Goal: Transaction & Acquisition: Purchase product/service

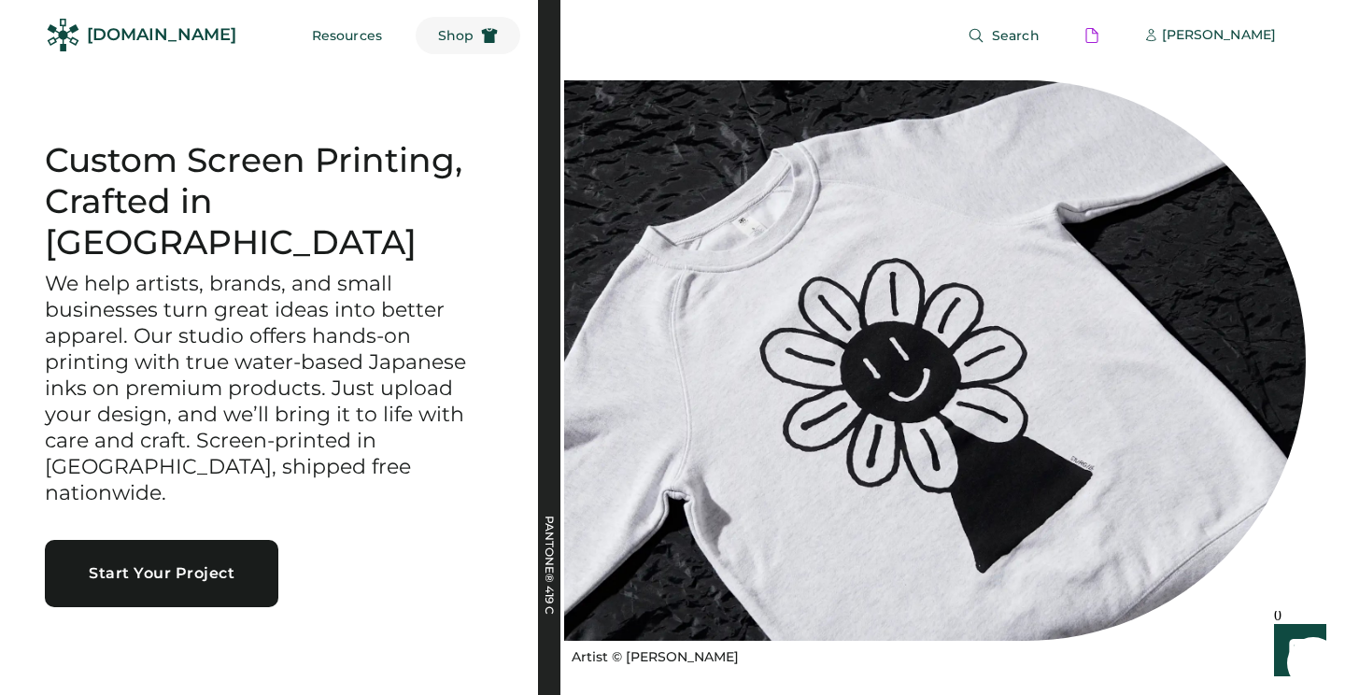
click at [482, 33] on use at bounding box center [490, 35] width 16 height 15
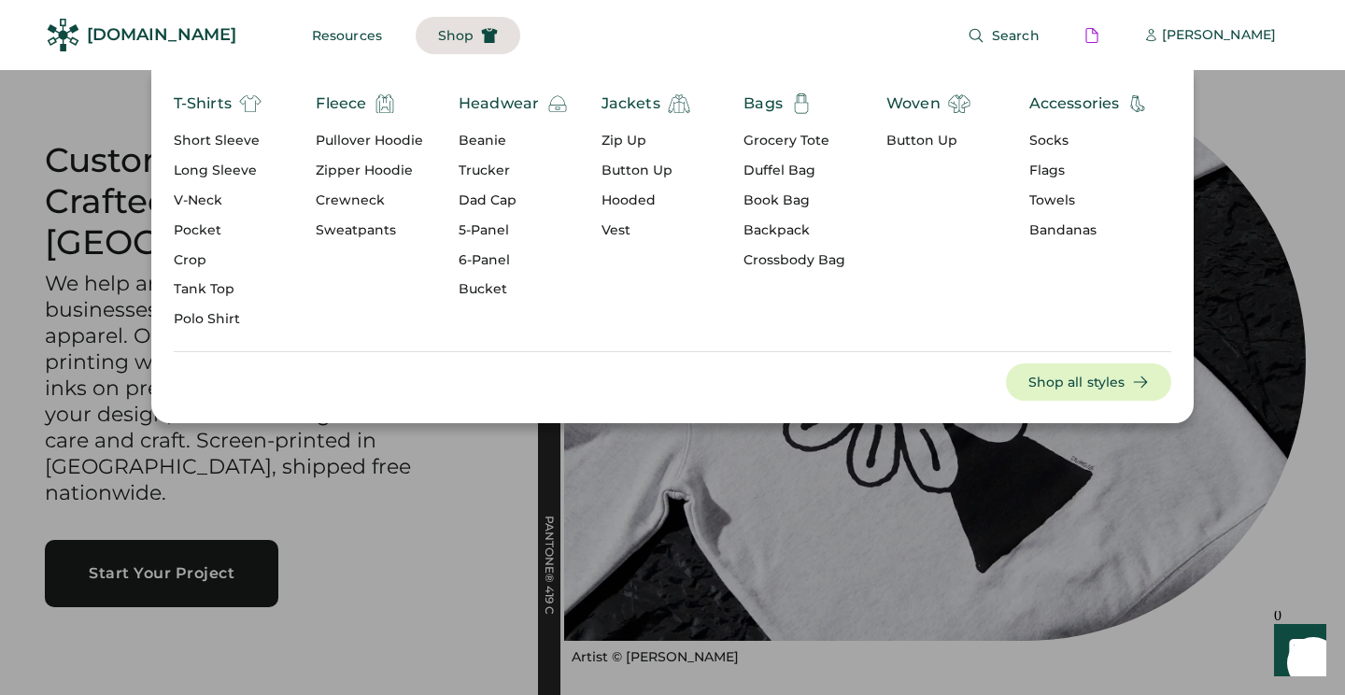
click at [195, 178] on div "Long Sleeve" at bounding box center [218, 171] width 88 height 19
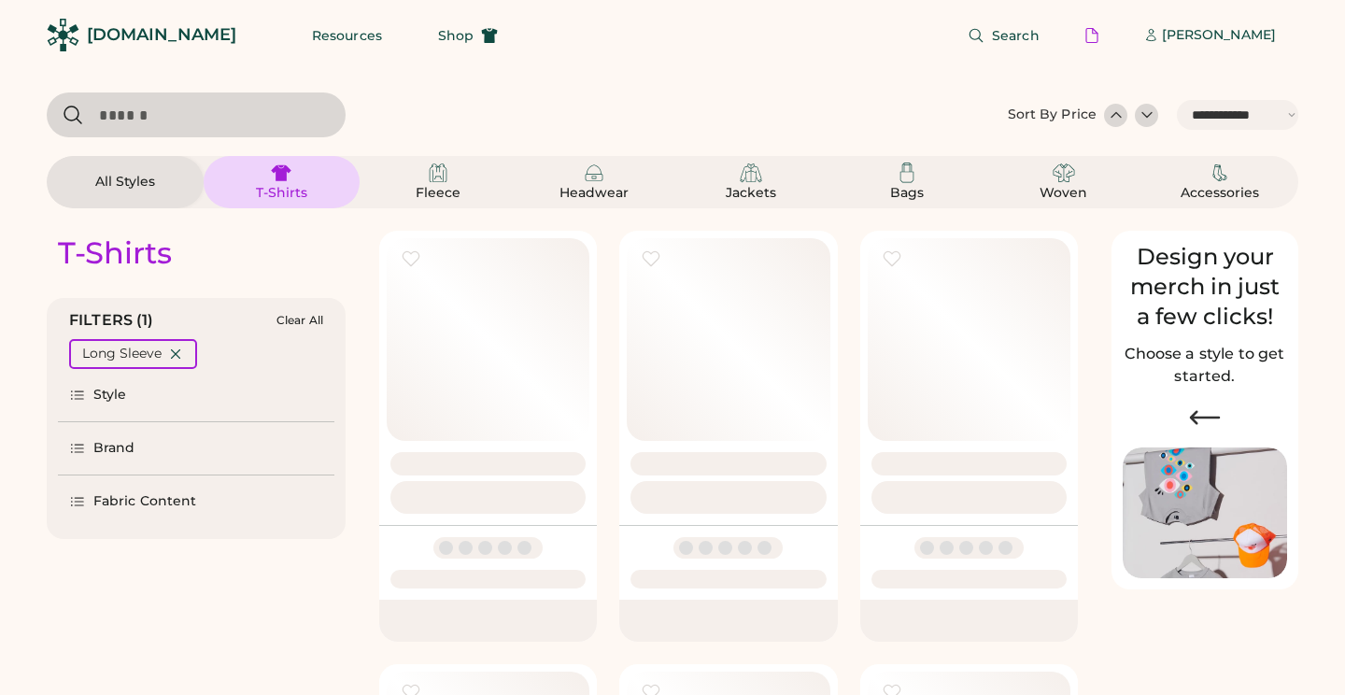
select select "*****"
select select "*"
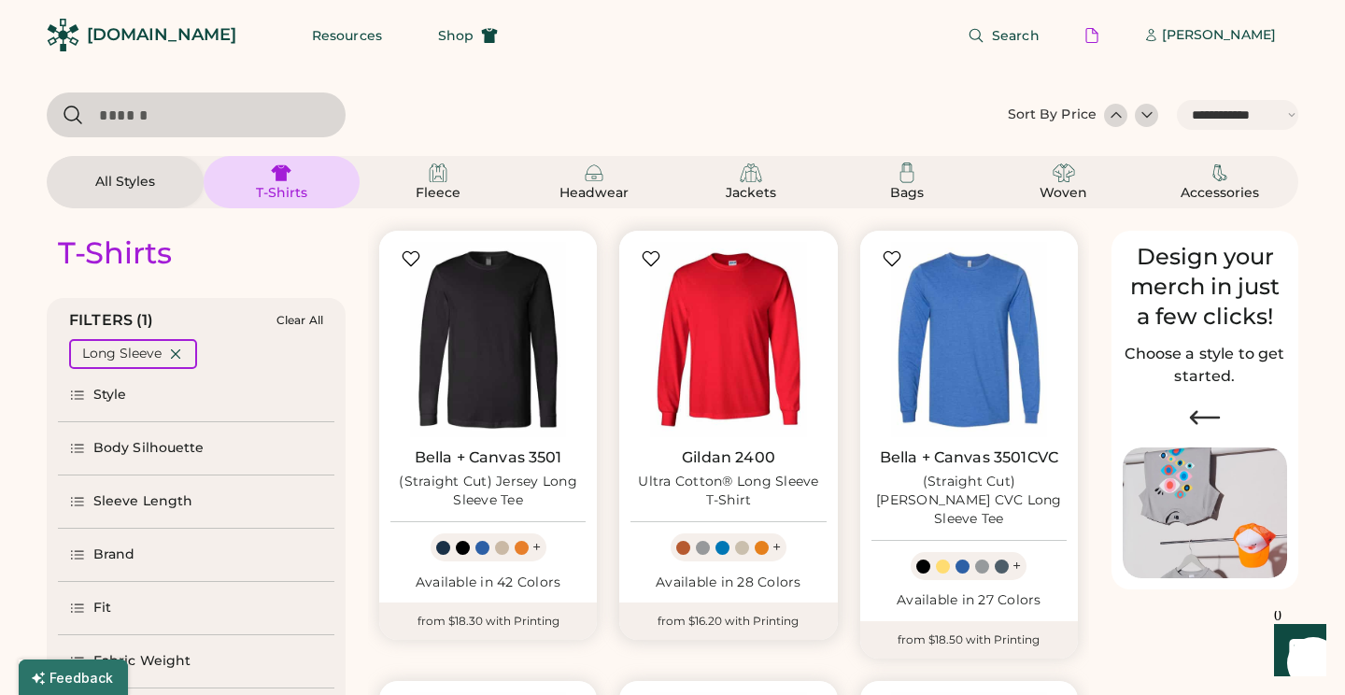
scroll to position [163, 0]
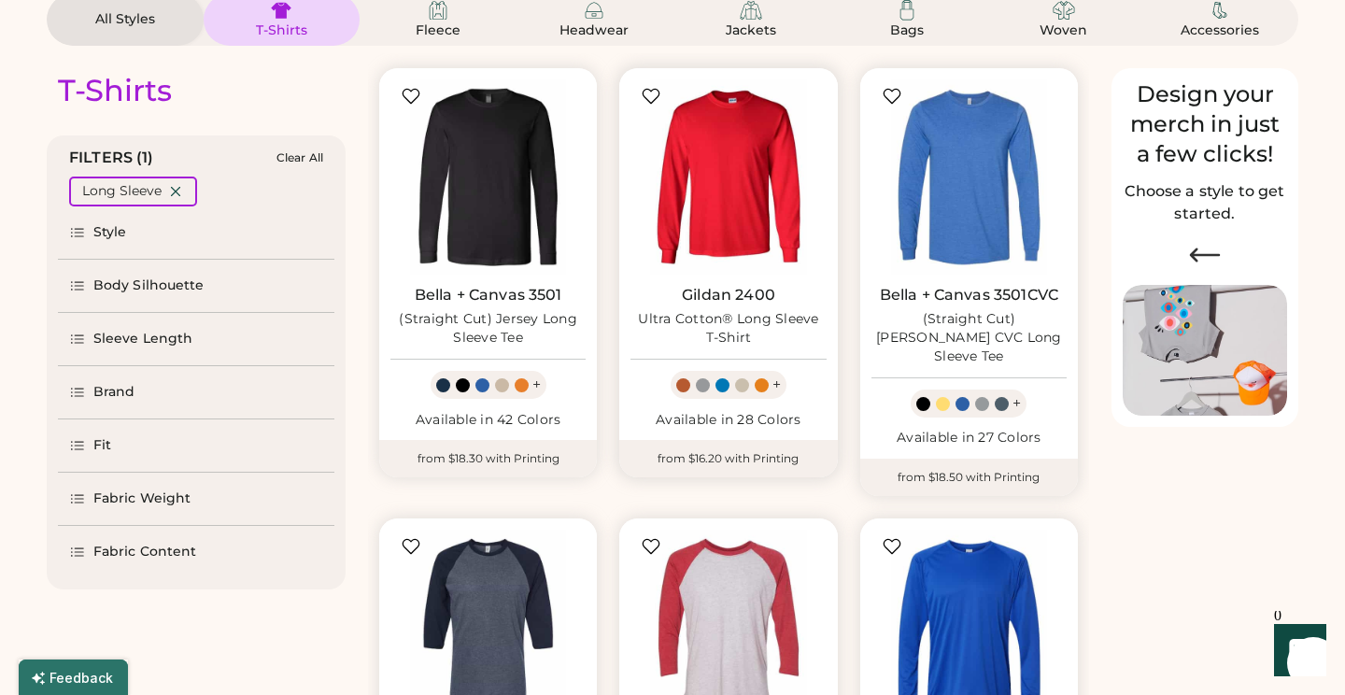
select select "*****"
select select "*"
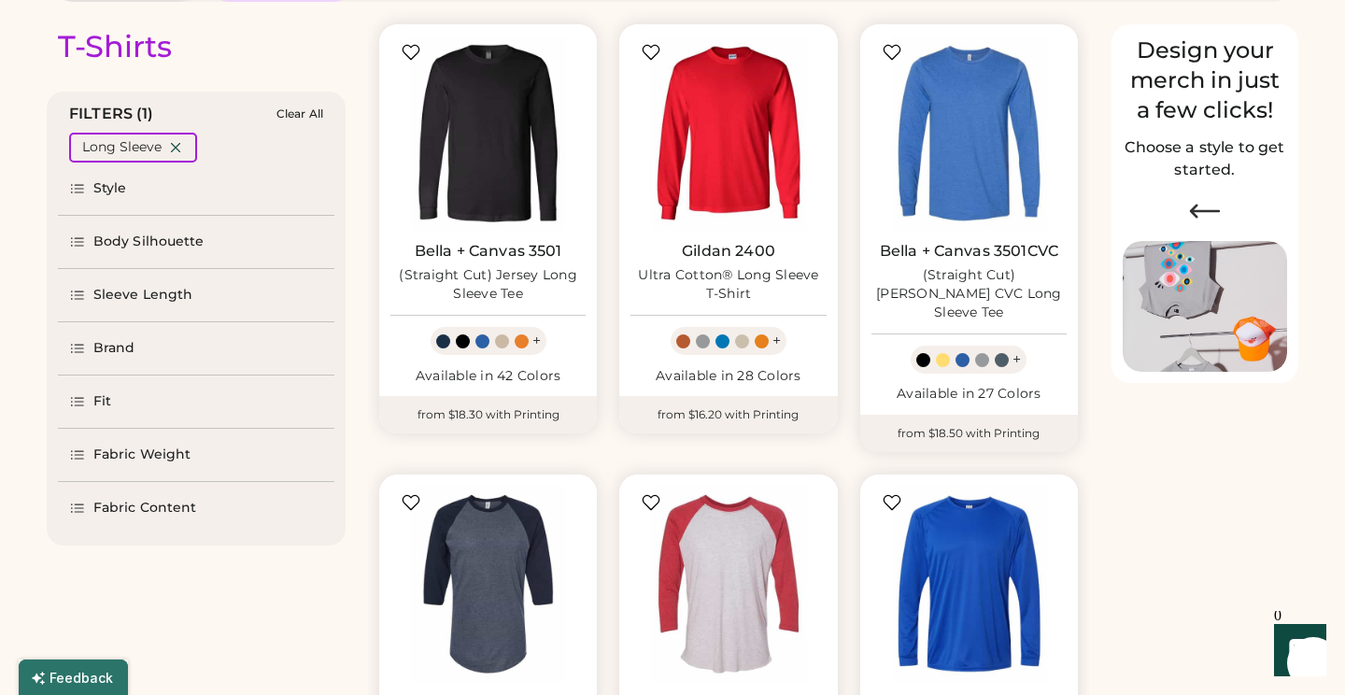
scroll to position [209, 0]
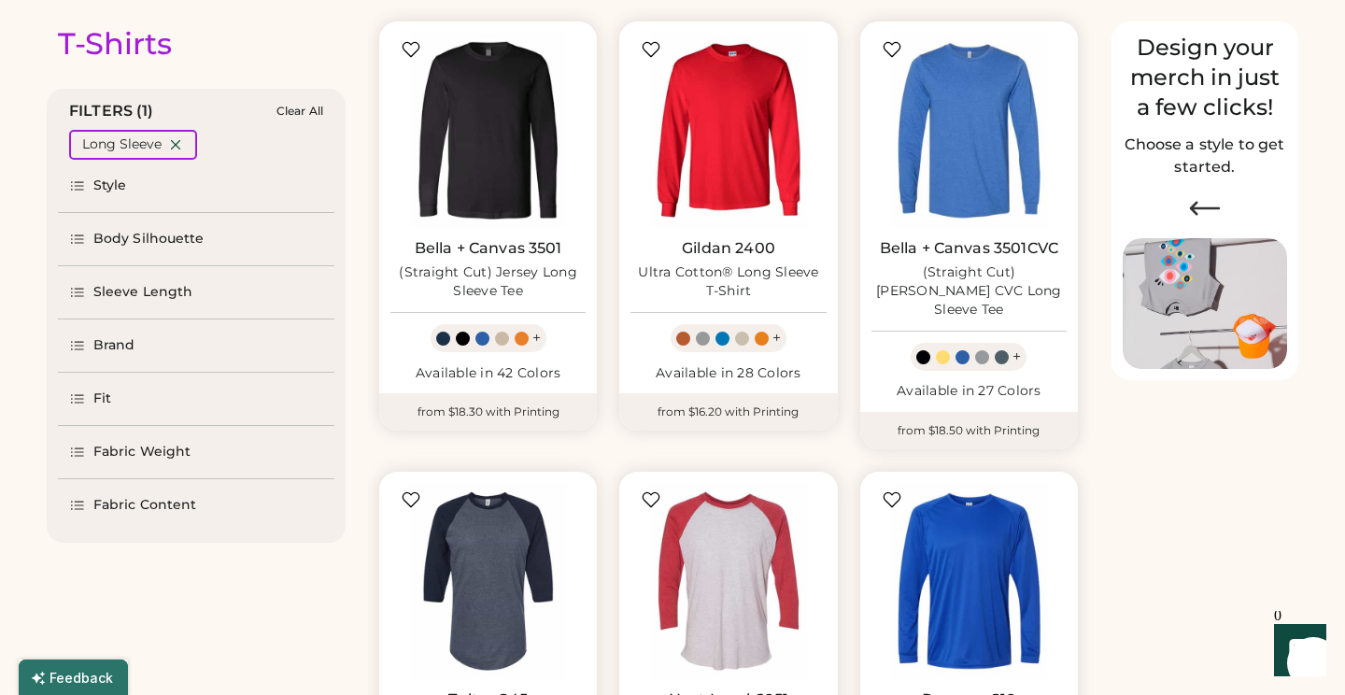
click at [117, 500] on div "Fabric Content" at bounding box center [144, 505] width 103 height 19
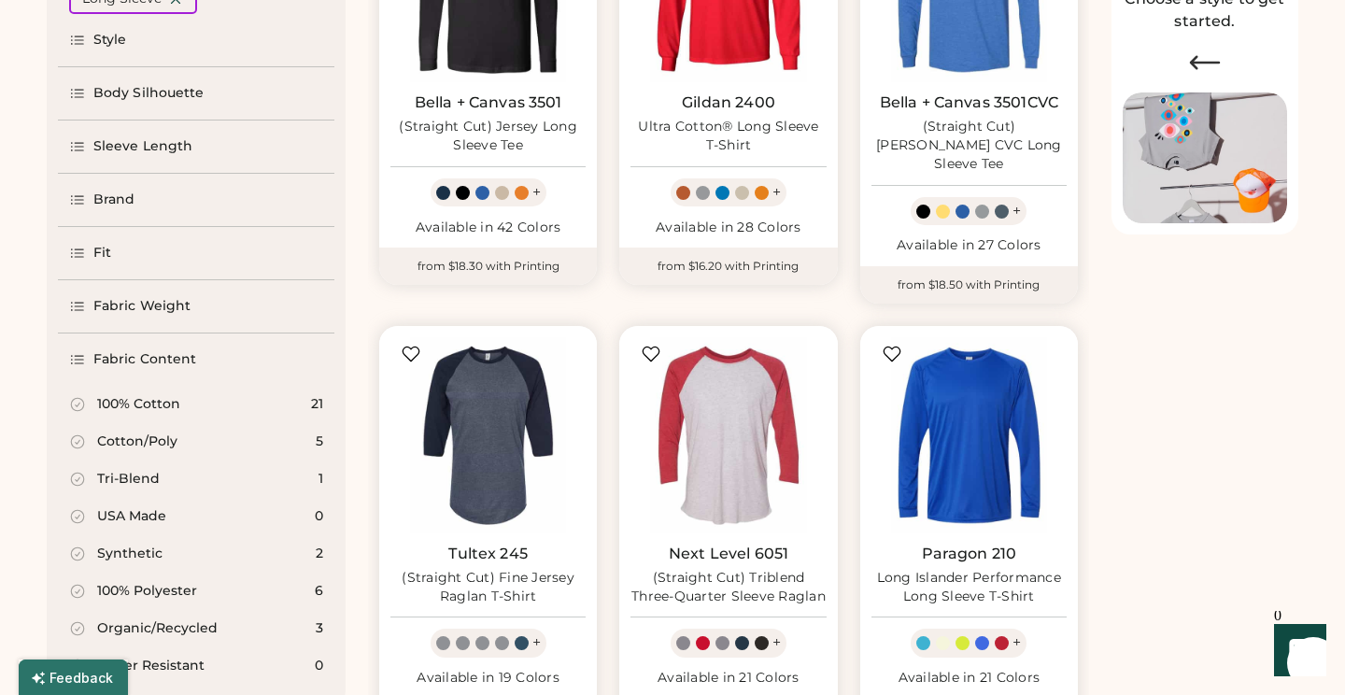
scroll to position [462, 0]
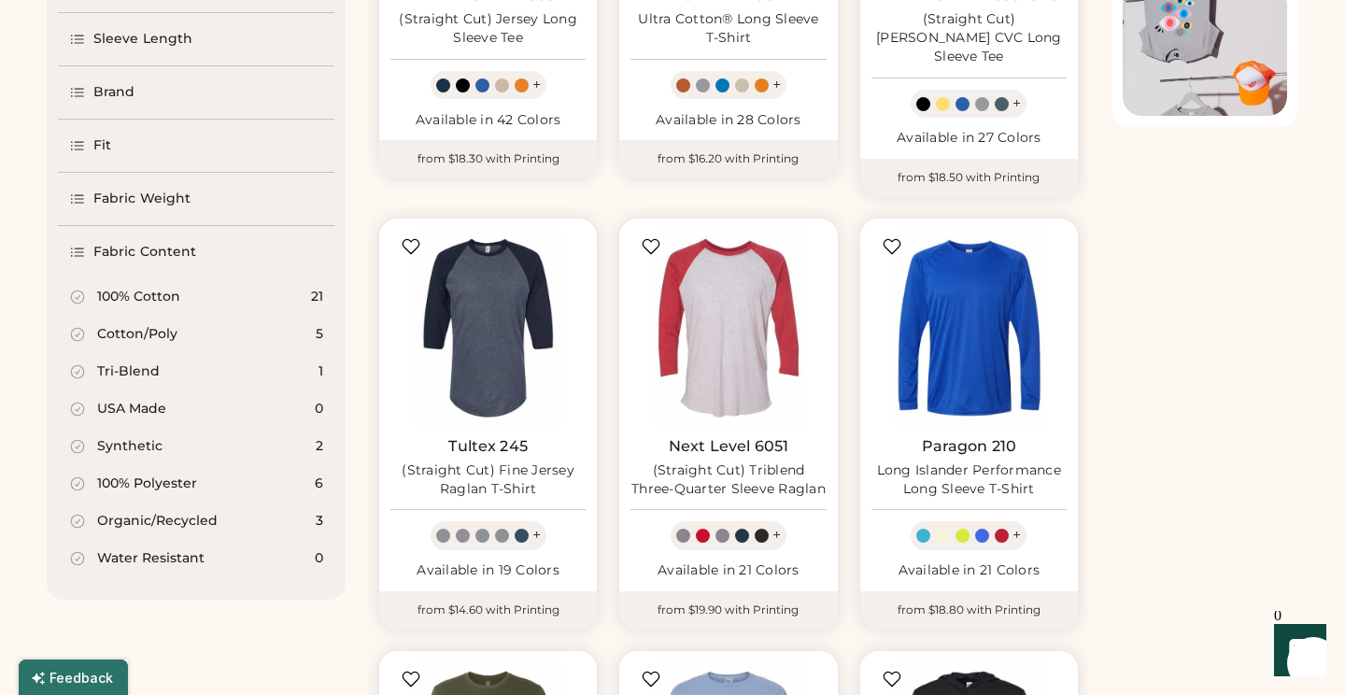
click at [149, 294] on div "100% Cotton" at bounding box center [138, 297] width 83 height 19
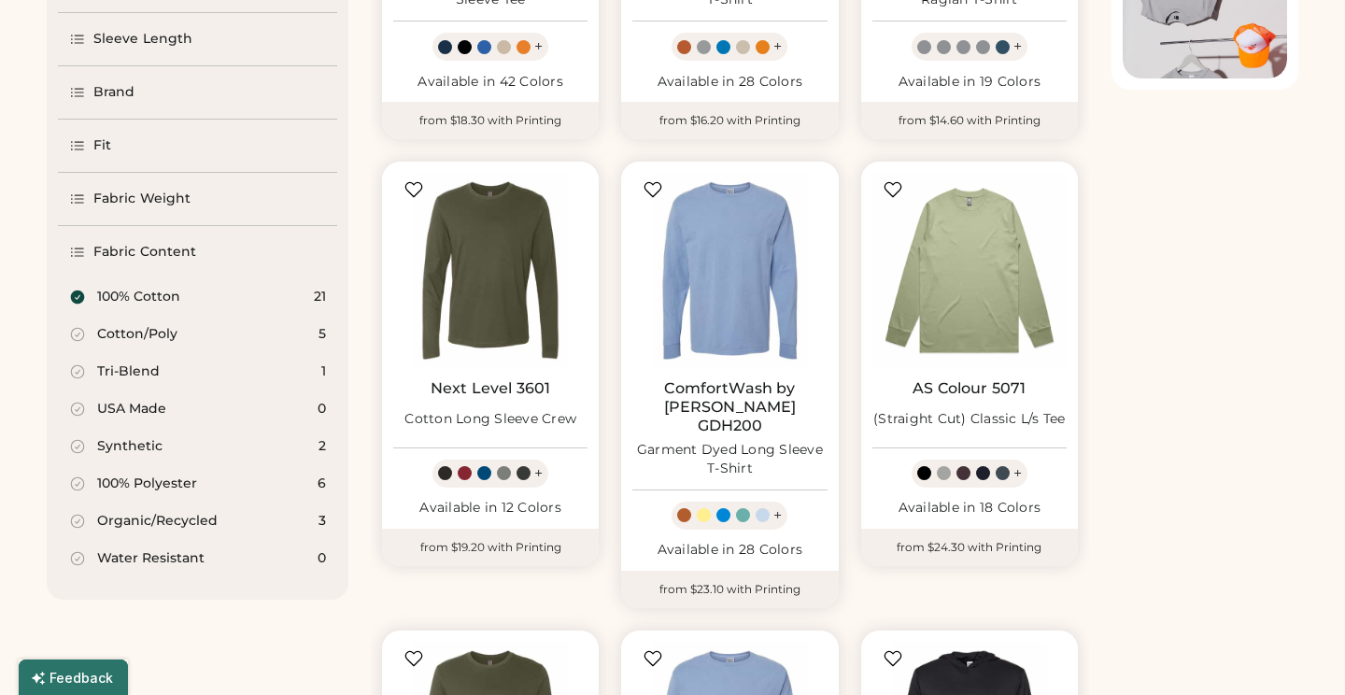
select select "*"
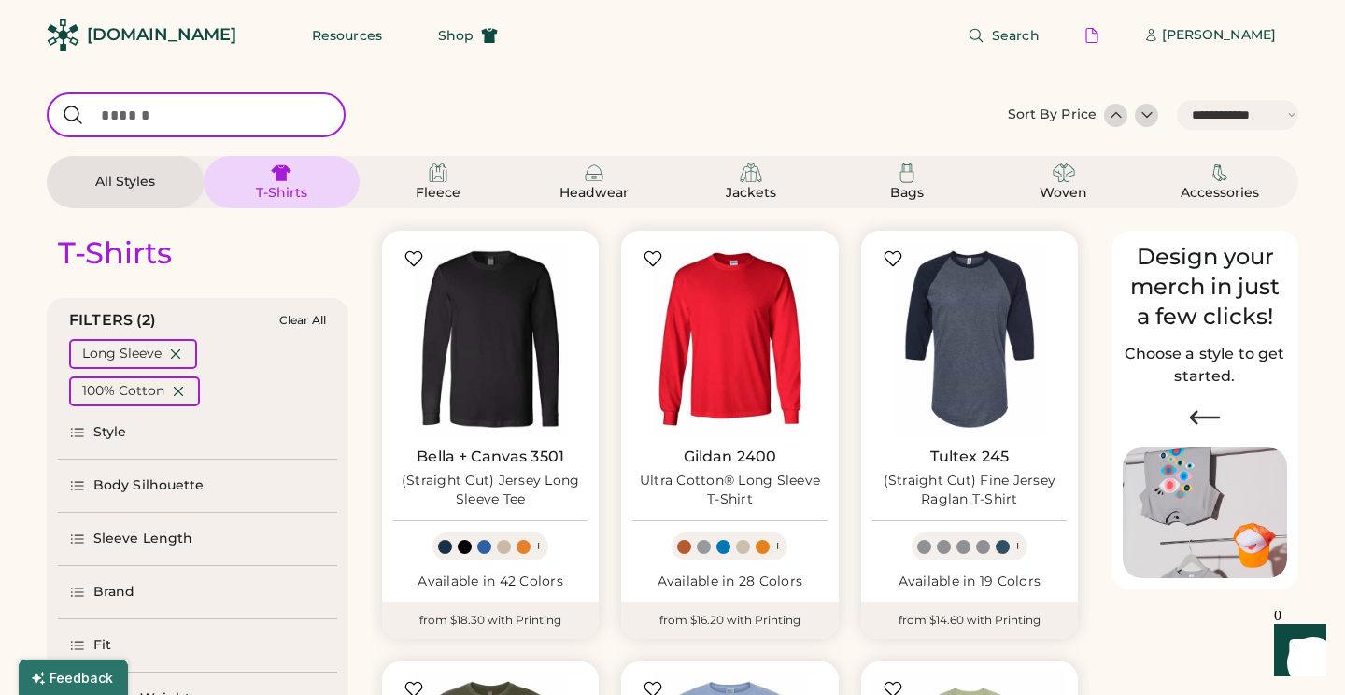
click at [206, 122] on input "input" at bounding box center [196, 114] width 299 height 45
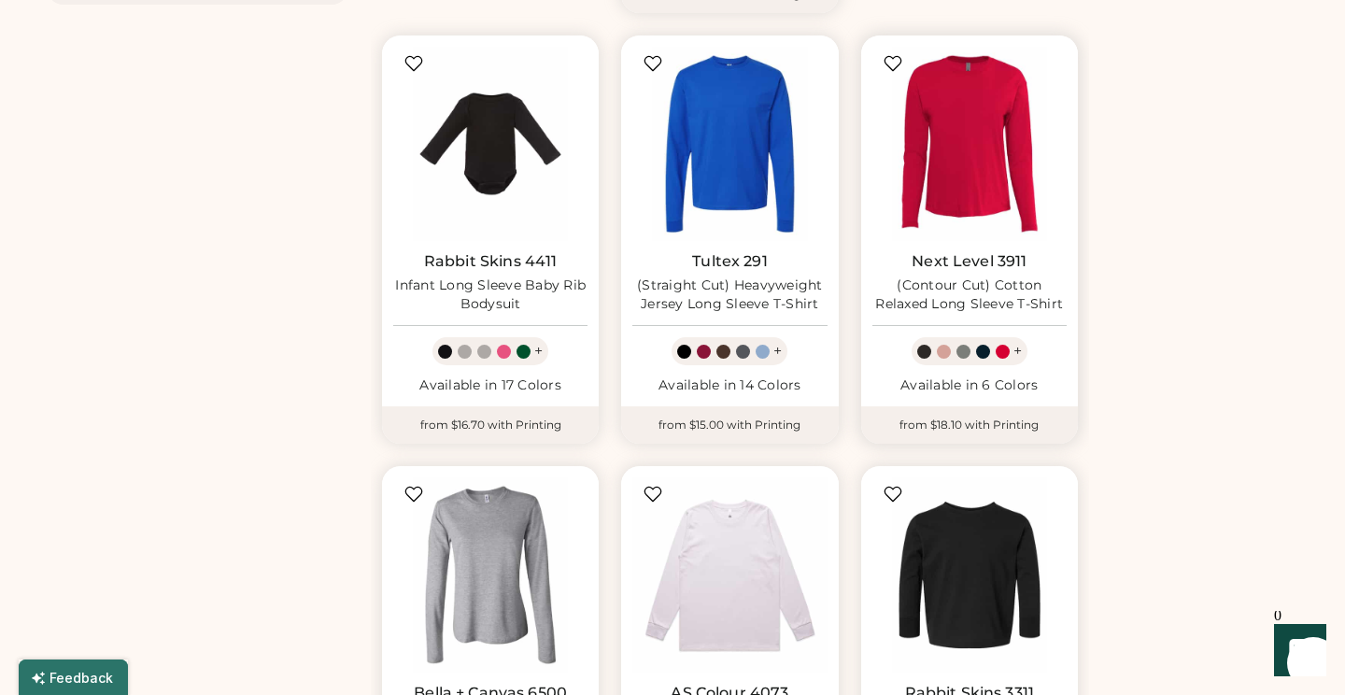
scroll to position [1067, 0]
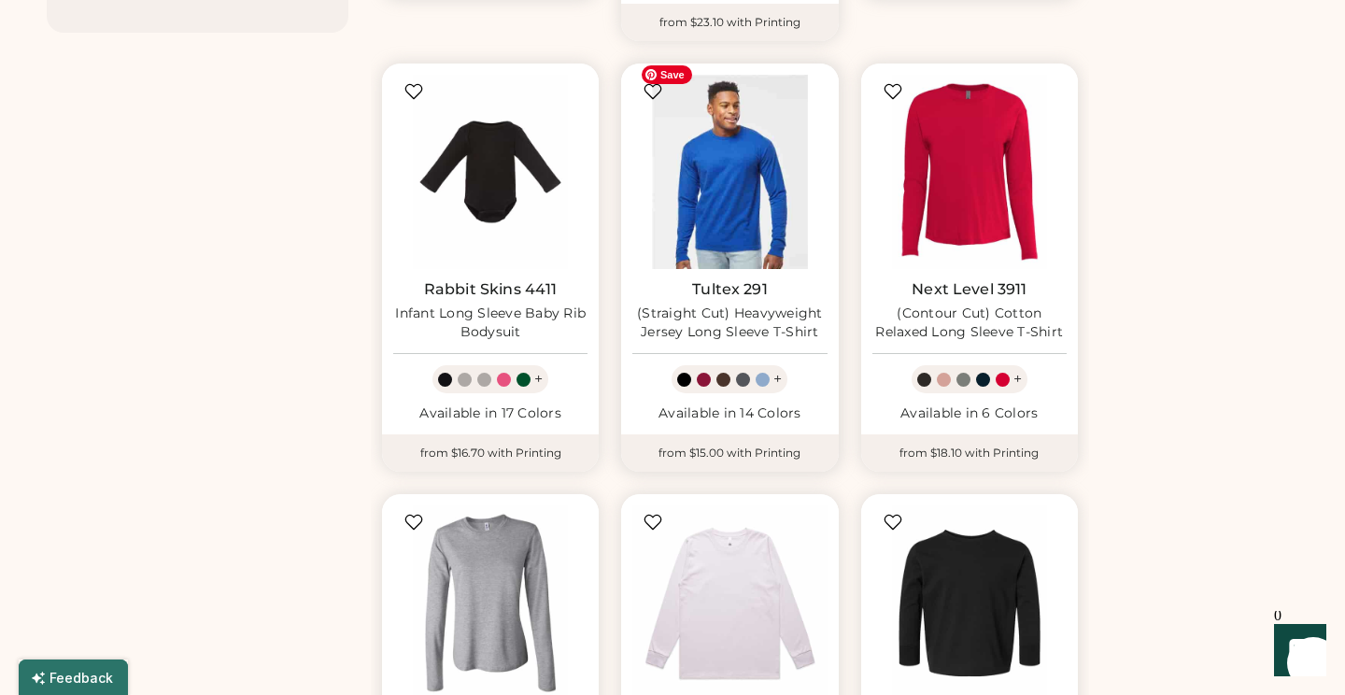
click at [715, 149] on img at bounding box center [729, 172] width 194 height 194
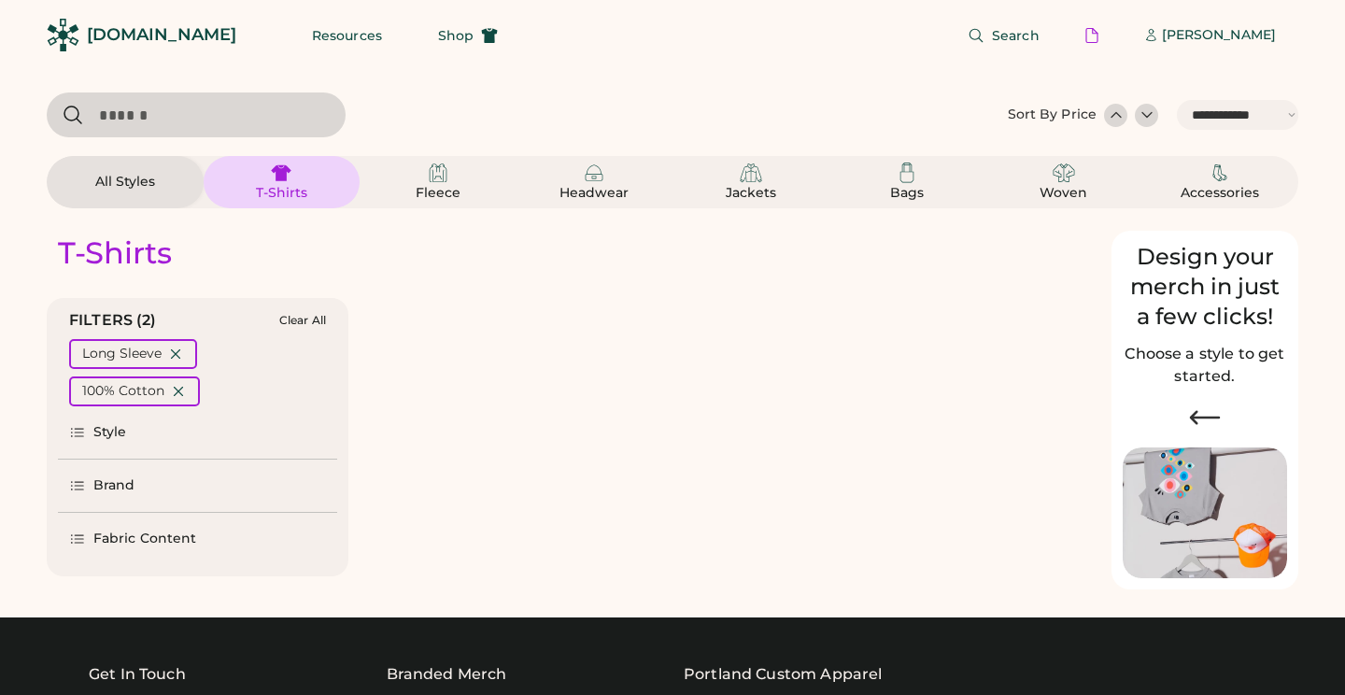
select select "*****"
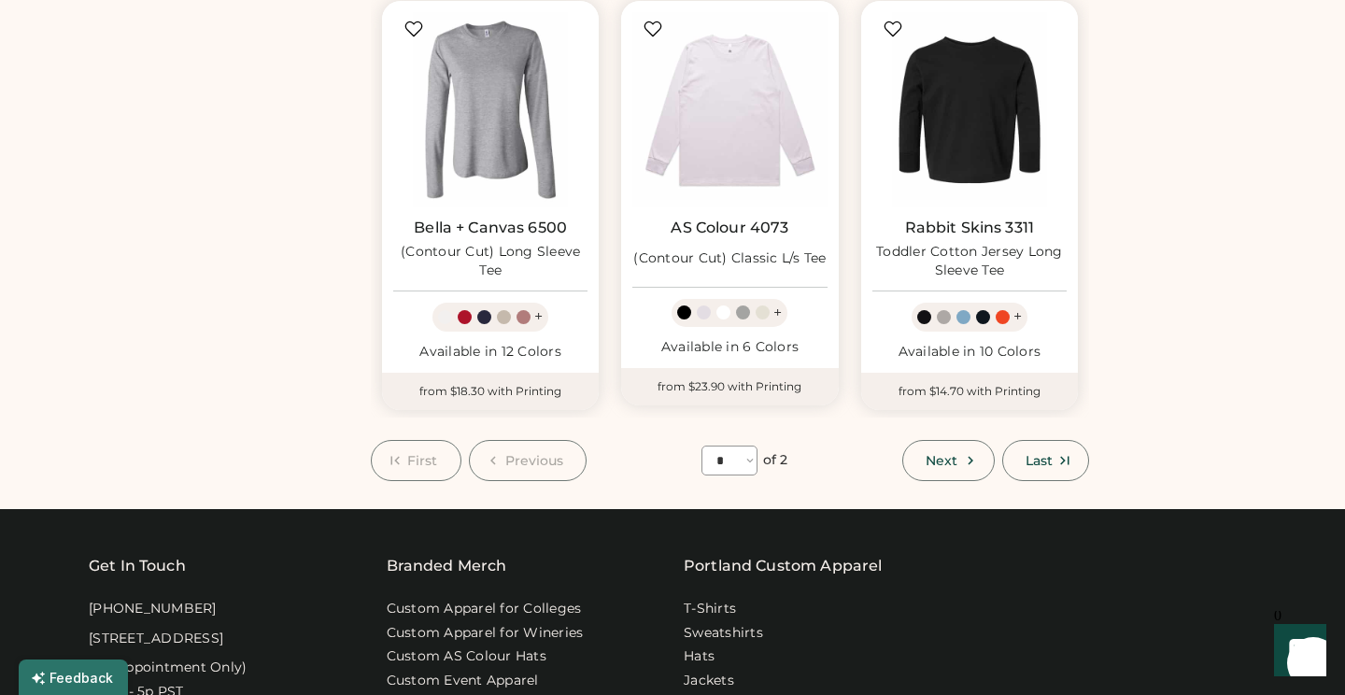
scroll to position [1584, 0]
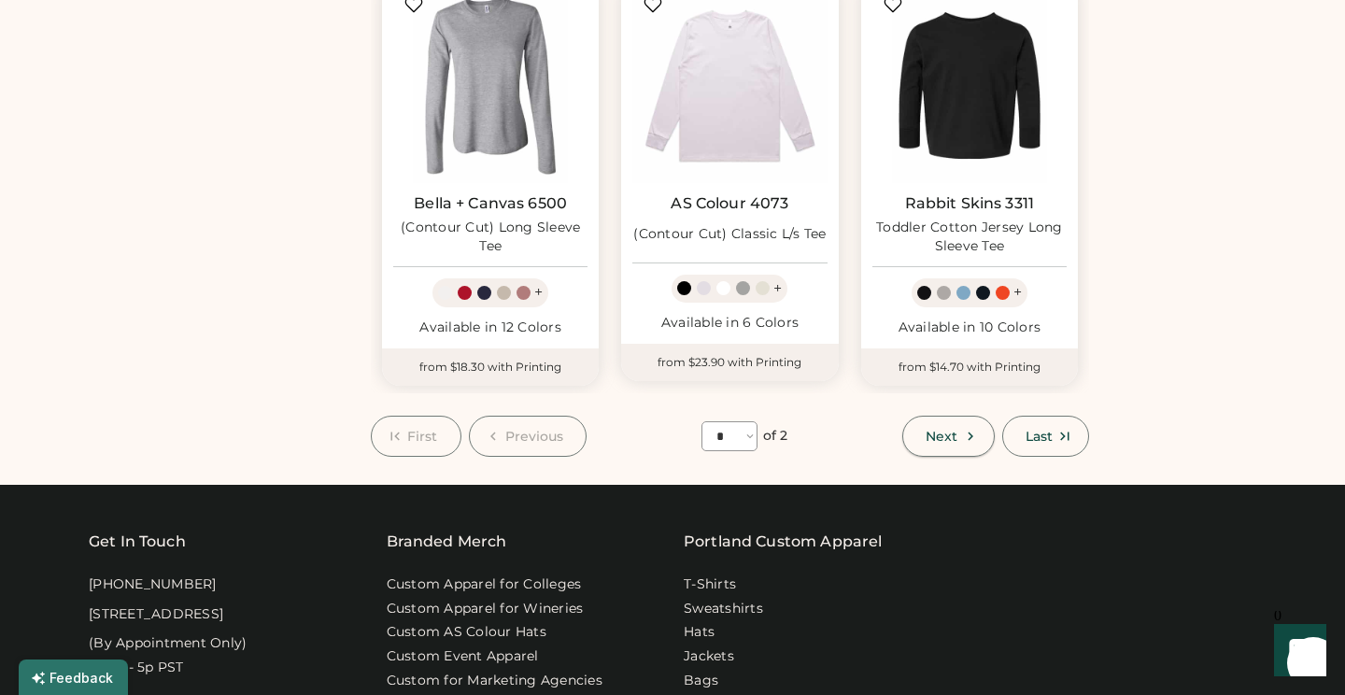
click at [970, 428] on icon at bounding box center [970, 436] width 17 height 17
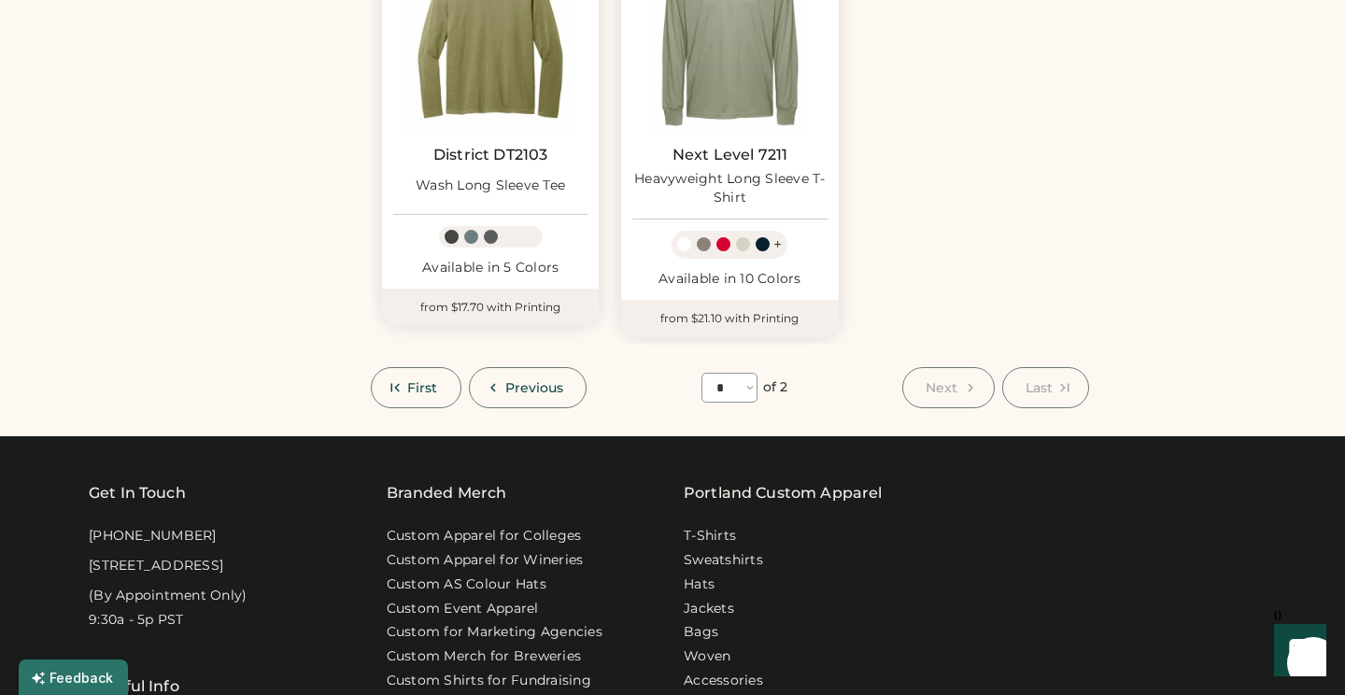
scroll to position [1479, 0]
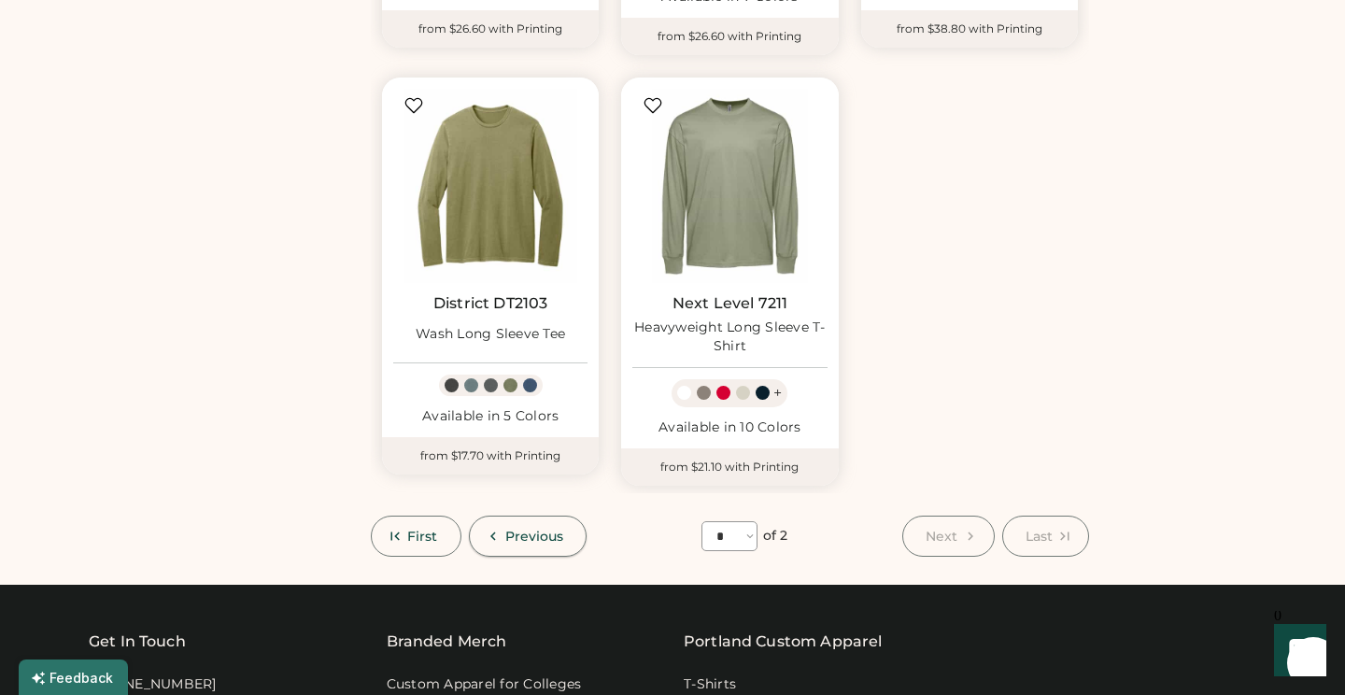
click at [514, 530] on span "Previous" at bounding box center [534, 536] width 59 height 13
select select "*"
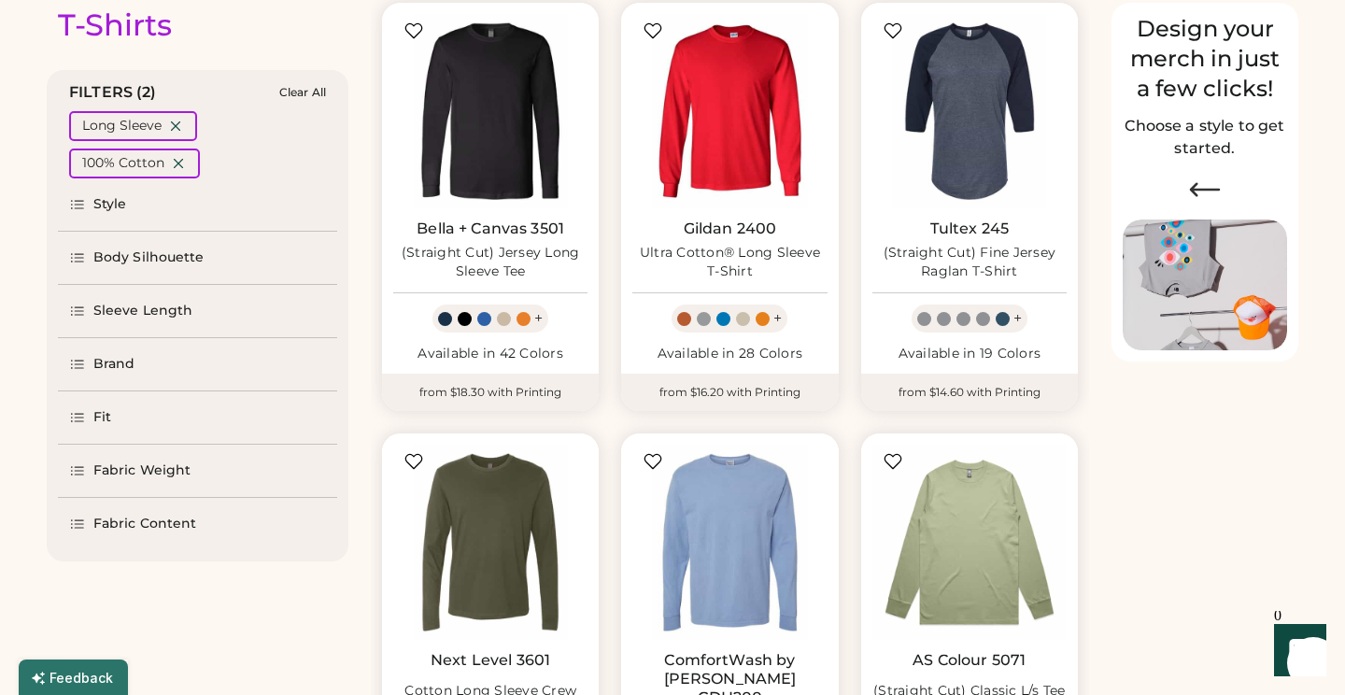
scroll to position [0, 0]
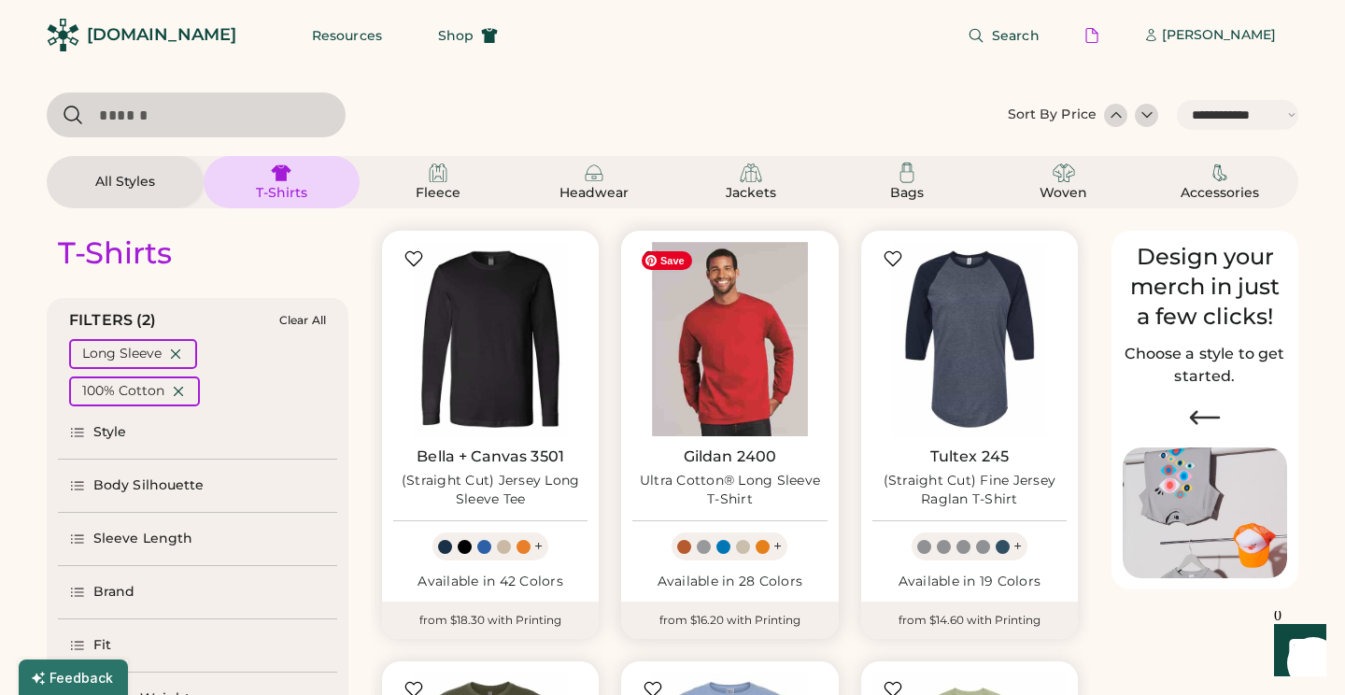
click at [778, 345] on img at bounding box center [729, 339] width 194 height 194
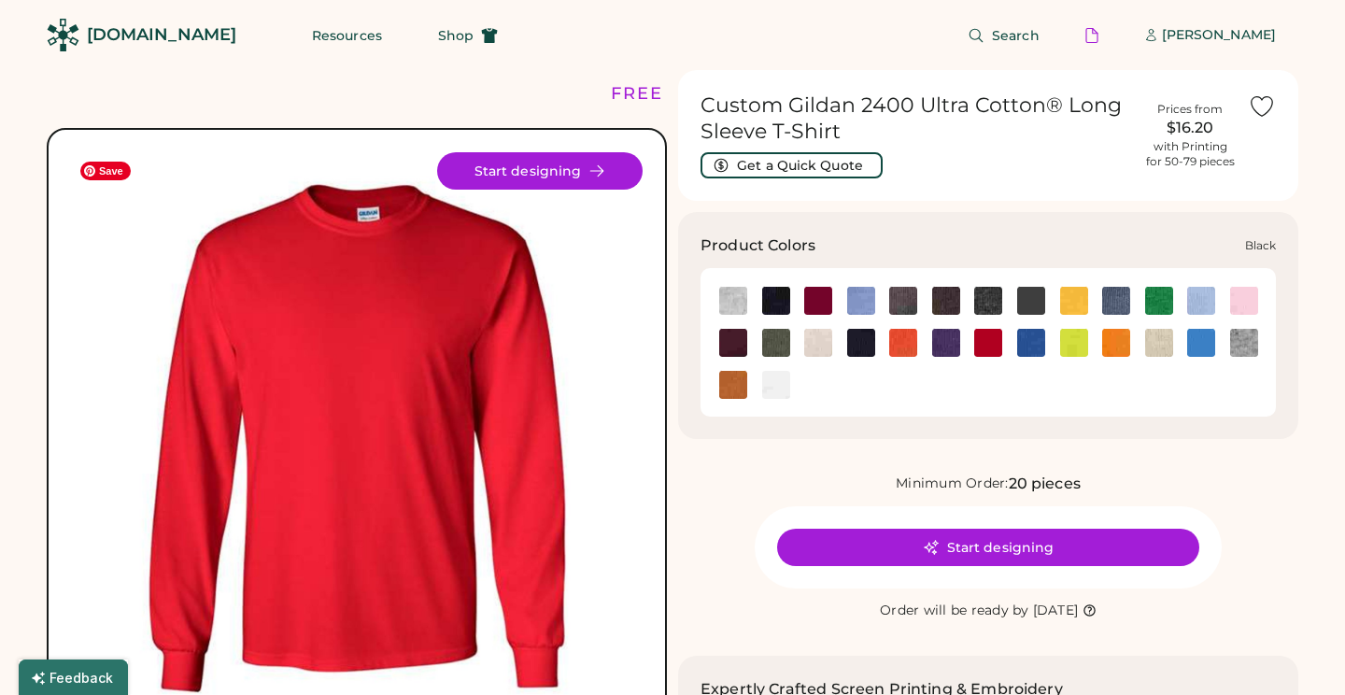
click at [773, 304] on img at bounding box center [776, 301] width 28 height 28
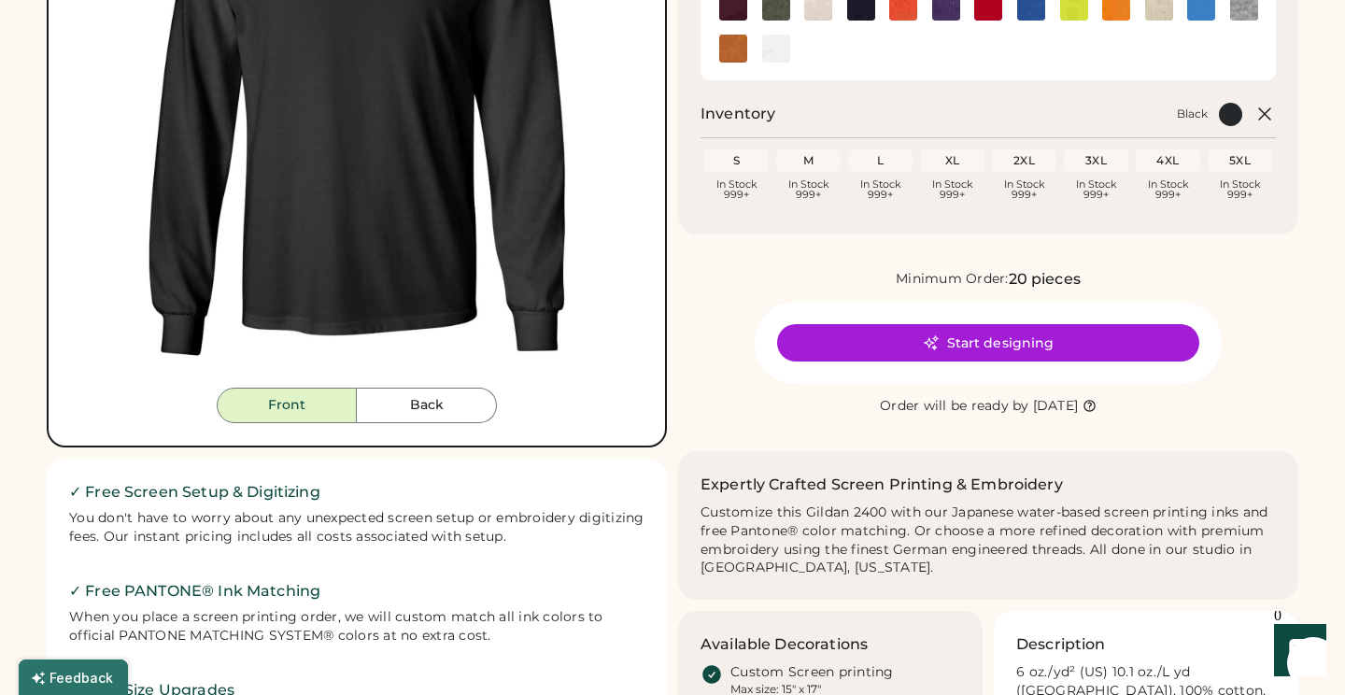
scroll to position [337, 0]
click at [890, 357] on button "Start designing" at bounding box center [988, 341] width 422 height 37
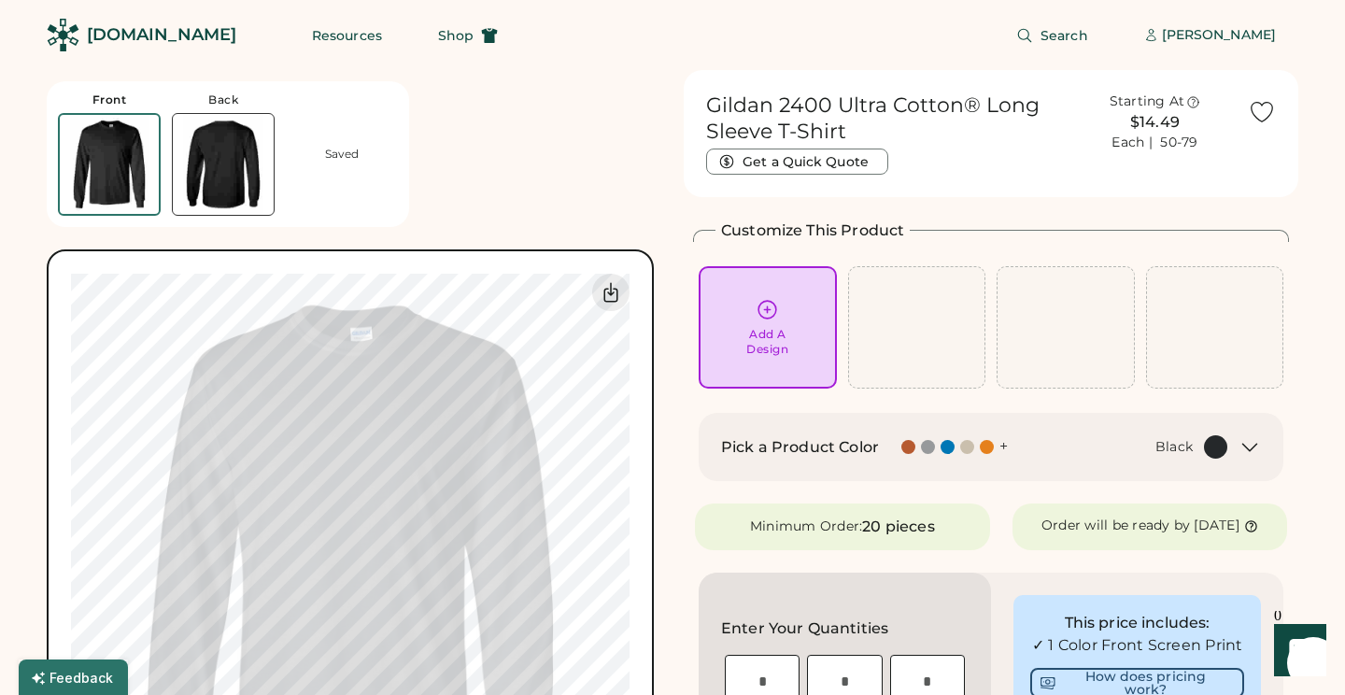
click at [769, 331] on div "Add A Design" at bounding box center [767, 342] width 42 height 30
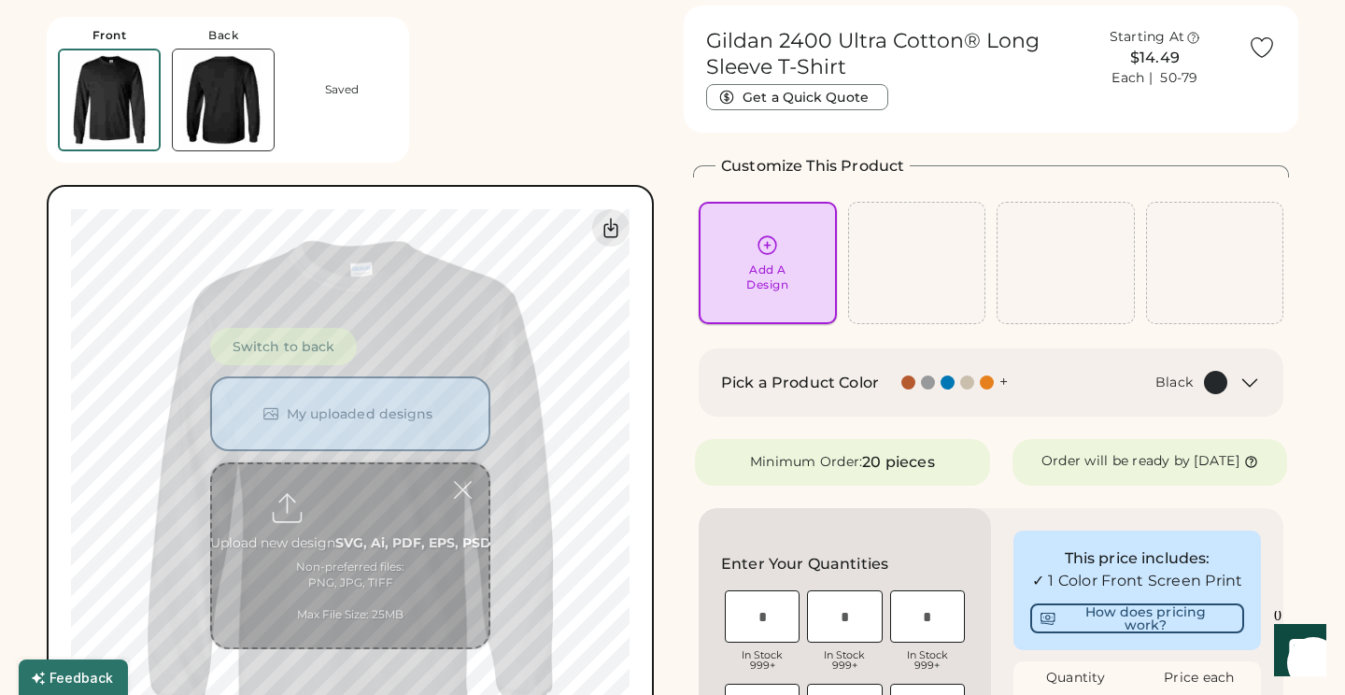
scroll to position [70, 0]
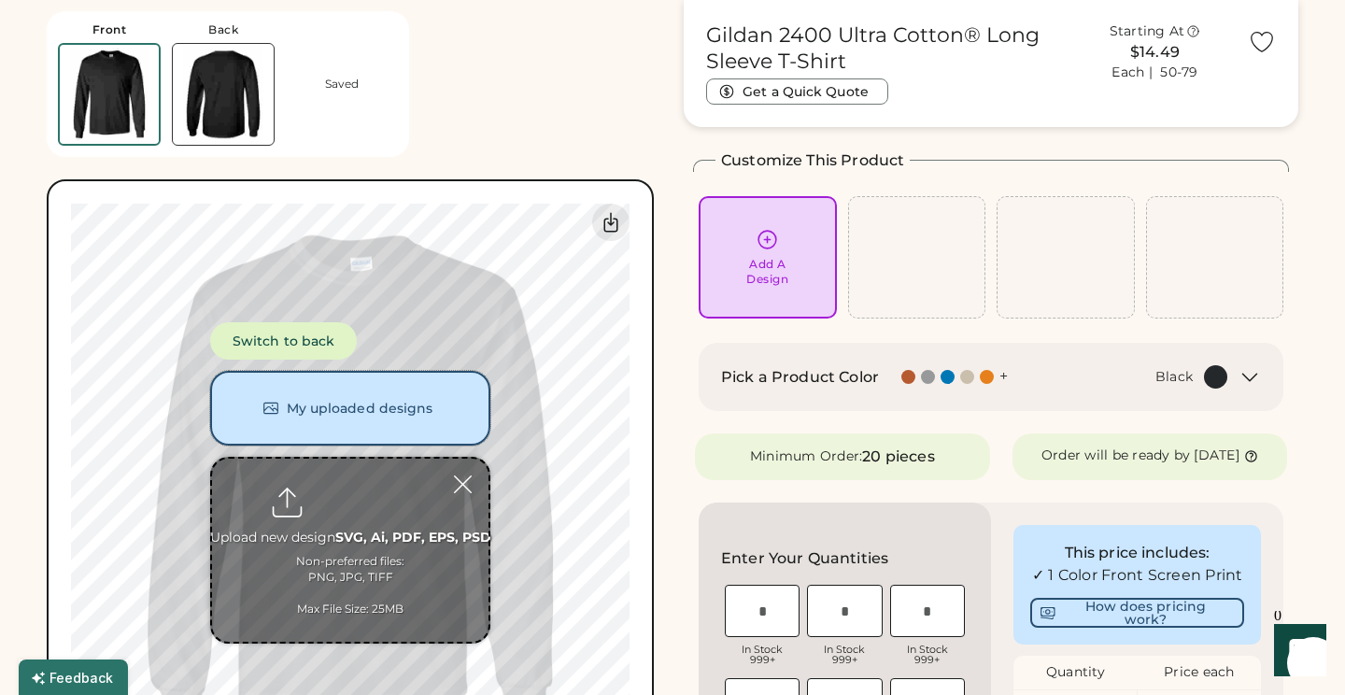
click at [403, 392] on button "My uploaded designs" at bounding box center [350, 408] width 280 height 75
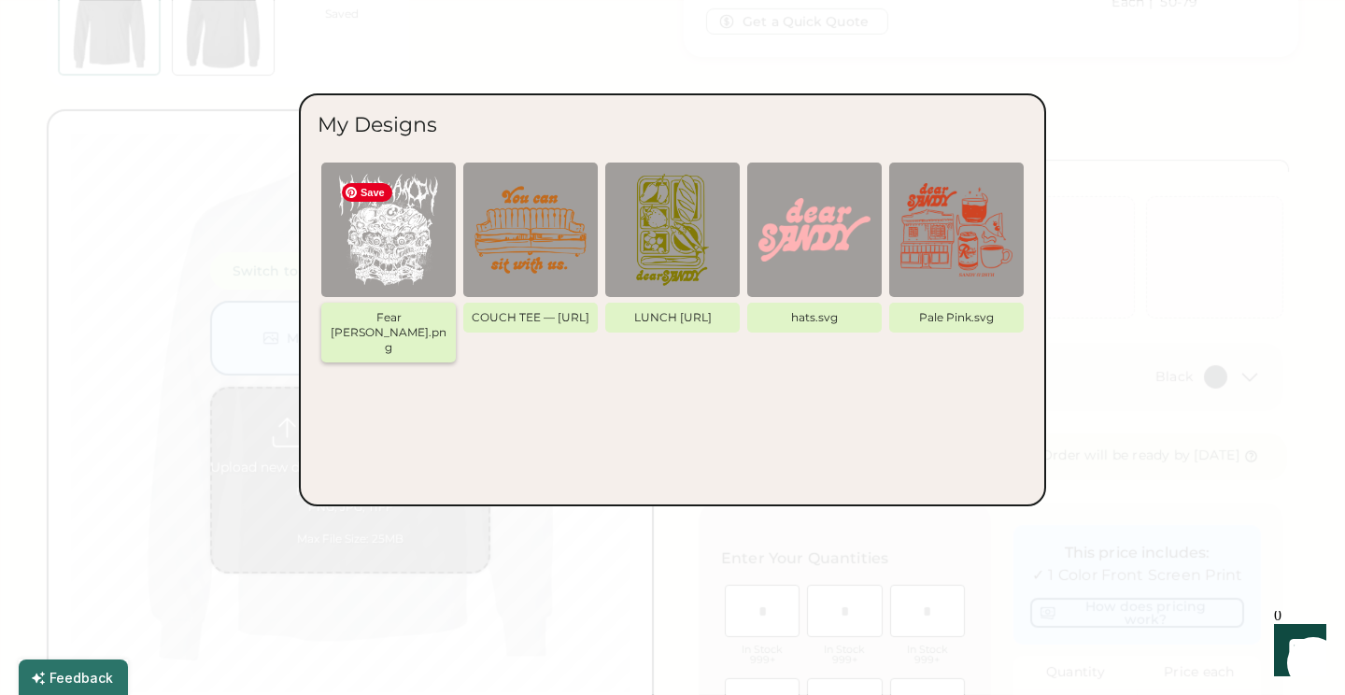
click at [427, 267] on img at bounding box center [389, 230] width 112 height 112
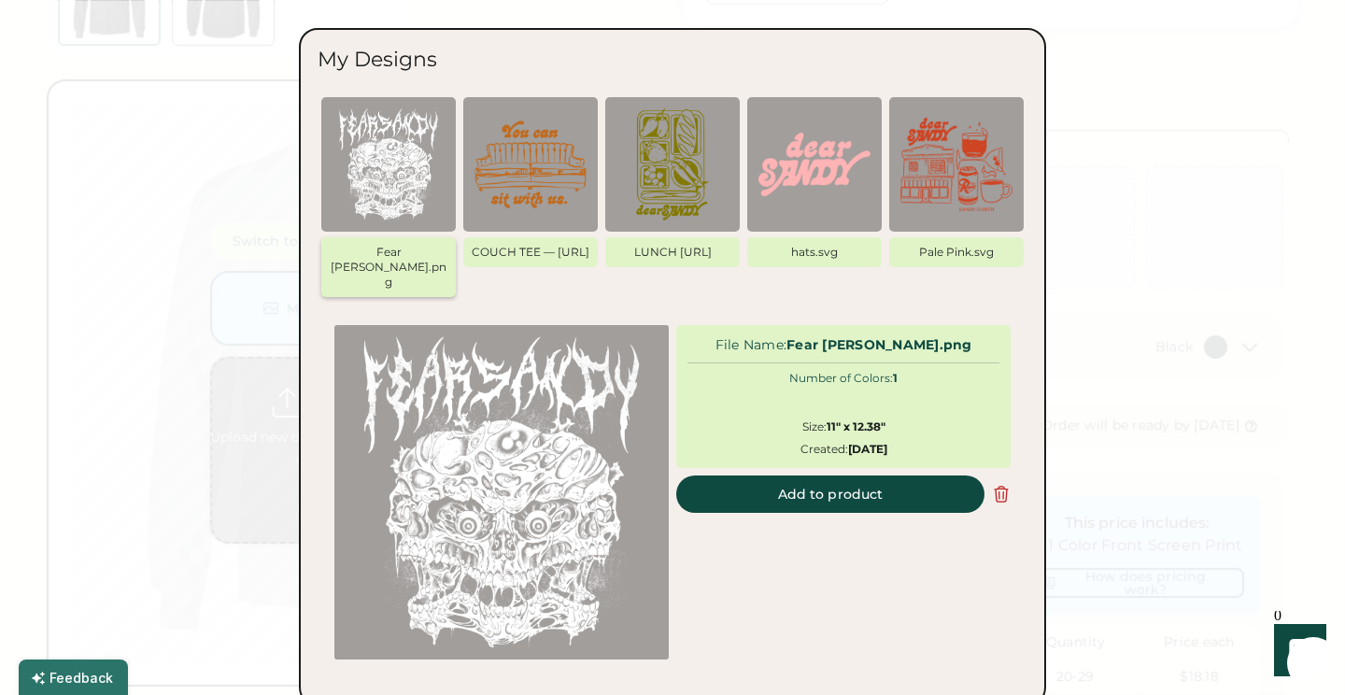
scroll to position [132, 0]
click at [836, 483] on button "Add to product" at bounding box center [830, 493] width 308 height 37
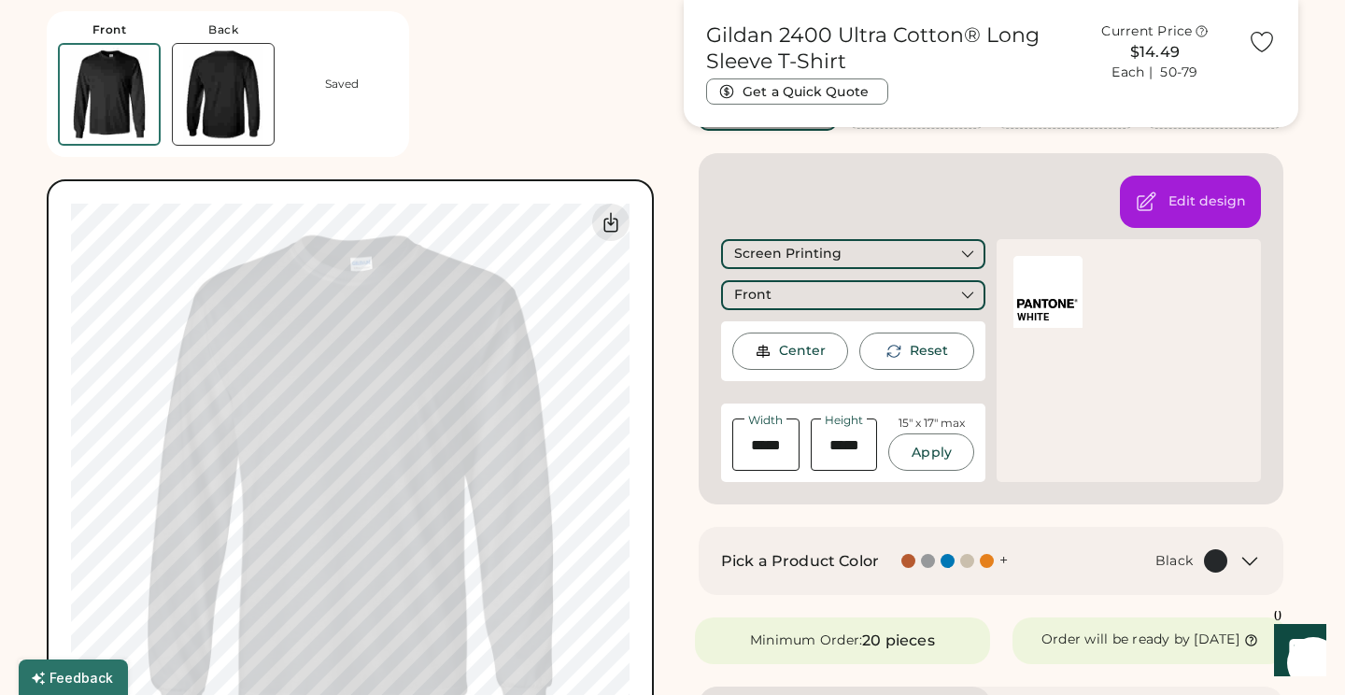
scroll to position [256, 0]
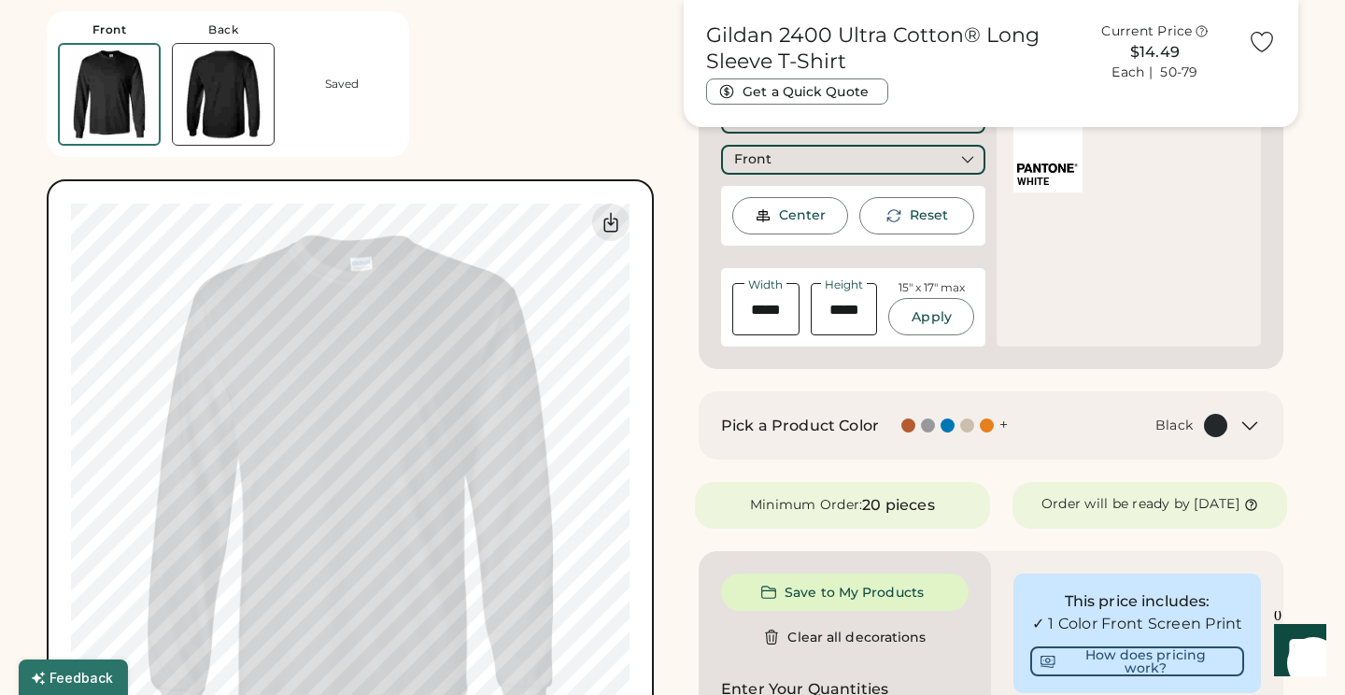
click at [555, 32] on div "Front Back Saved Switch to back My uploaded designs Upload new design SVG, Ai, …" at bounding box center [354, 393] width 615 height 786
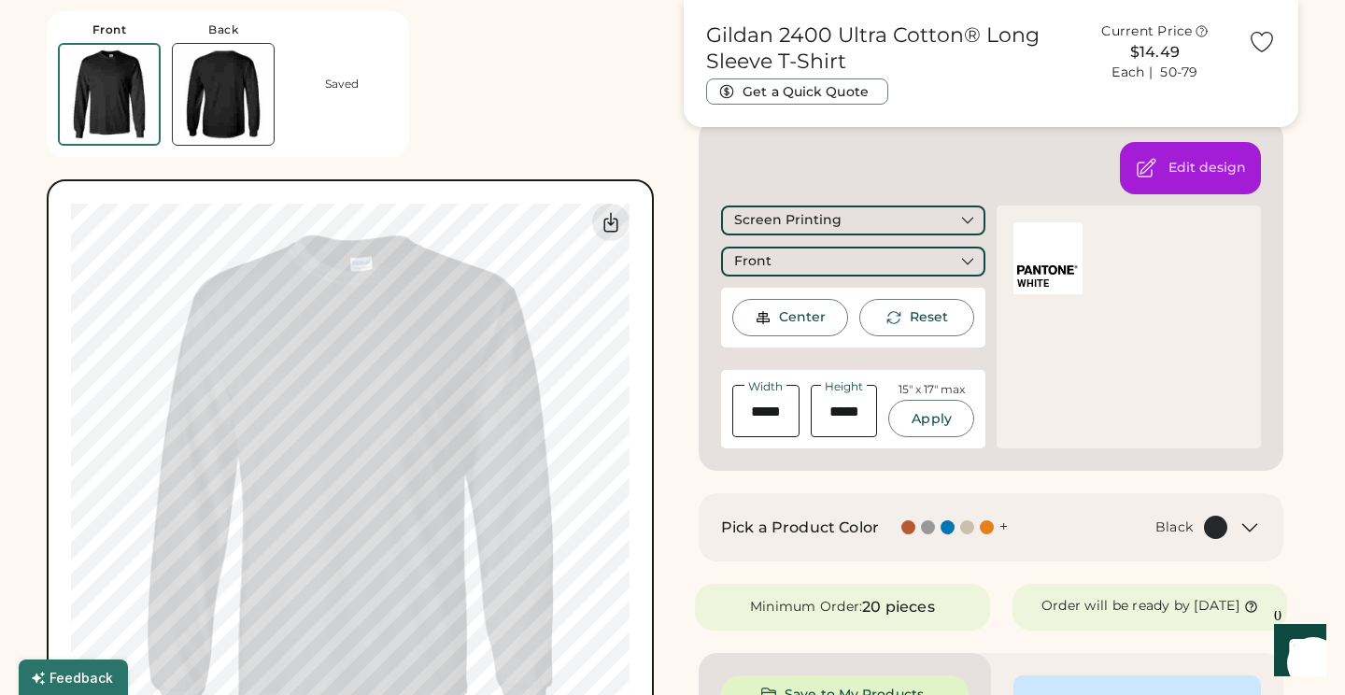
scroll to position [252, 0]
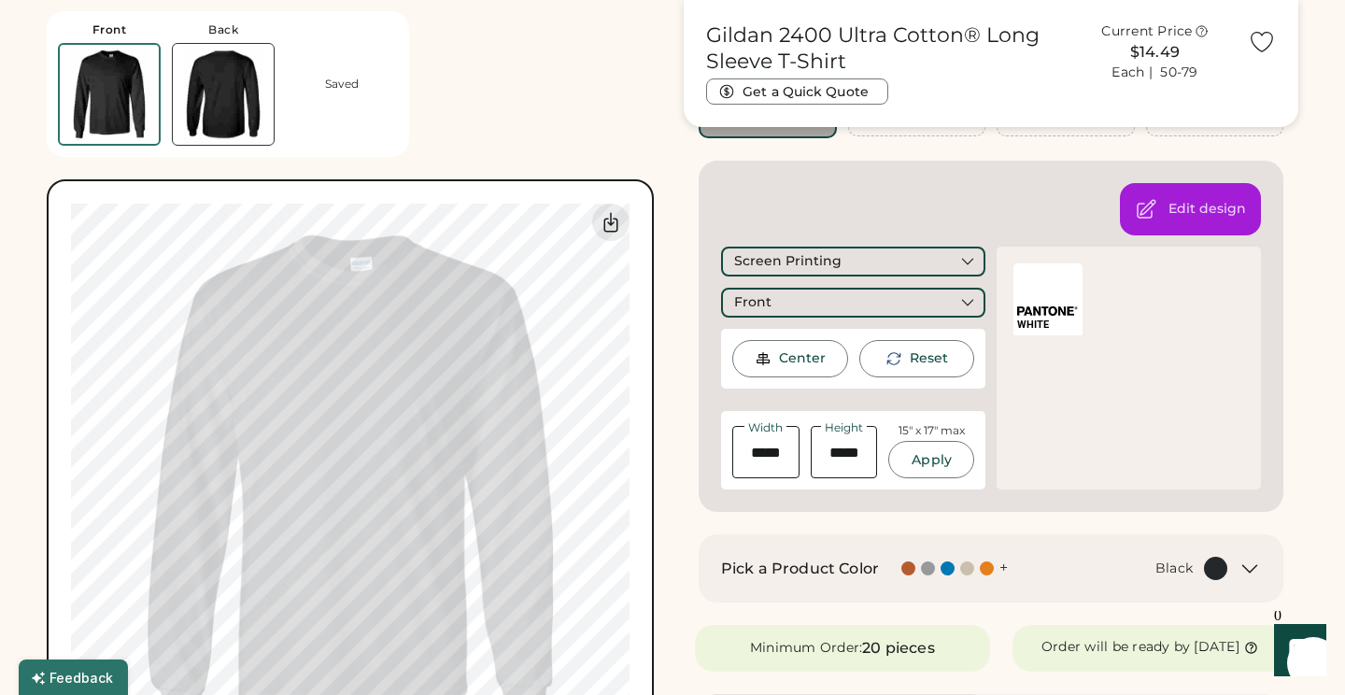
click at [638, 131] on div "Front Back Saved Switch to back My uploaded designs Upload new design SVG, Ai, …" at bounding box center [354, 393] width 615 height 786
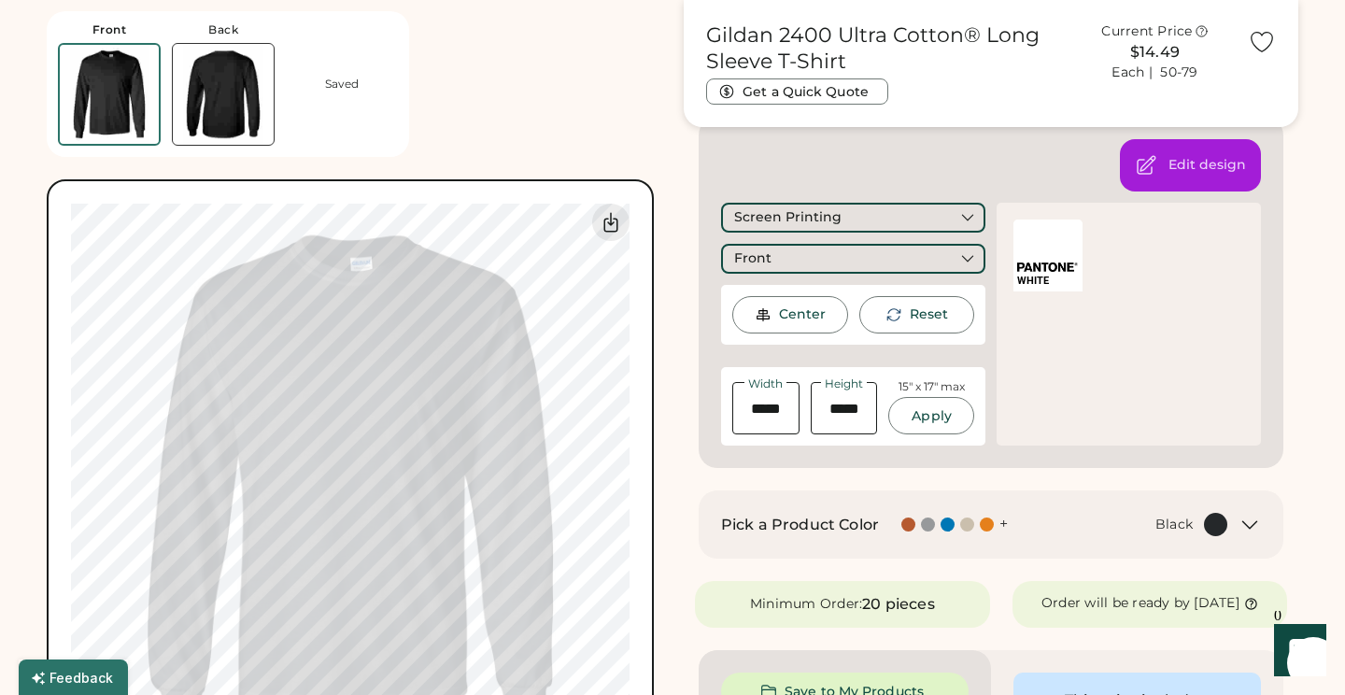
scroll to position [294, 0]
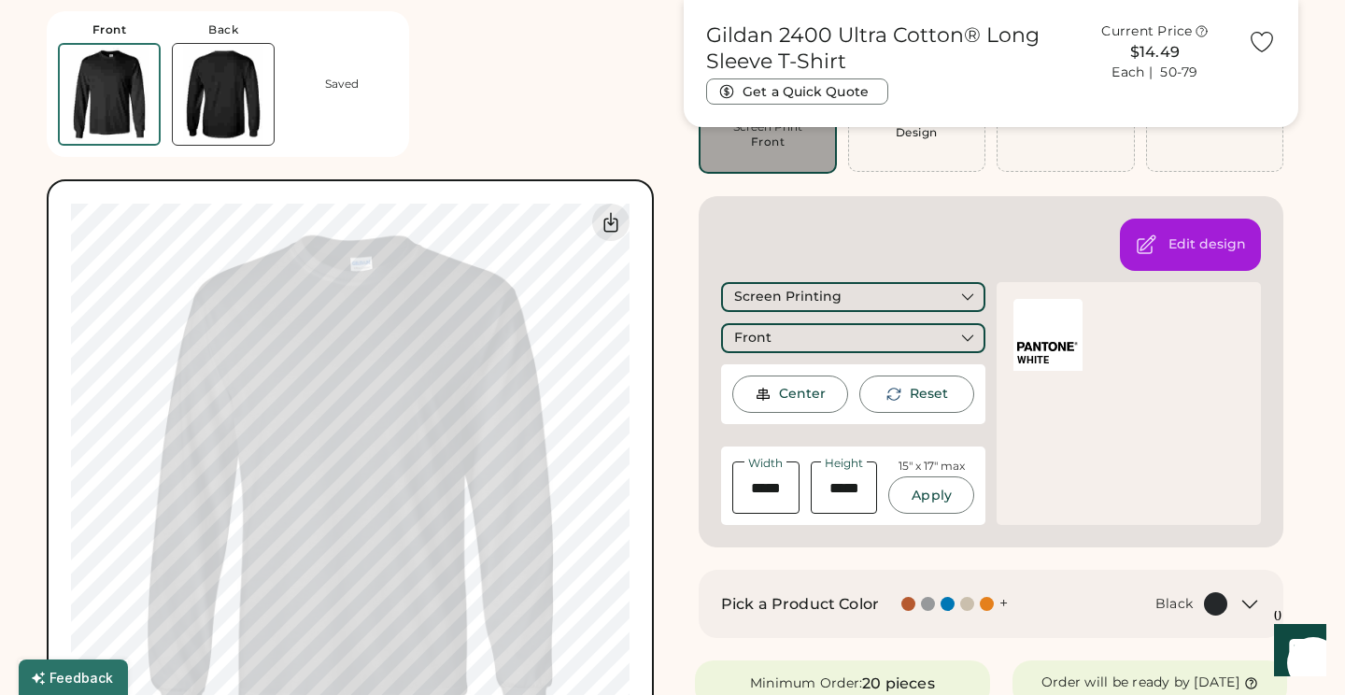
scroll to position [216, 0]
click at [780, 399] on div "Center" at bounding box center [802, 395] width 47 height 19
click at [779, 390] on div "Center" at bounding box center [802, 395] width 47 height 19
click at [894, 393] on icon at bounding box center [893, 395] width 17 height 17
type input "*****"
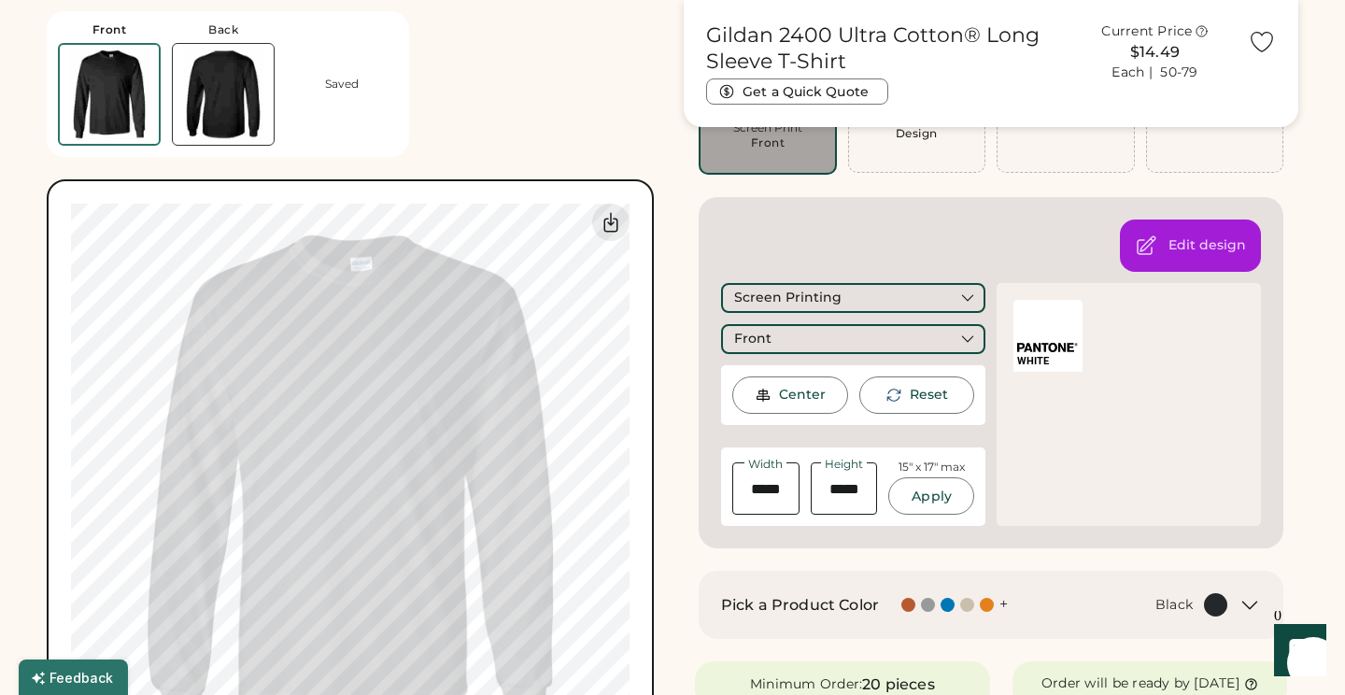
type input "*****"
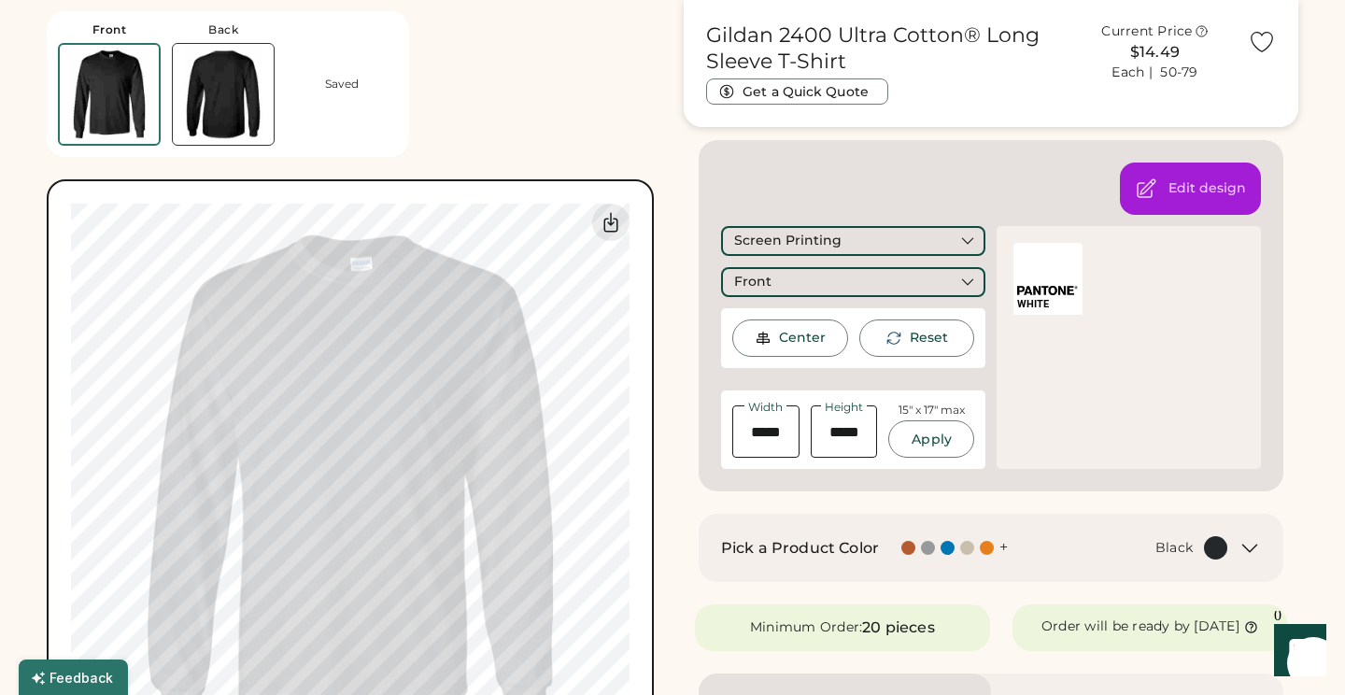
scroll to position [279, 0]
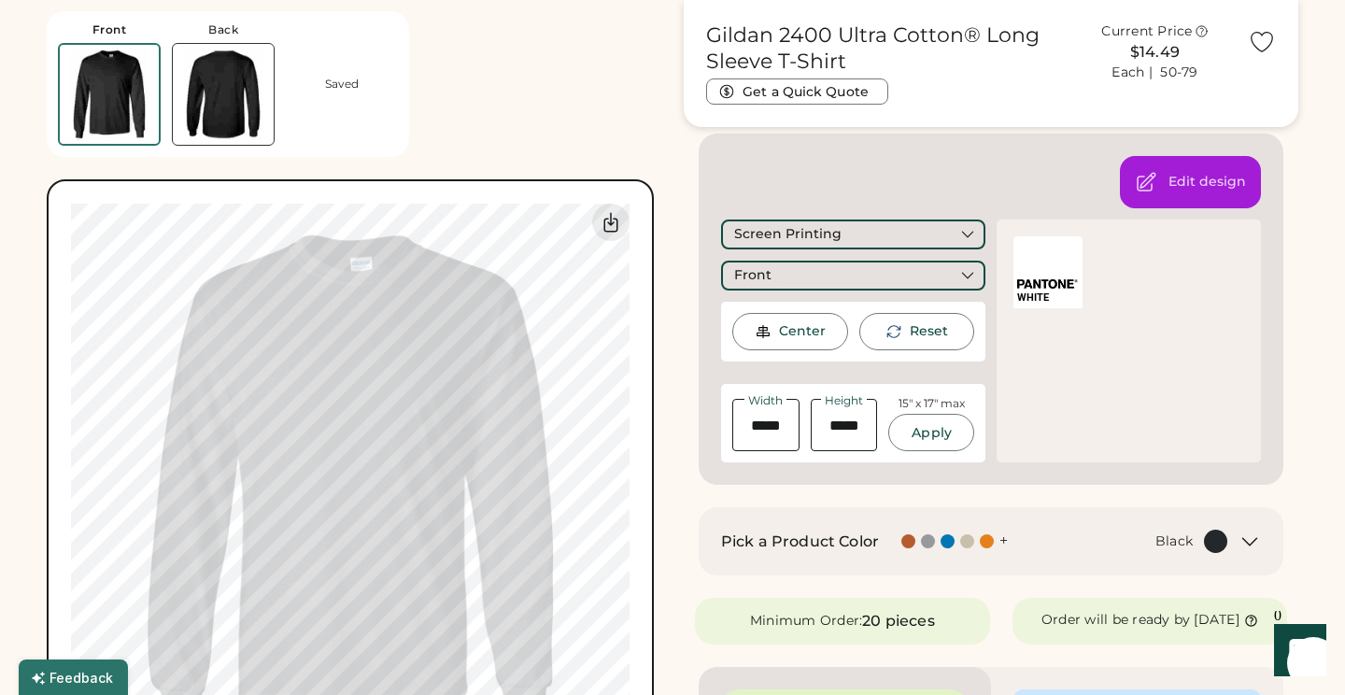
click at [615, 138] on div "Front Back Saved Switch to back My uploaded designs Upload new design SVG, Ai, …" at bounding box center [354, 393] width 615 height 786
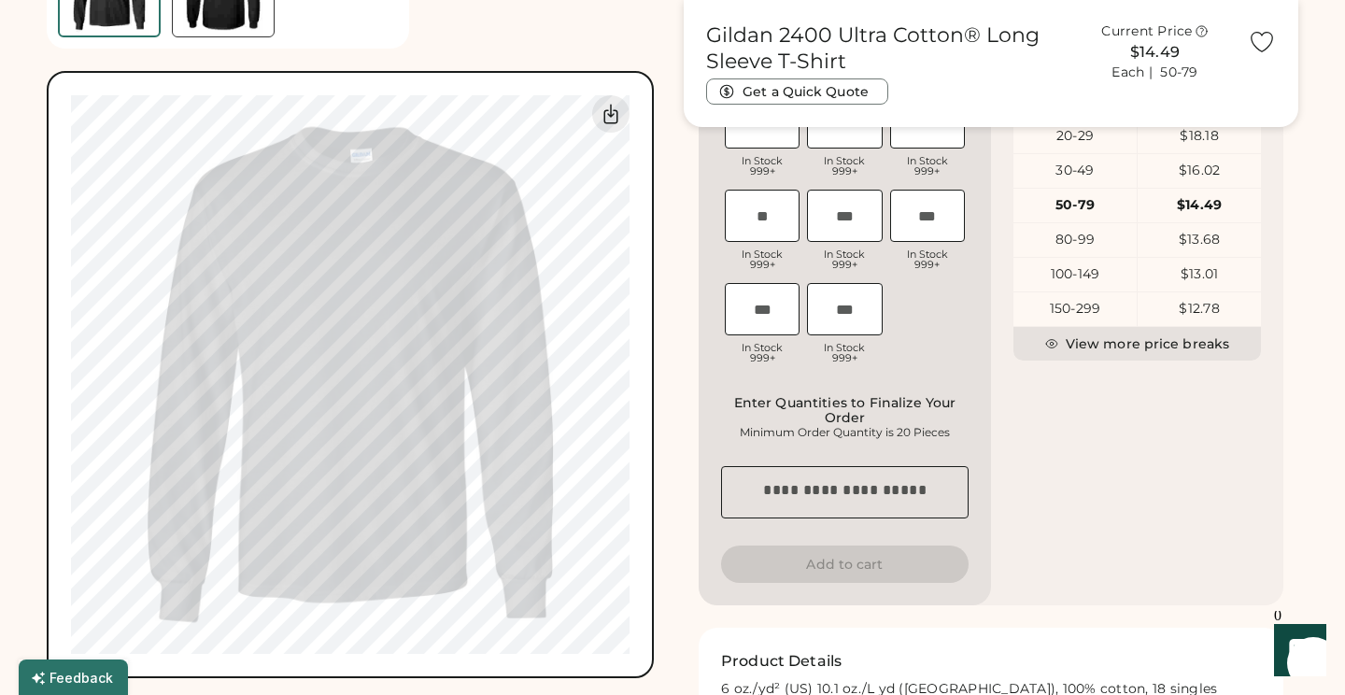
scroll to position [998, 0]
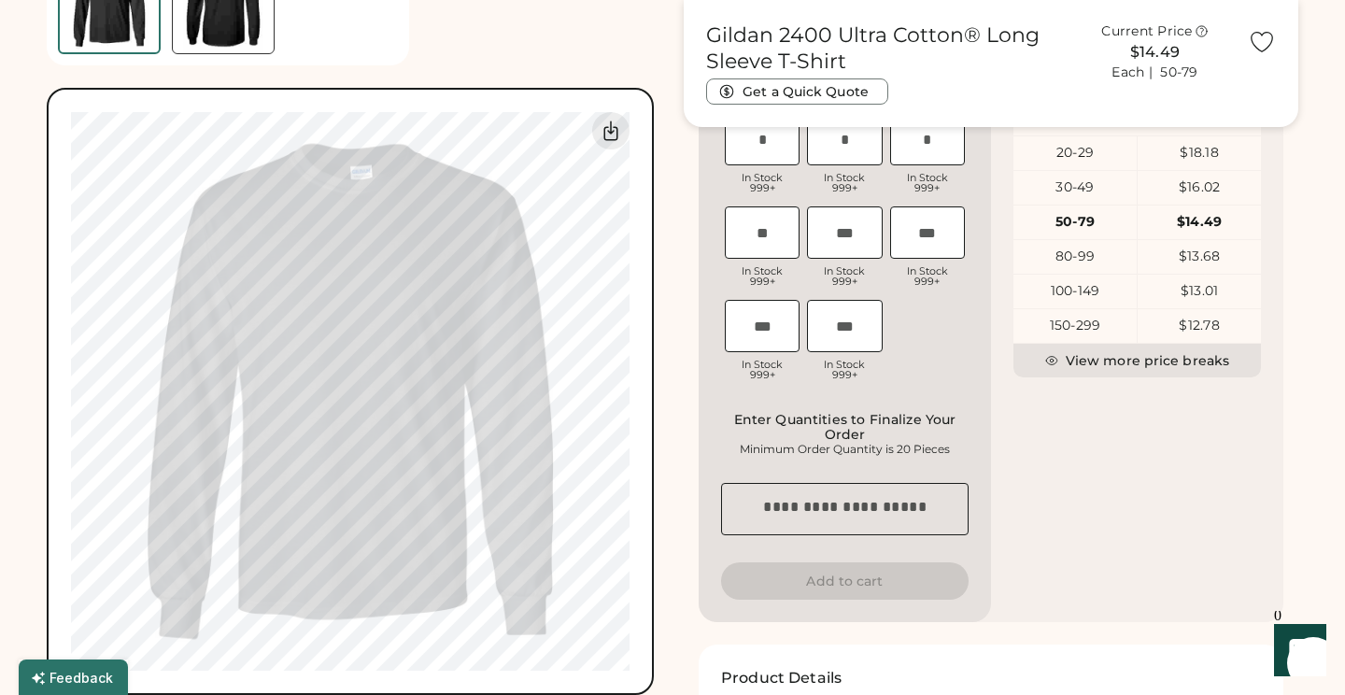
click at [641, 26] on div "Front Back Saved Switch to back My uploaded designs Upload new design SVG, Ai, …" at bounding box center [354, 301] width 615 height 786
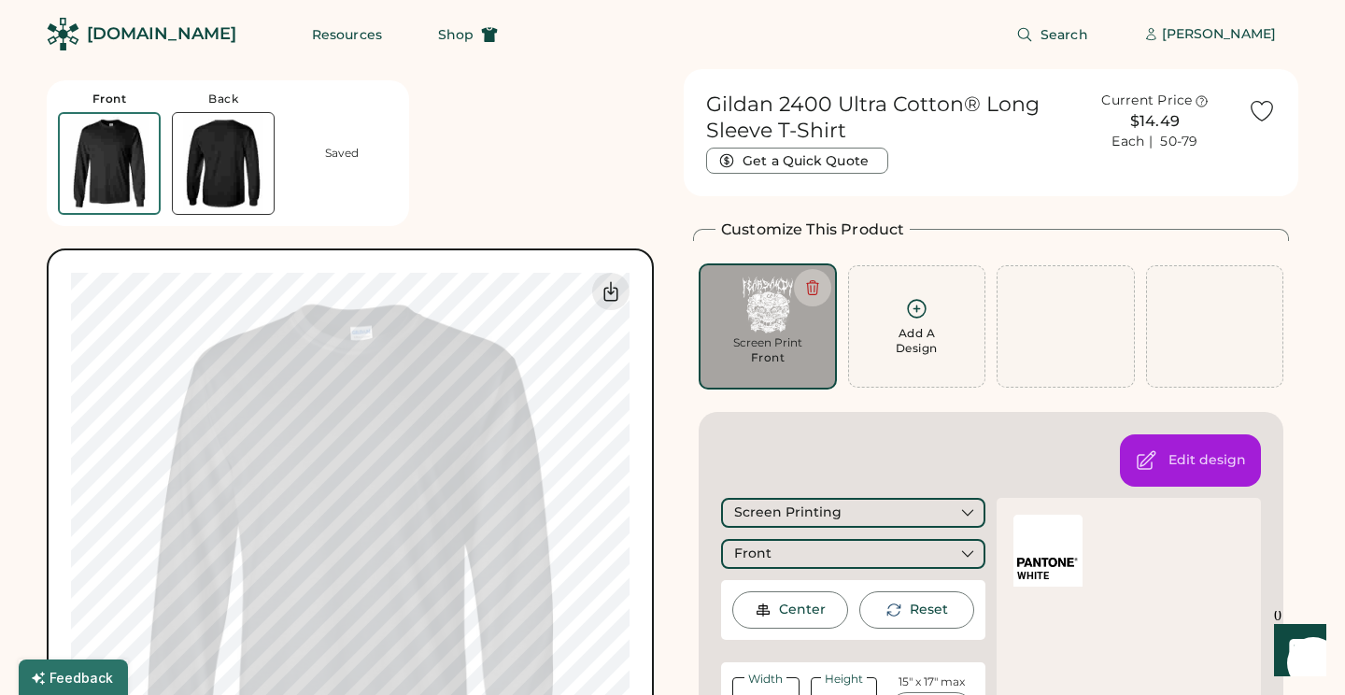
scroll to position [0, 0]
click at [438, 29] on span "Shop" at bounding box center [455, 35] width 35 height 13
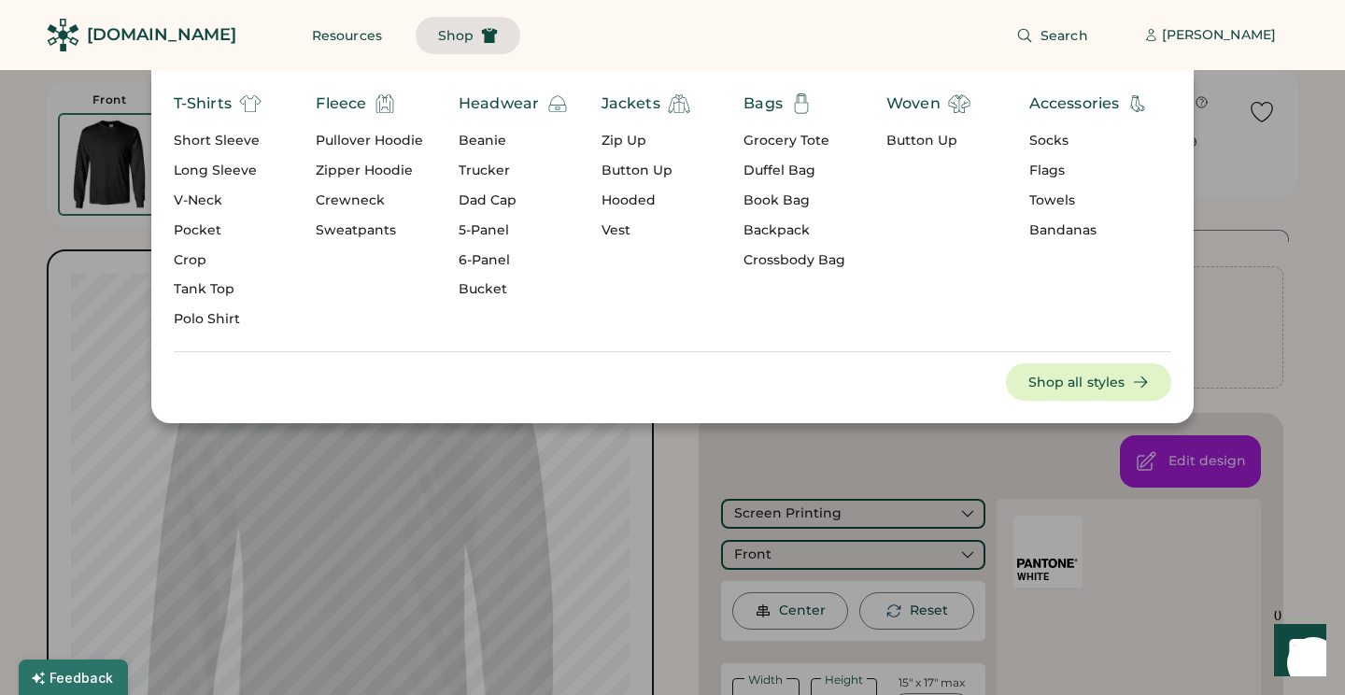
click at [368, 195] on div "Crewneck" at bounding box center [369, 200] width 107 height 19
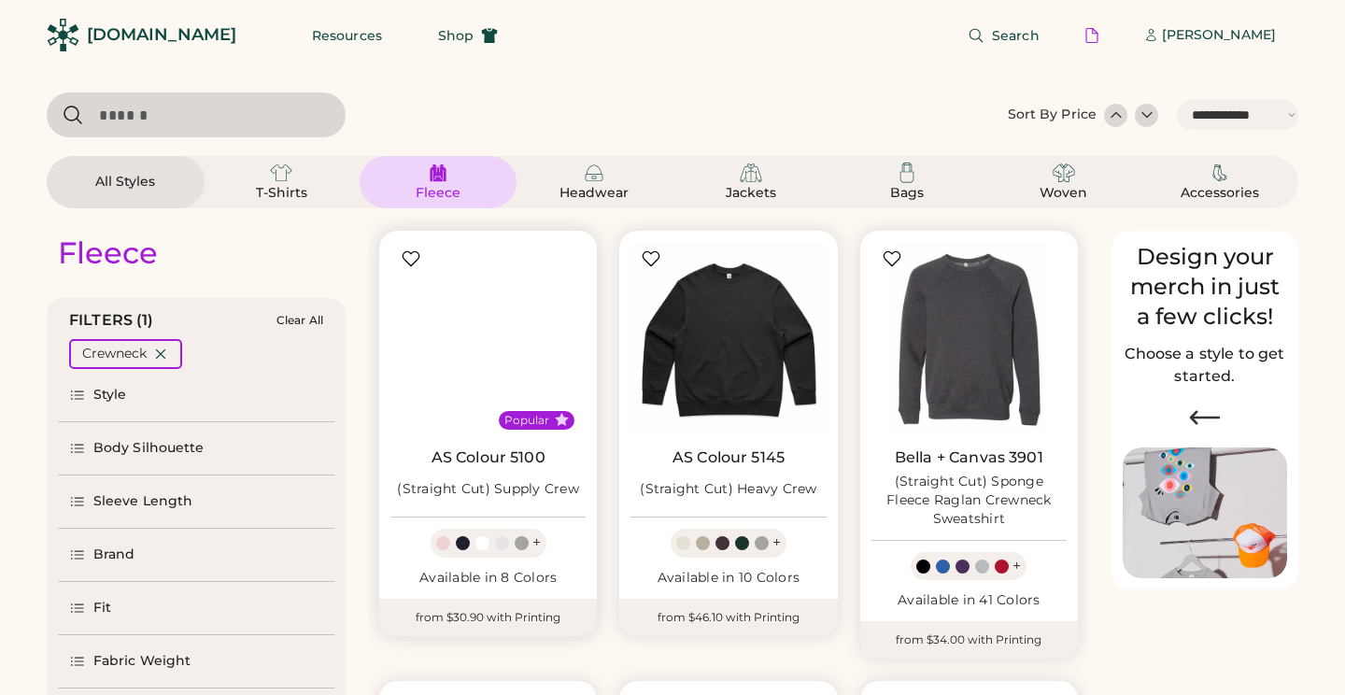
select select "*****"
select select "*"
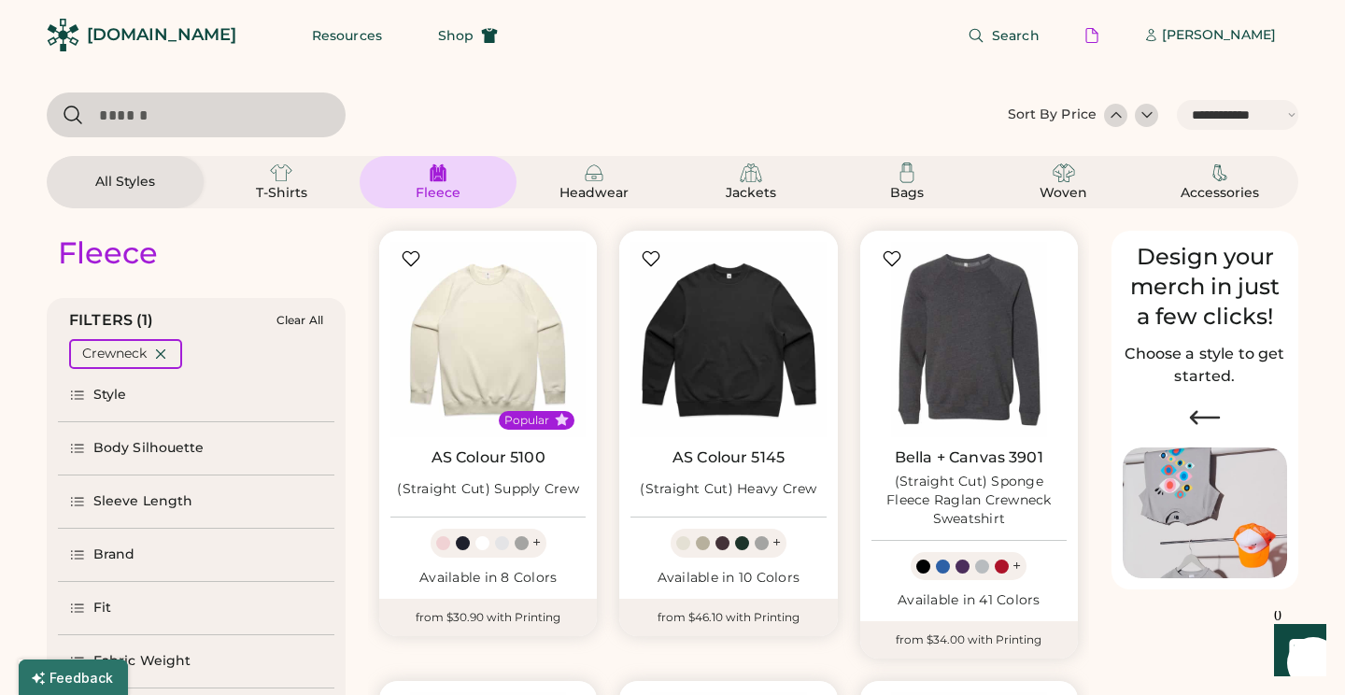
scroll to position [89, 0]
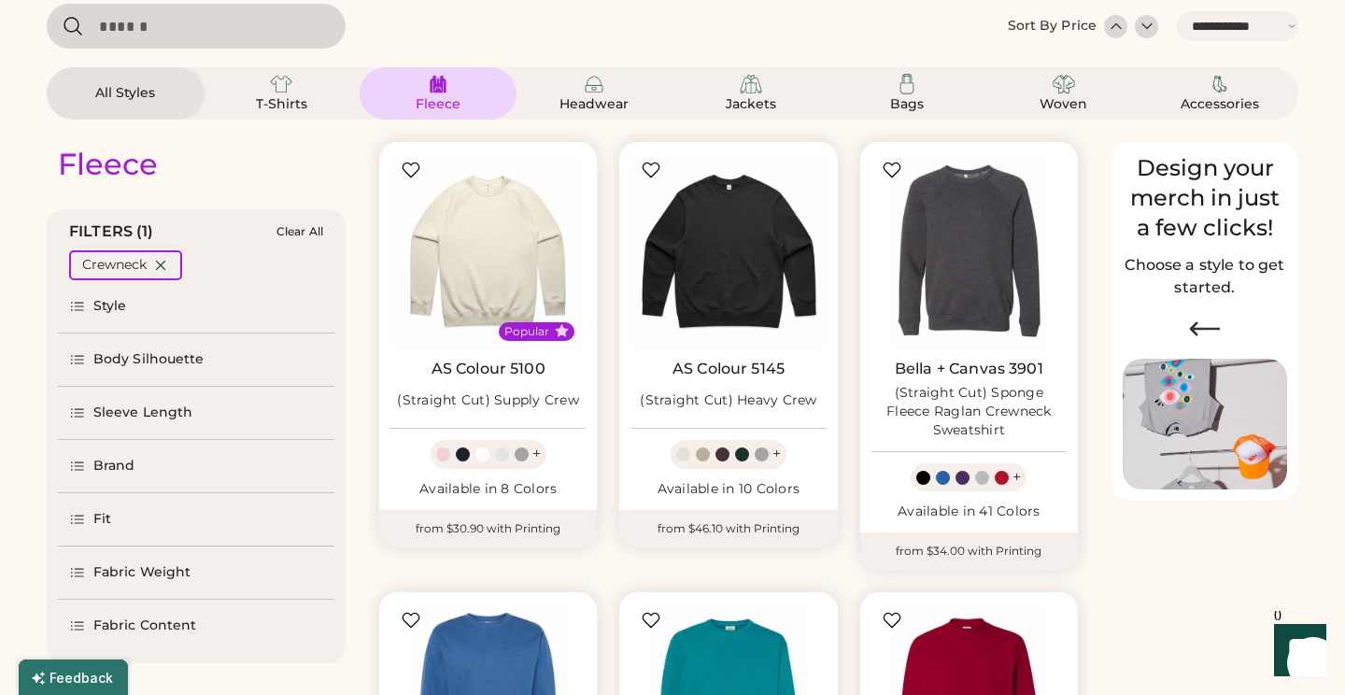
select select "*****"
select select "*"
click at [98, 303] on div "Style" at bounding box center [110, 306] width 34 height 19
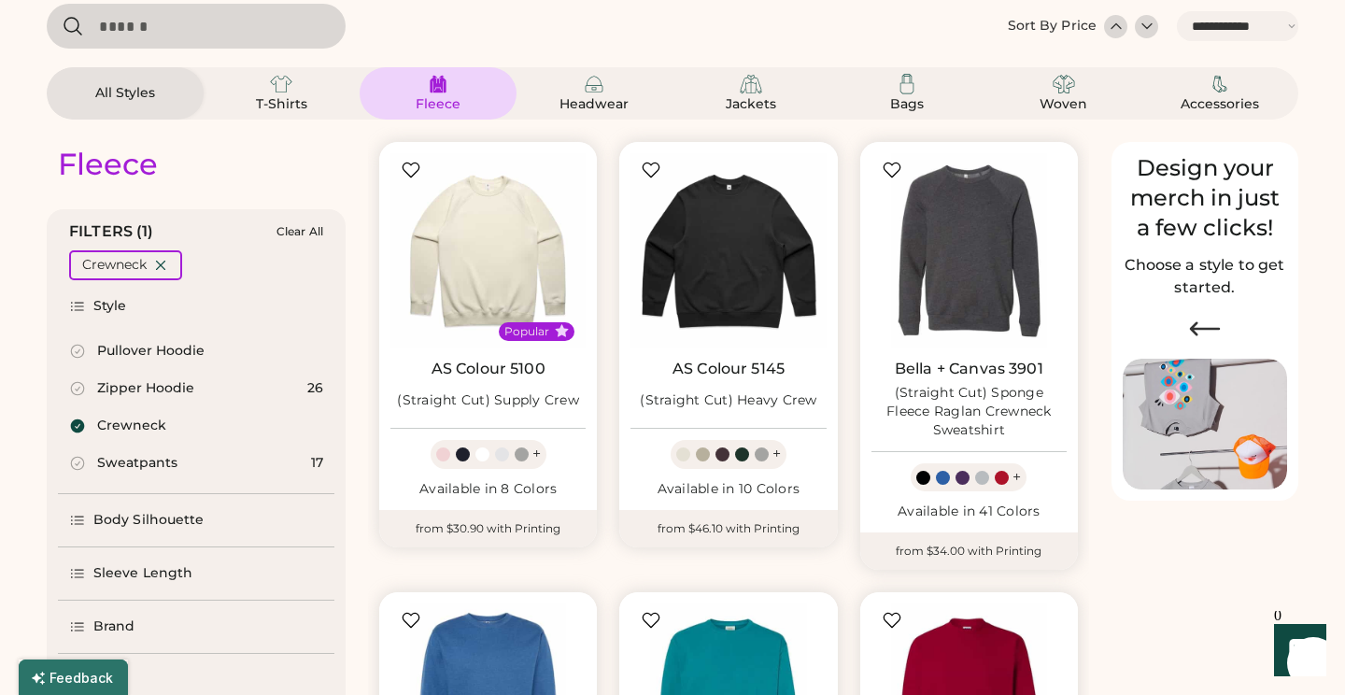
click at [117, 346] on div "Pullover Hoodie" at bounding box center [150, 351] width 107 height 19
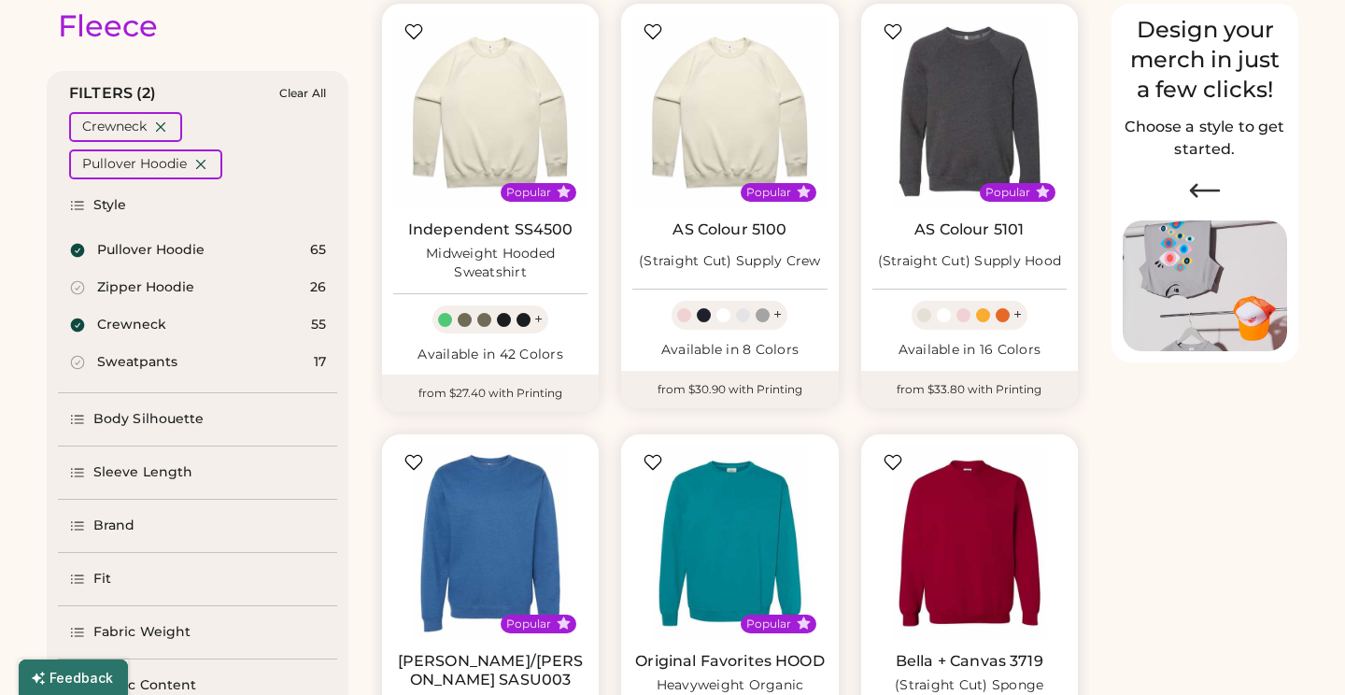
scroll to position [276, 0]
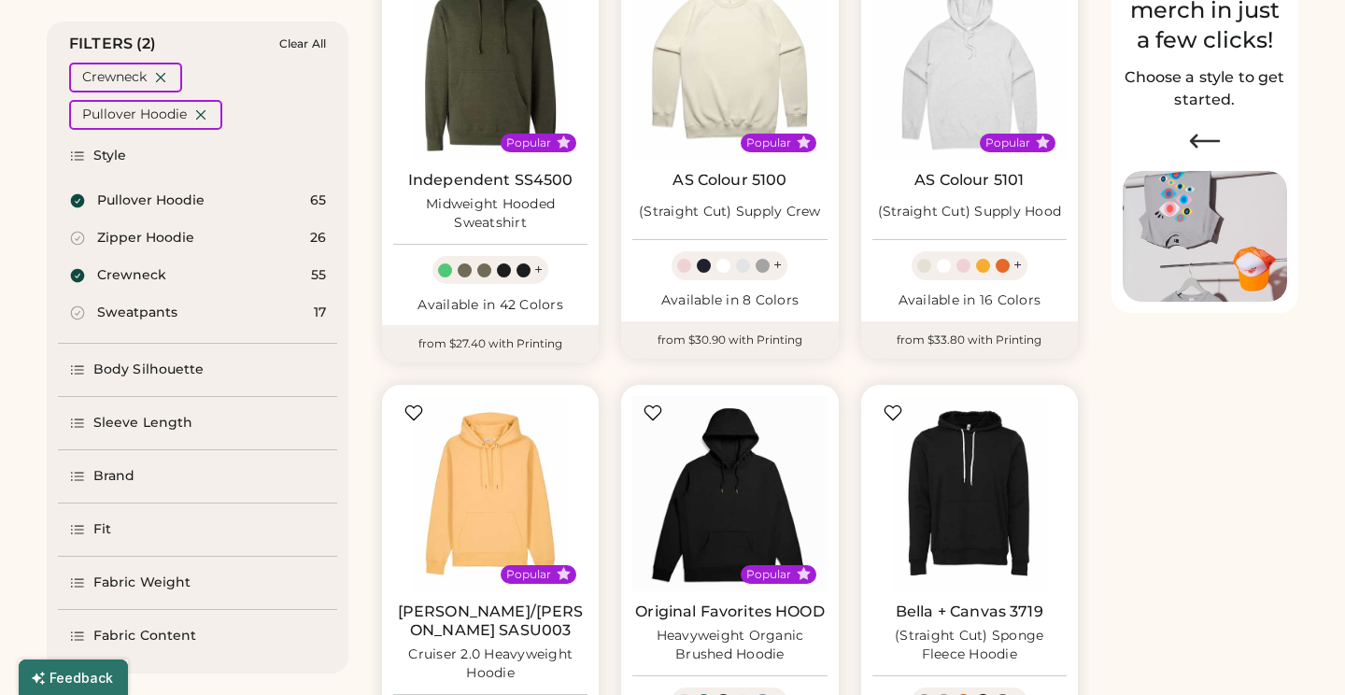
click at [117, 361] on div "Body Silhouette" at bounding box center [148, 370] width 111 height 19
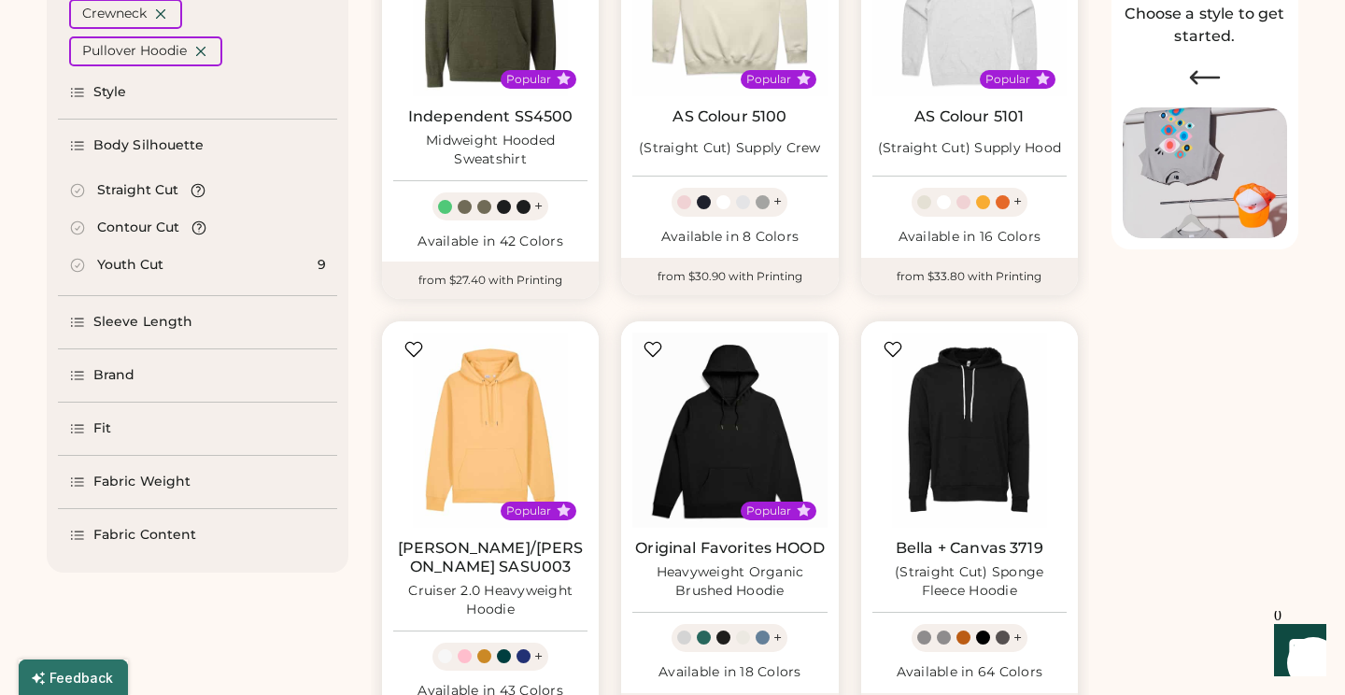
scroll to position [348, 0]
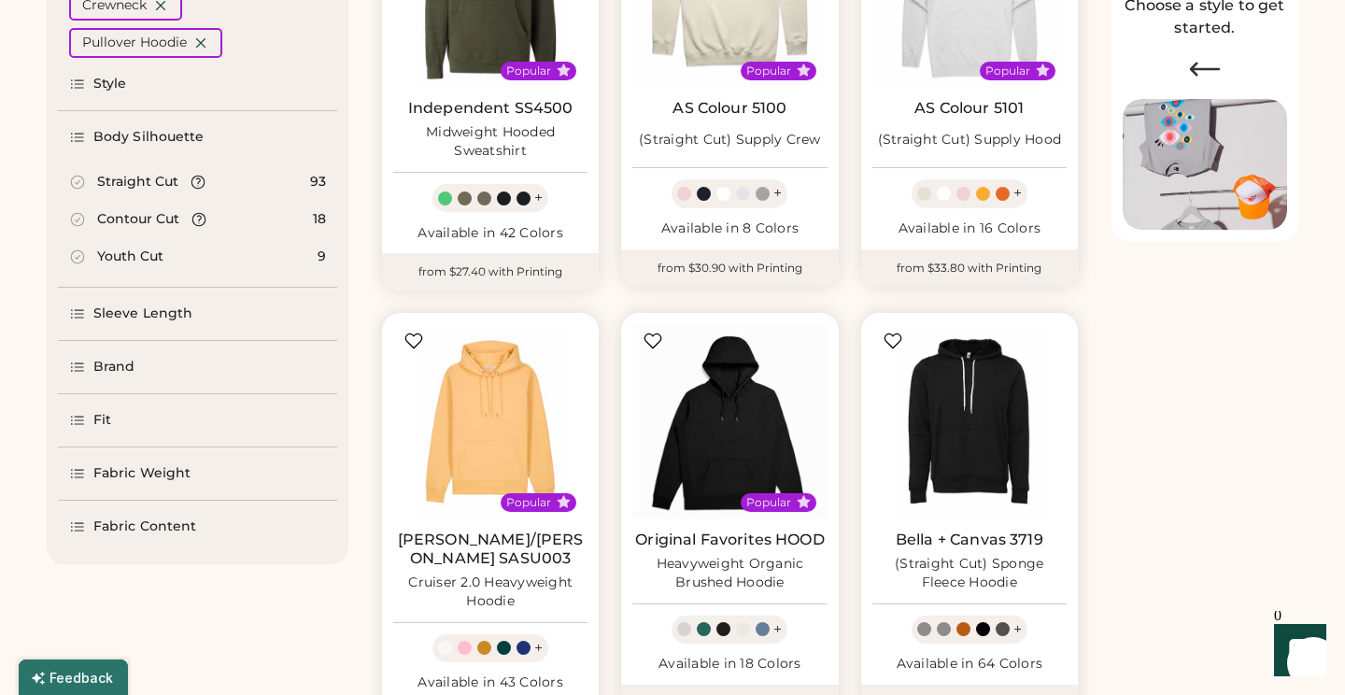
click at [132, 175] on div "Straight Cut" at bounding box center [137, 182] width 81 height 19
click at [130, 314] on div "Sleeve Length" at bounding box center [142, 313] width 99 height 19
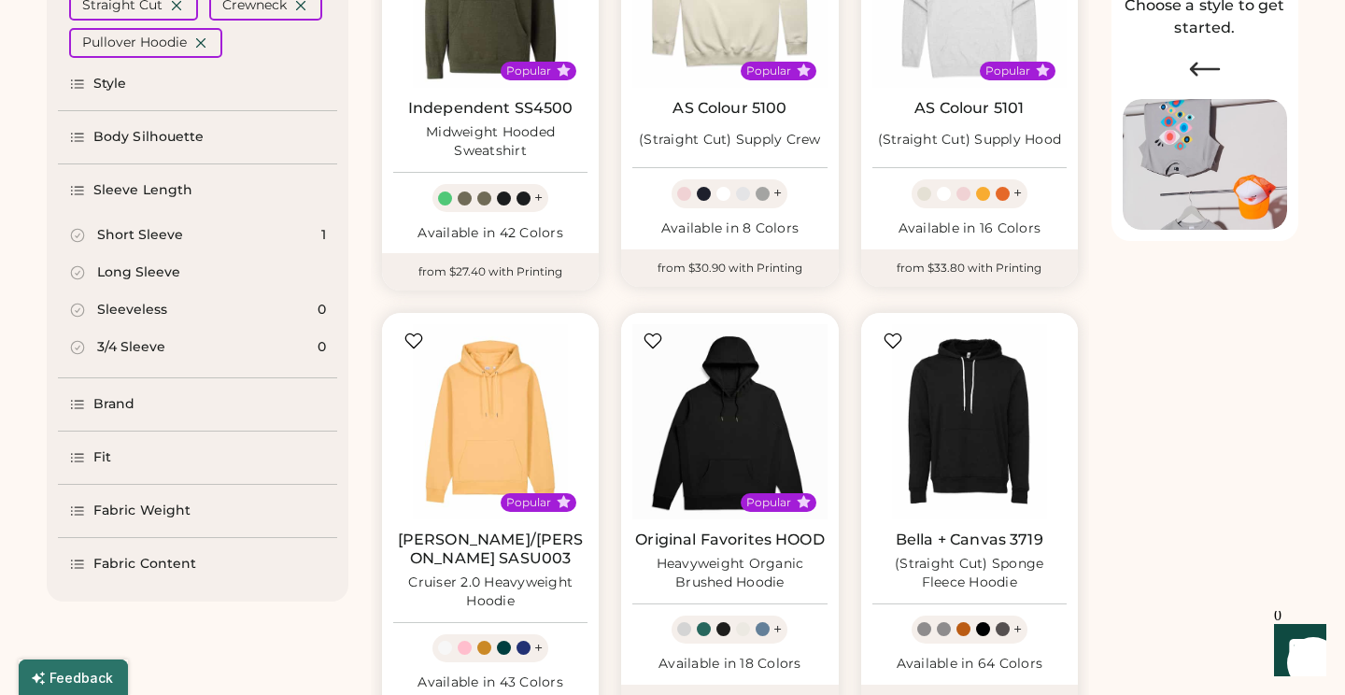
click at [132, 278] on div "Long Sleeve" at bounding box center [138, 272] width 83 height 19
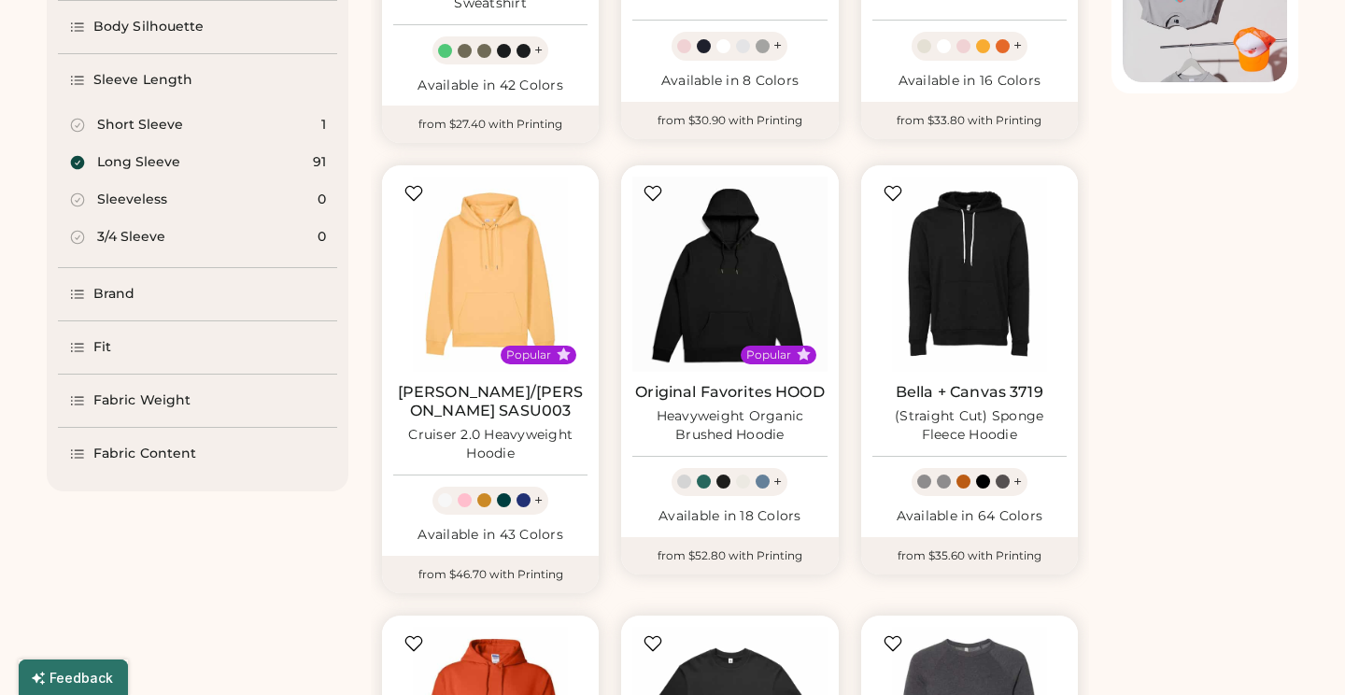
scroll to position [515, 0]
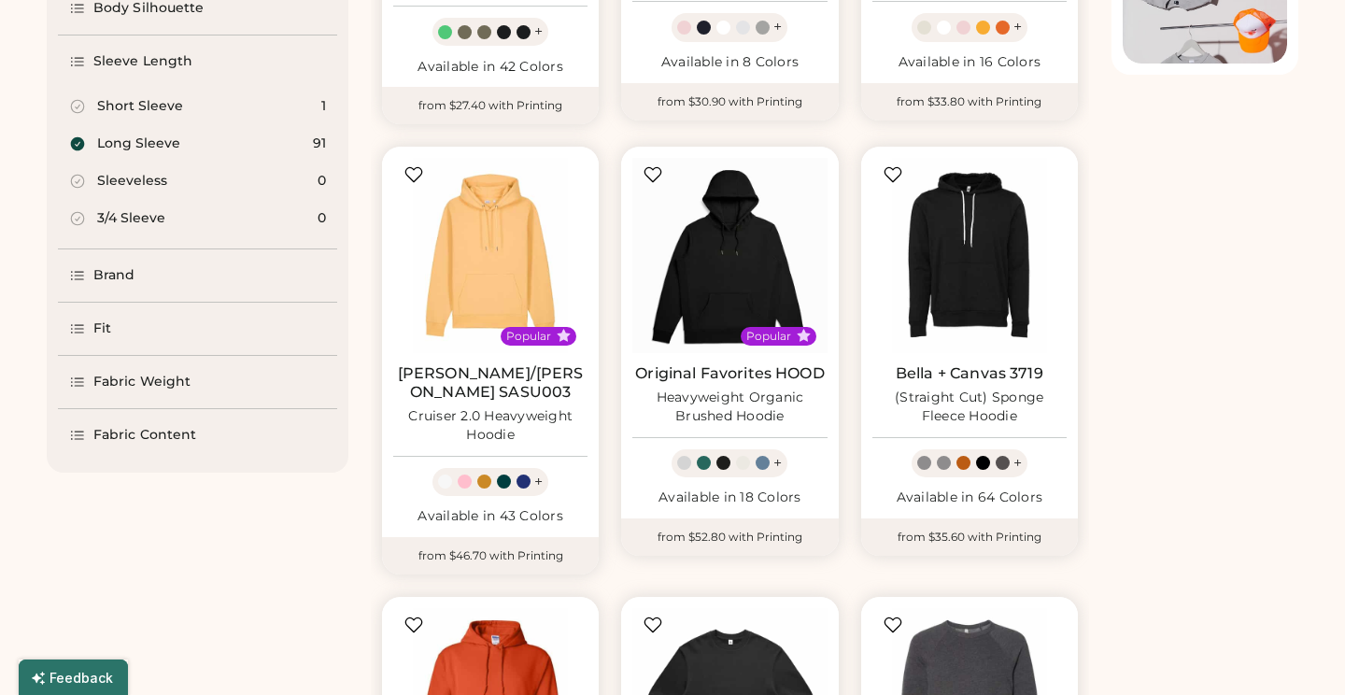
click at [129, 276] on div "Brand" at bounding box center [114, 275] width 42 height 19
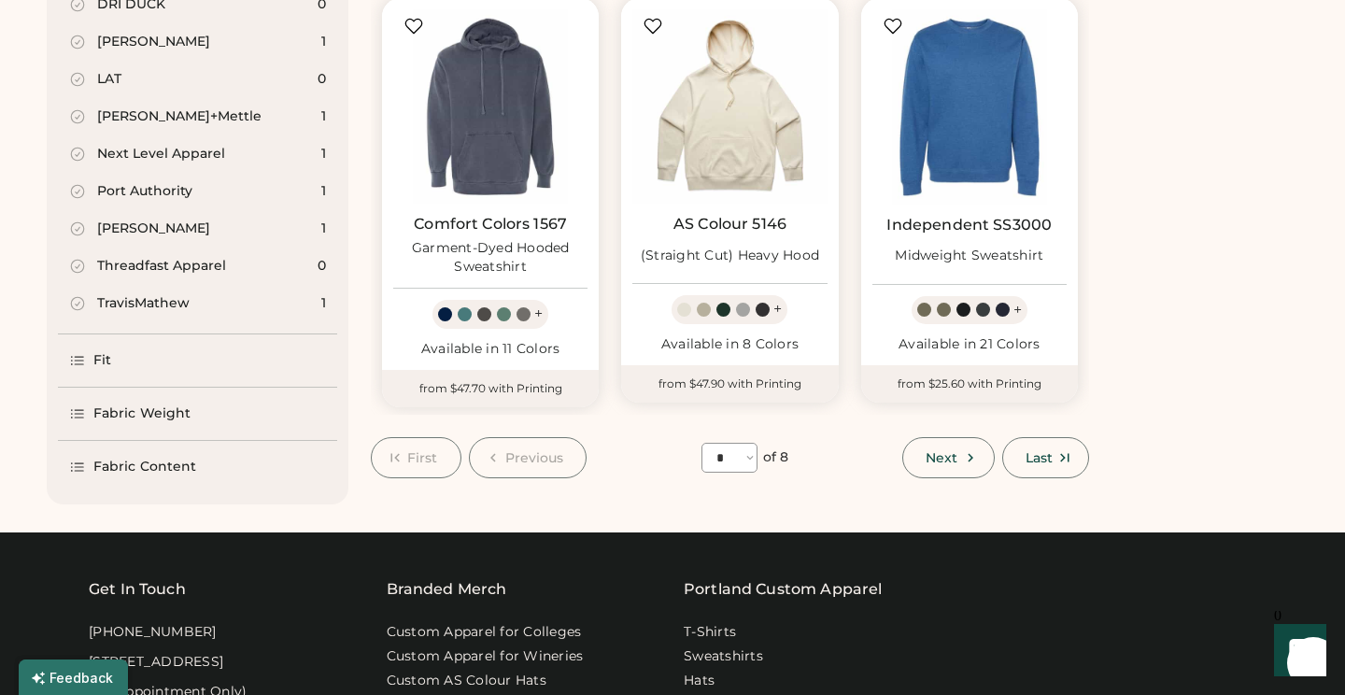
scroll to position [1594, 0]
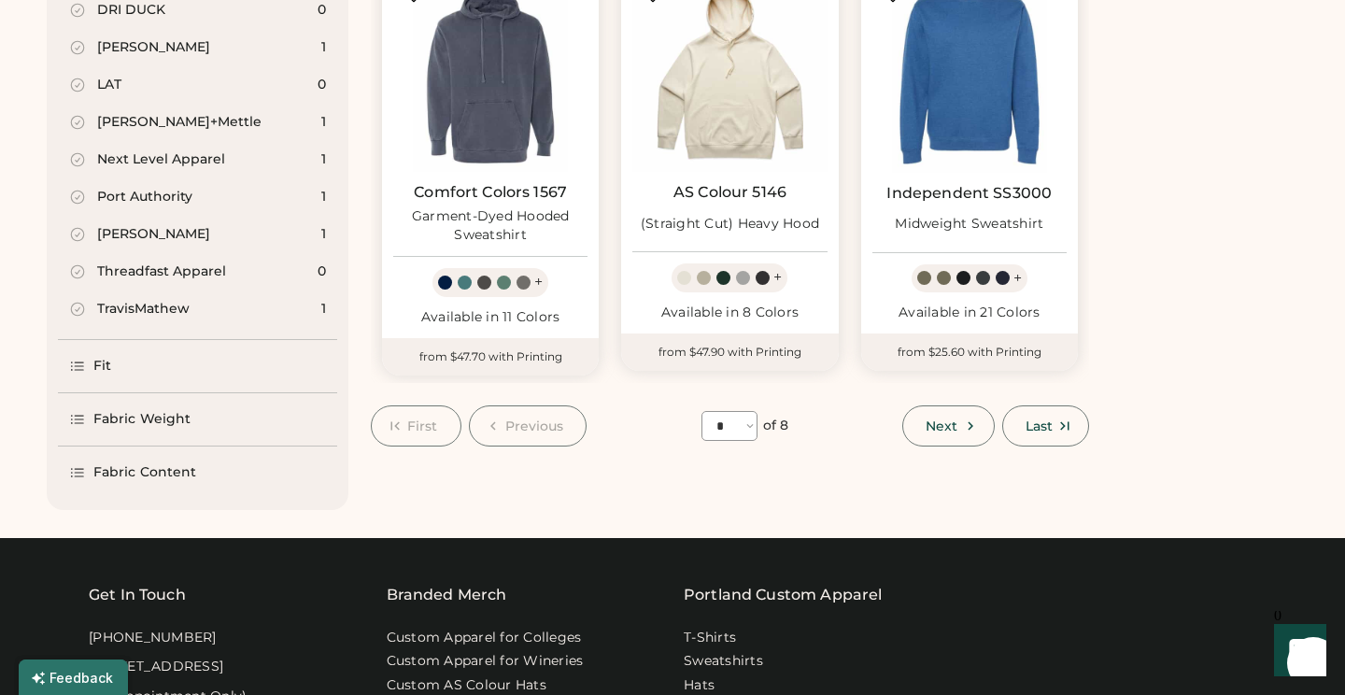
click at [97, 357] on div "Fit" at bounding box center [102, 366] width 18 height 19
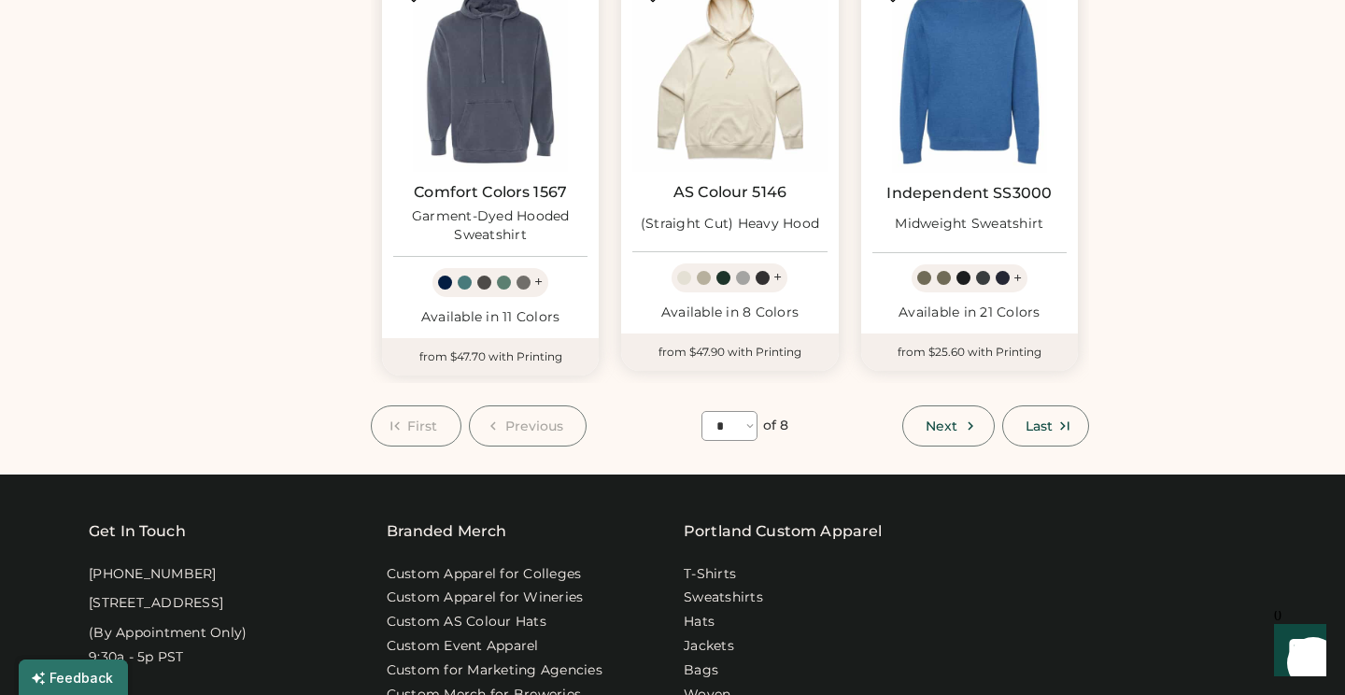
scroll to position [388, 0]
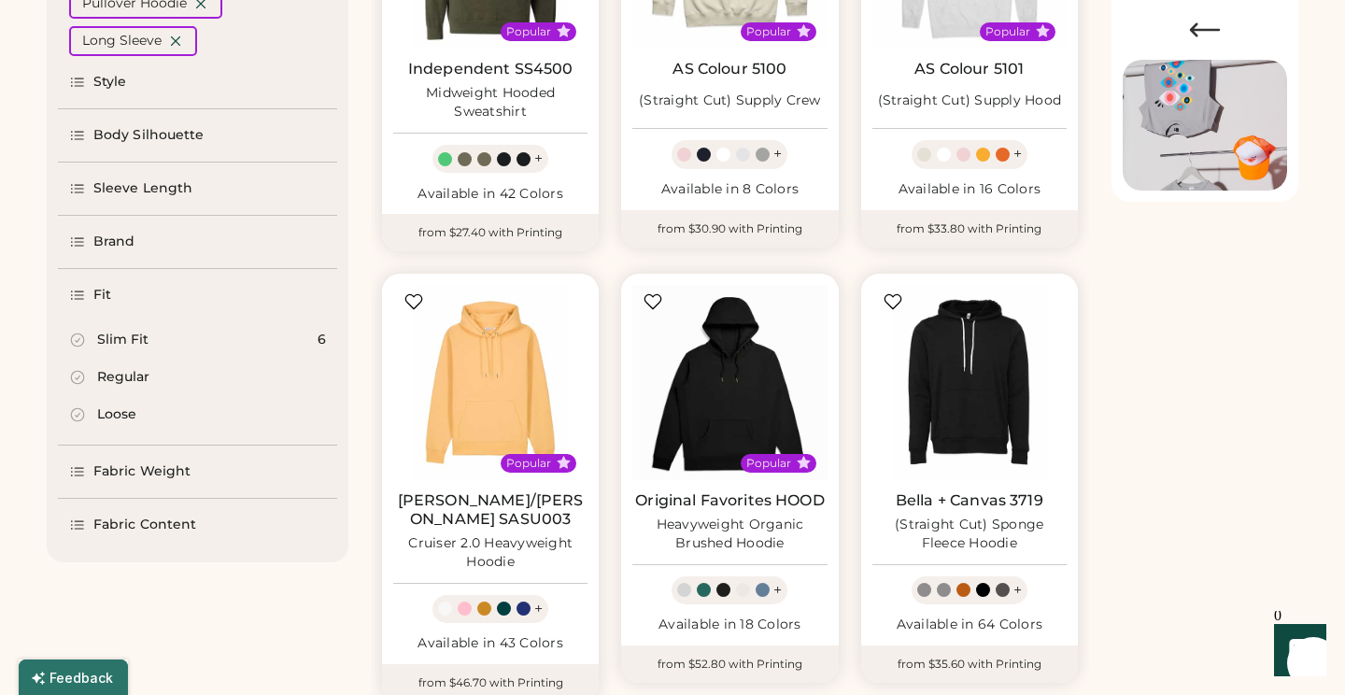
click at [114, 374] on div "Regular" at bounding box center [123, 377] width 52 height 19
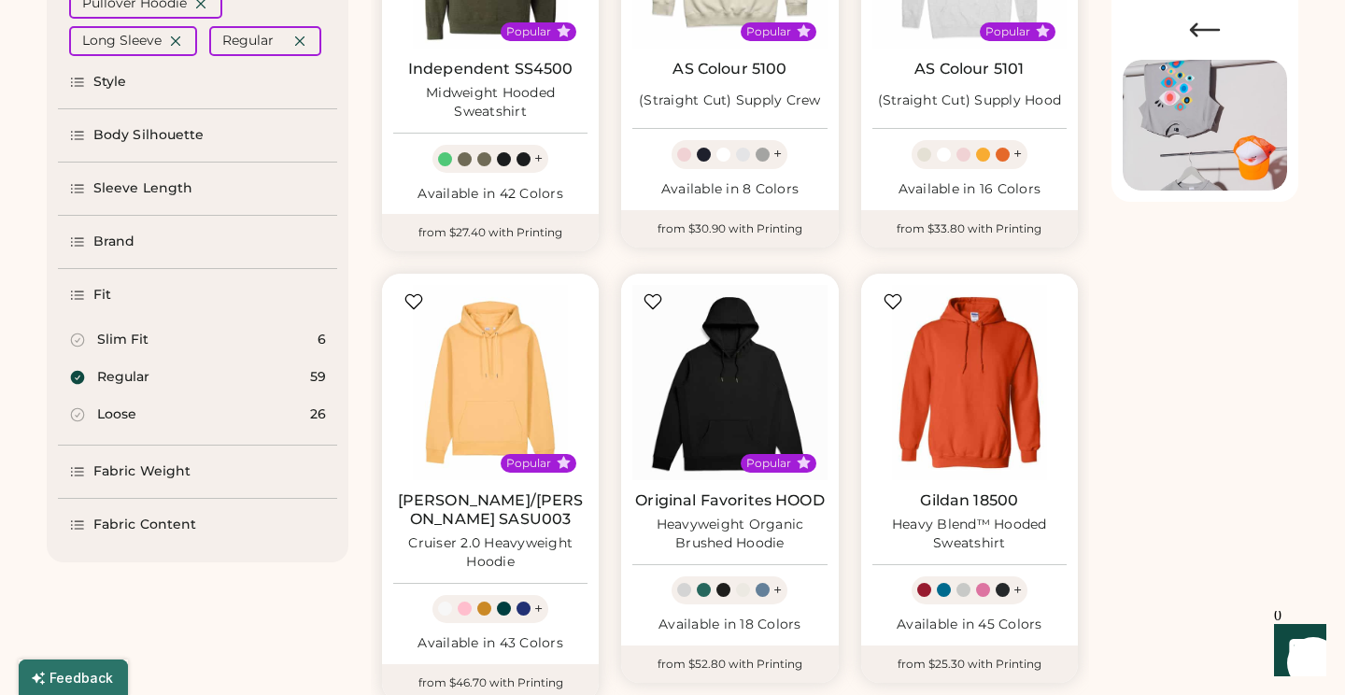
click at [152, 473] on div "Fabric Weight" at bounding box center [141, 471] width 97 height 19
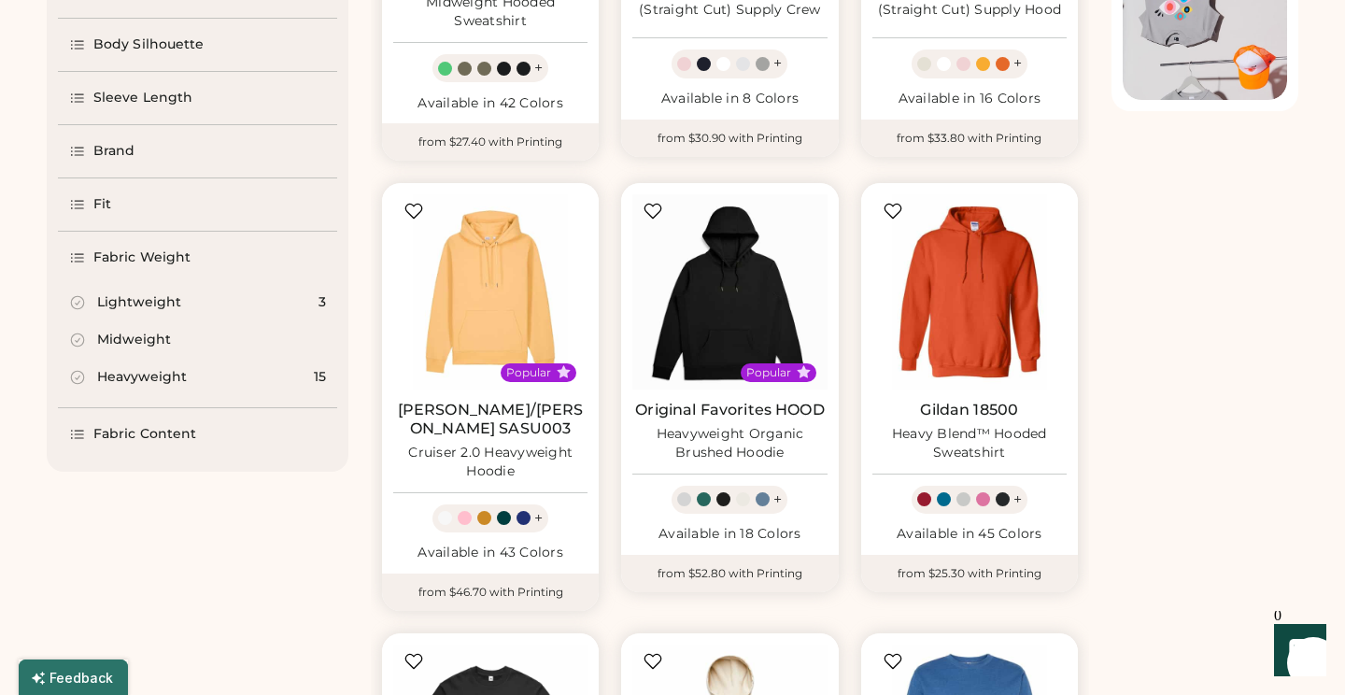
scroll to position [503, 0]
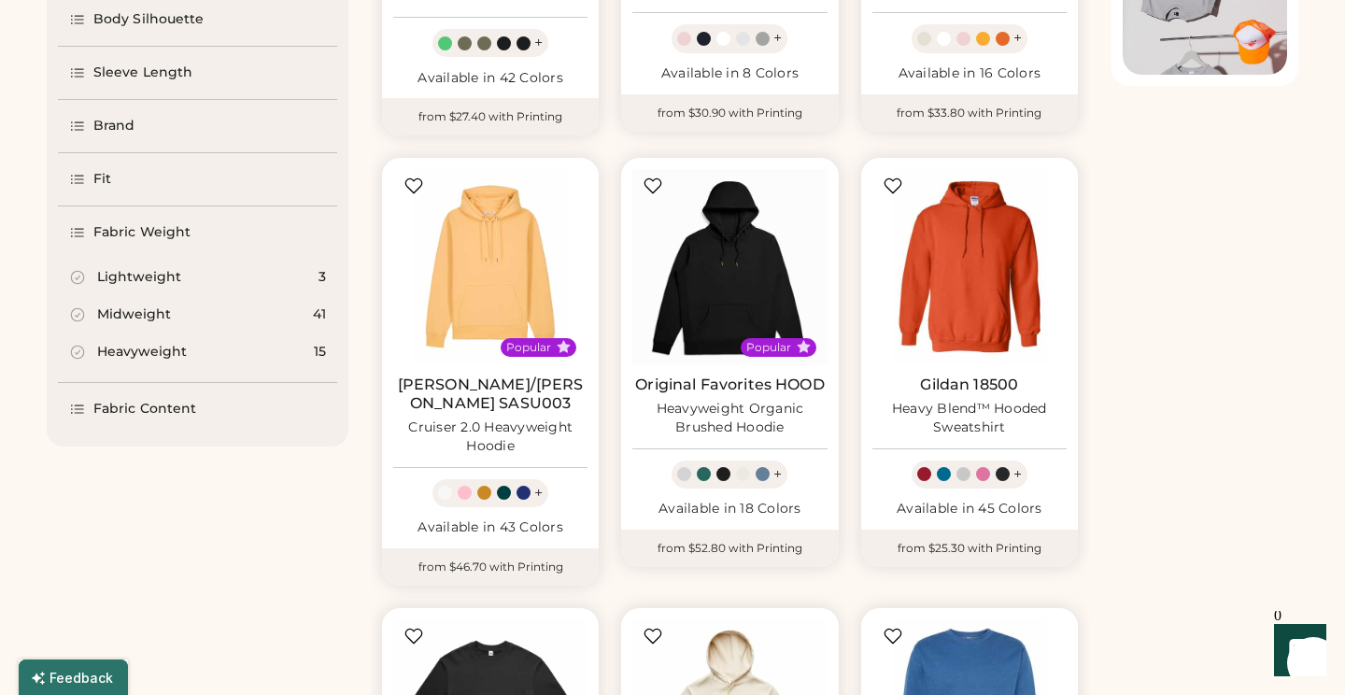
click at [140, 316] on div "Midweight" at bounding box center [134, 314] width 74 height 19
select select "*"
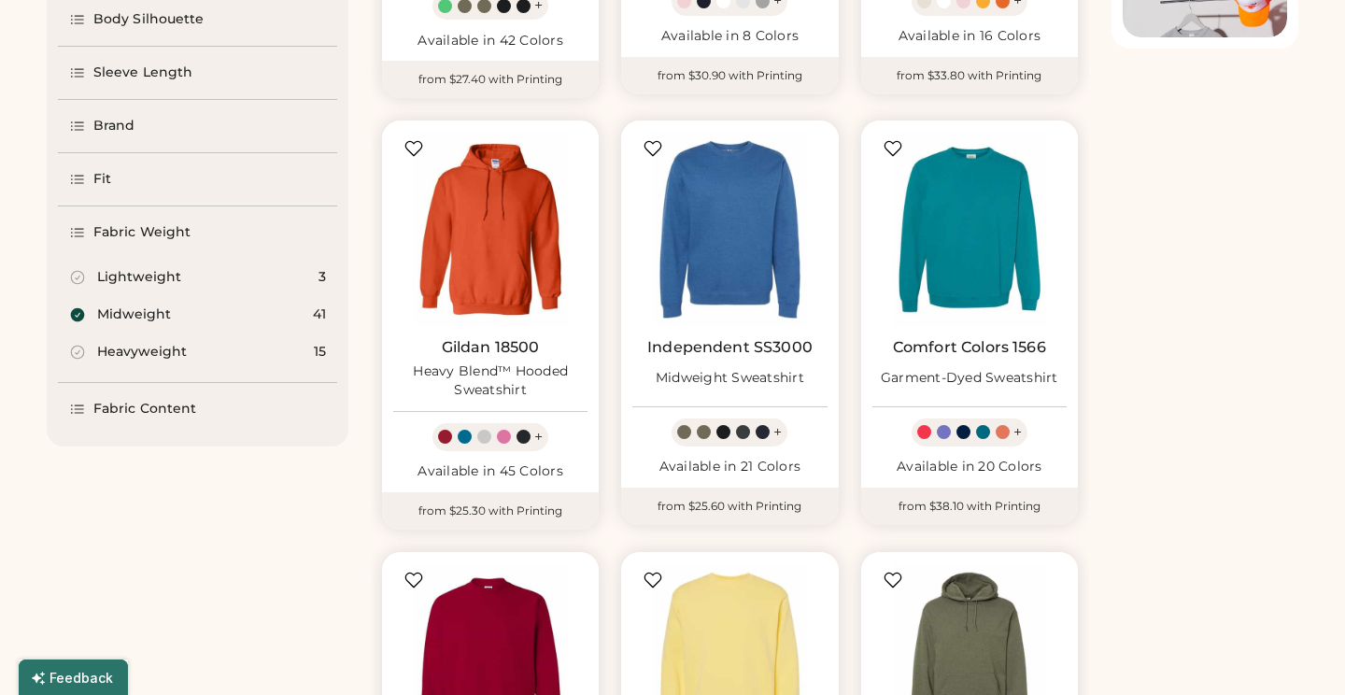
click at [138, 415] on div "Fabric Content" at bounding box center [144, 409] width 103 height 19
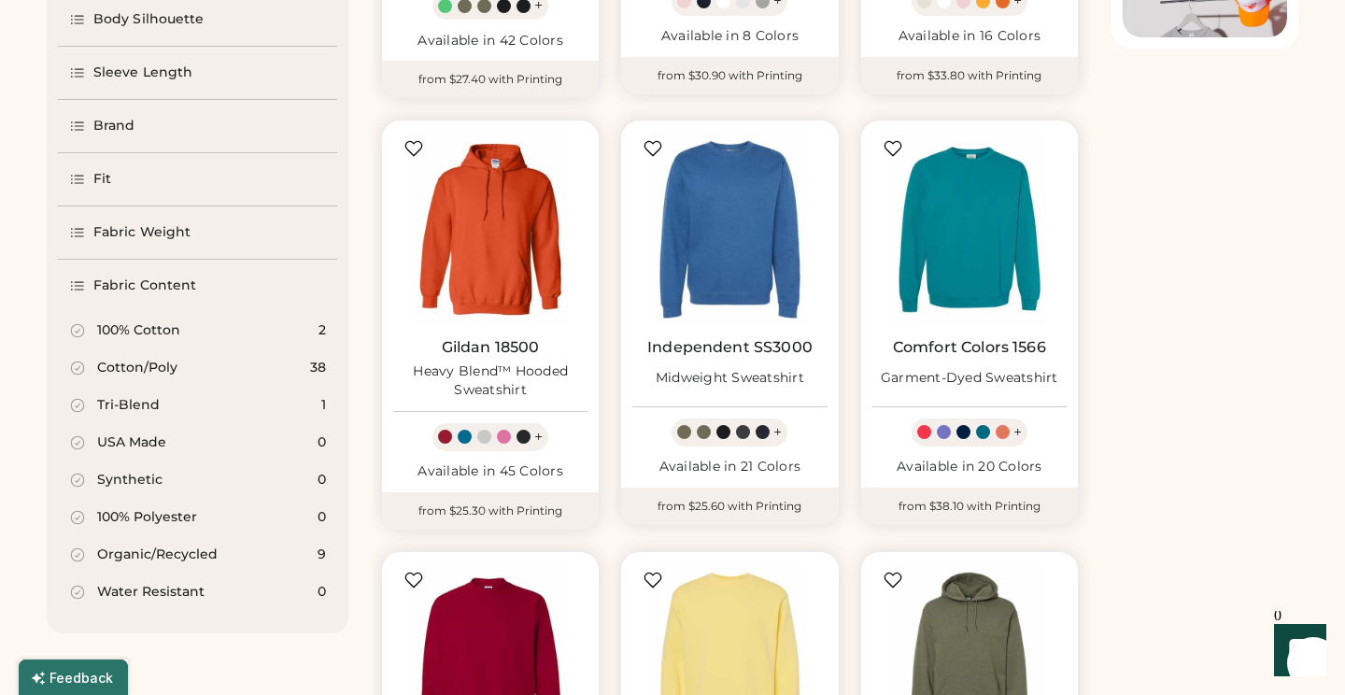
click at [1176, 399] on div "Fleece FILTERS (6) Clear All Straight Cut Crewneck Pullover Hoodie Long Sleeve …" at bounding box center [673, 592] width 1252 height 1850
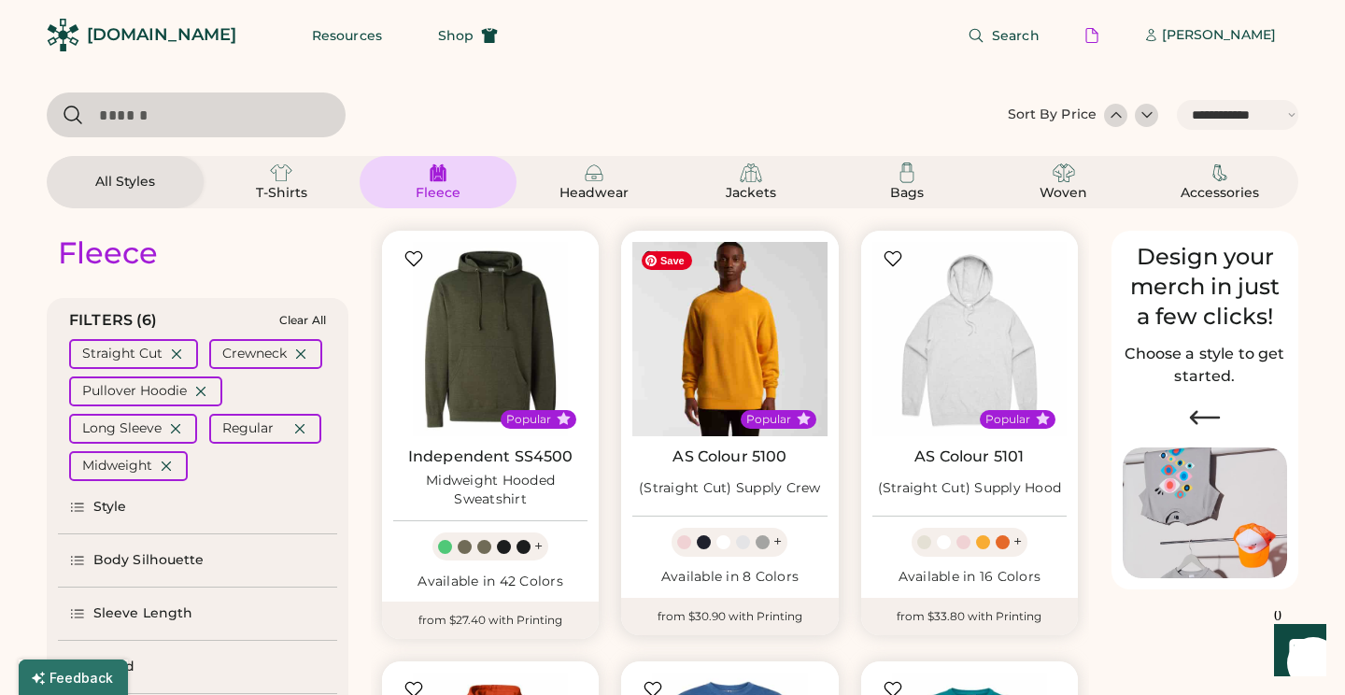
click at [790, 366] on img at bounding box center [729, 339] width 194 height 194
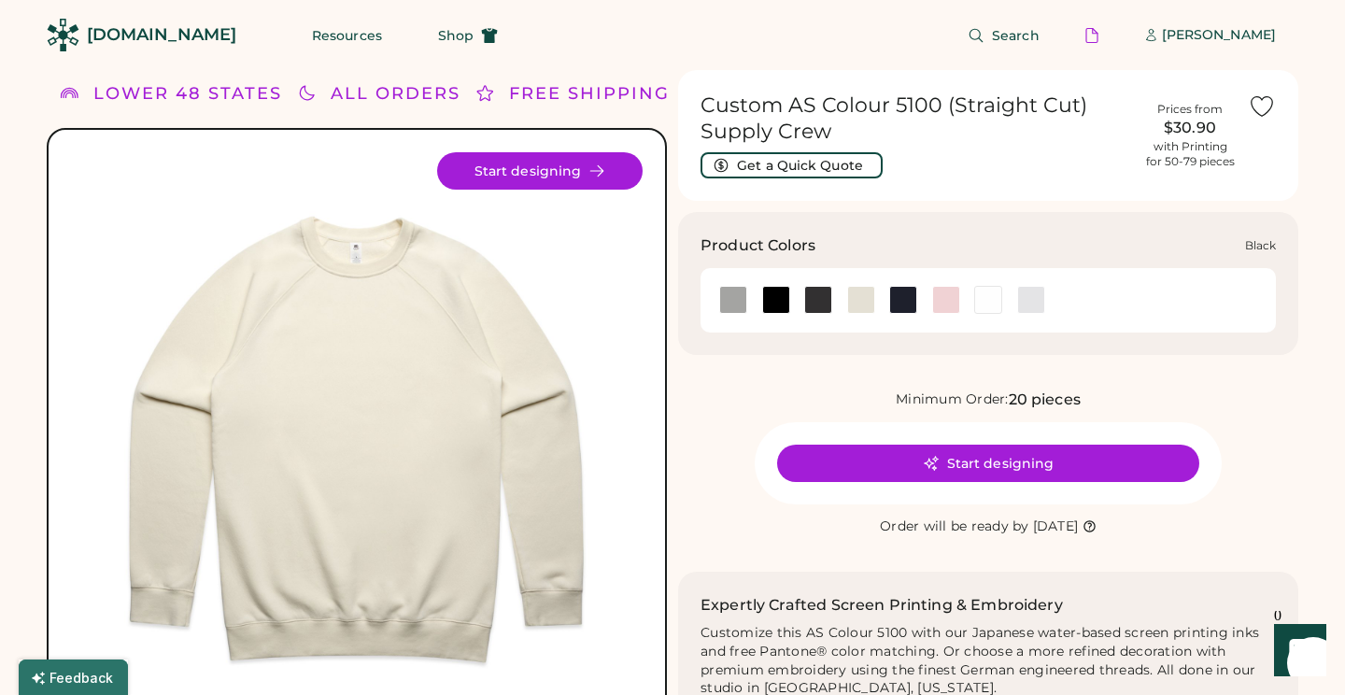
click at [776, 300] on div at bounding box center [776, 300] width 28 height 28
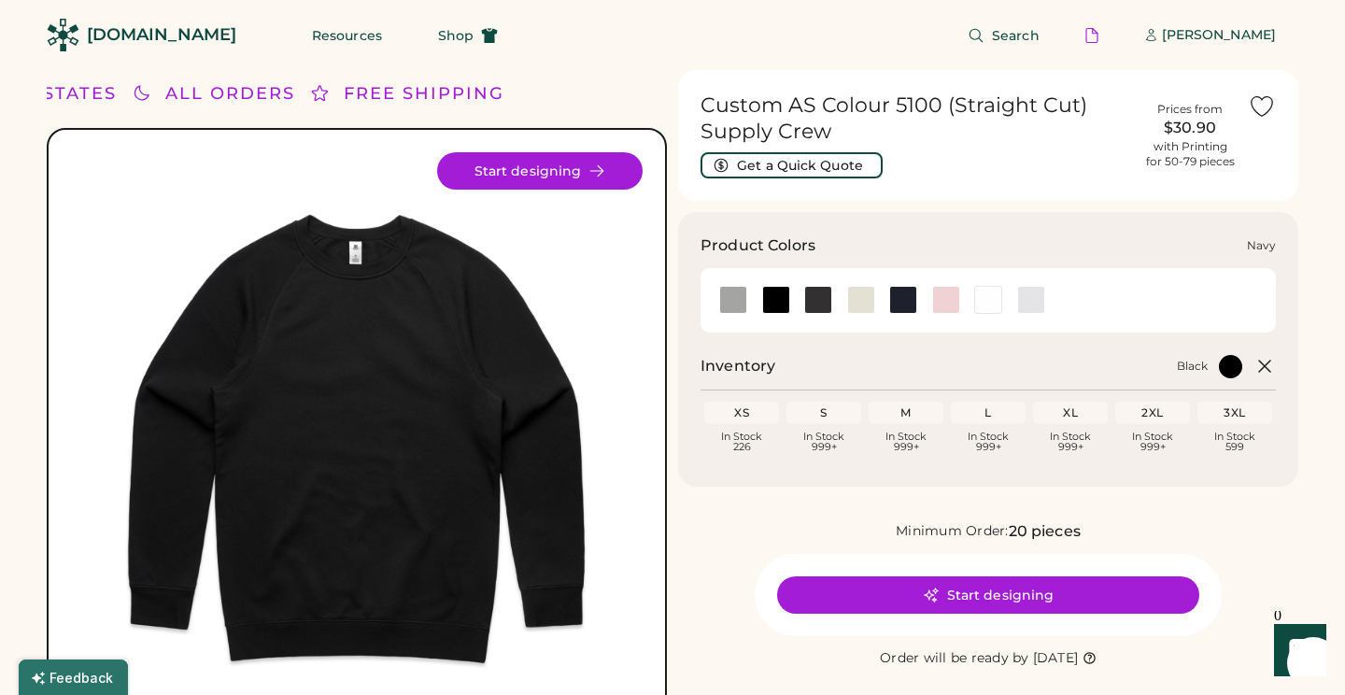
click at [906, 303] on div at bounding box center [903, 300] width 28 height 28
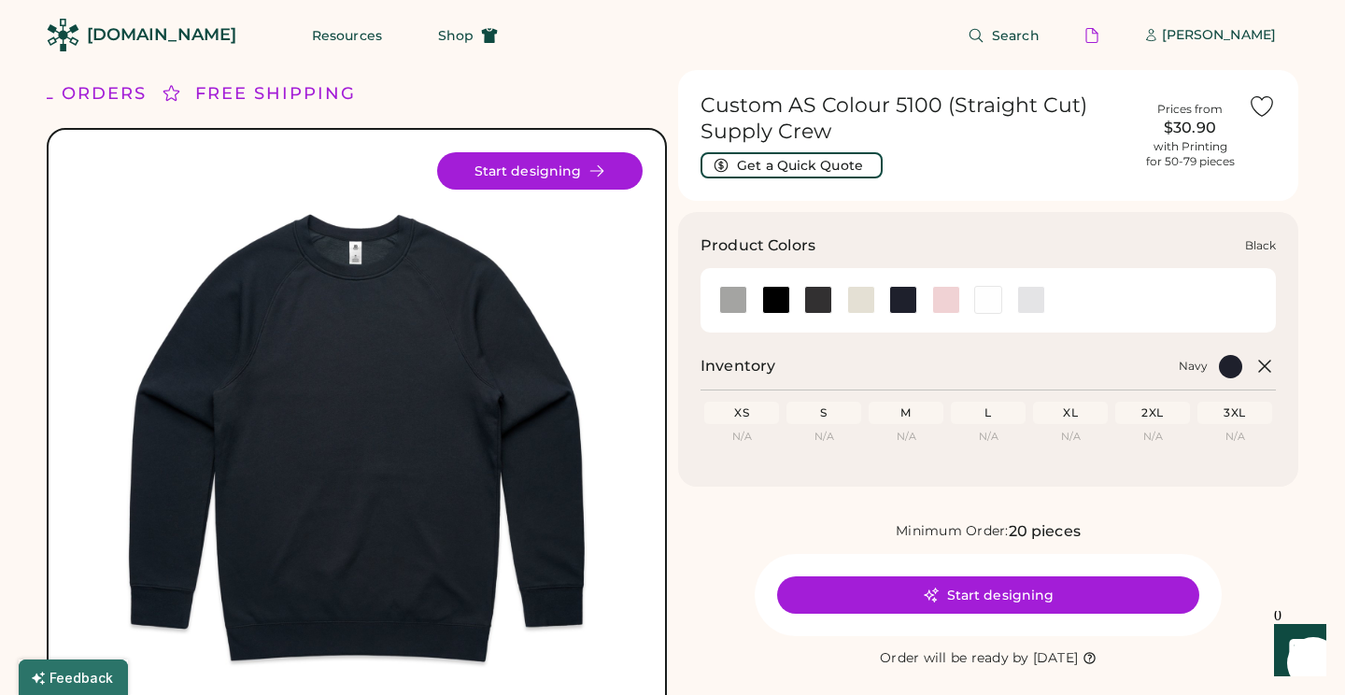
click at [773, 302] on div at bounding box center [776, 300] width 28 height 28
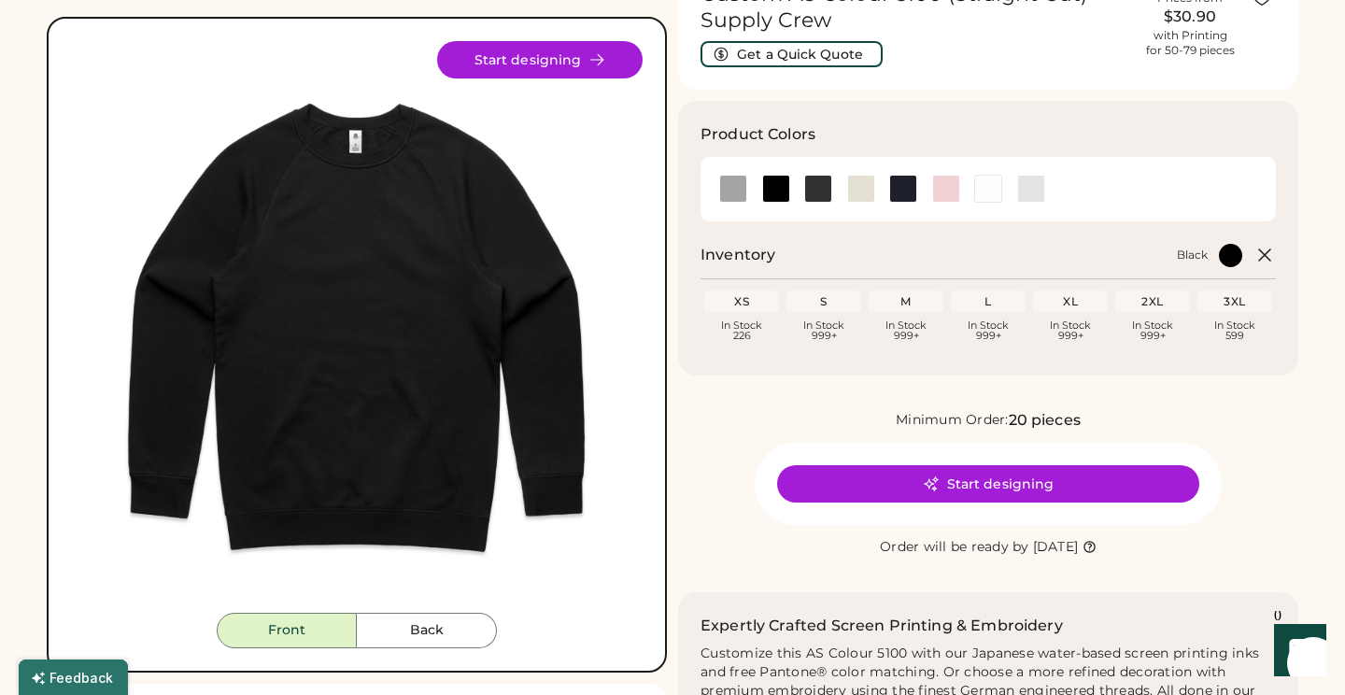
scroll to position [197, 0]
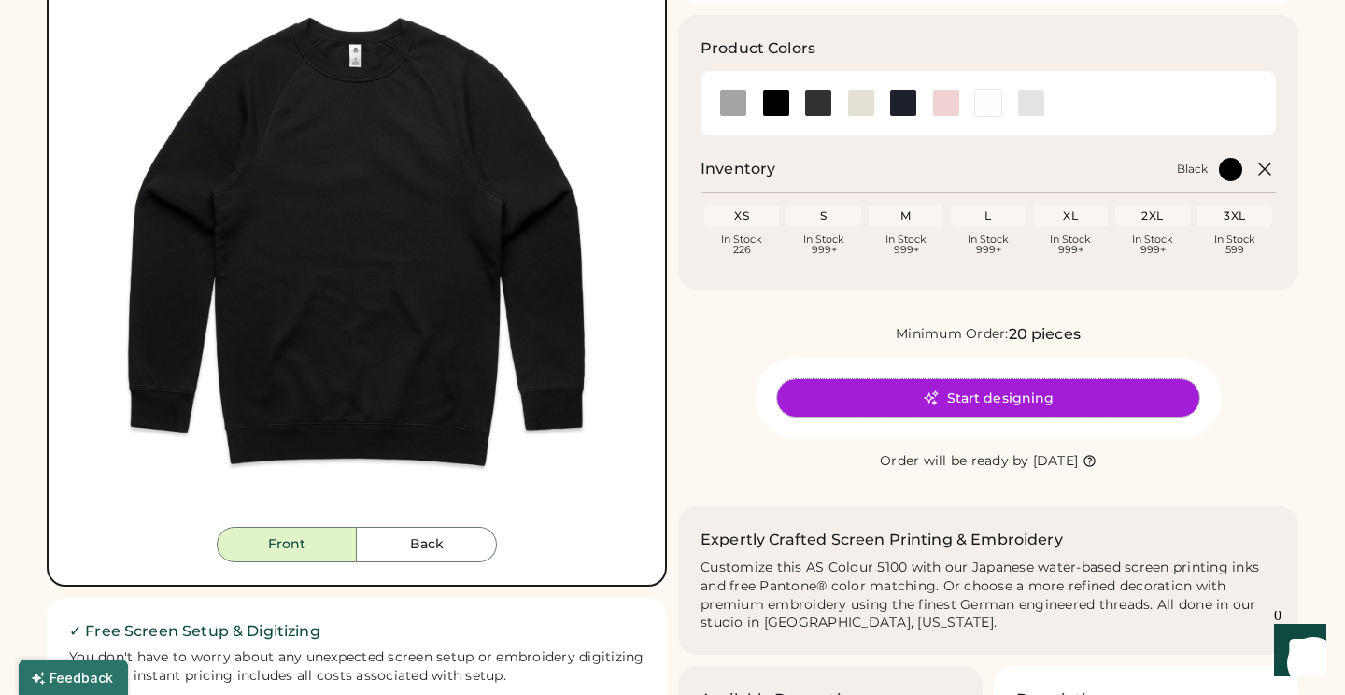
click at [923, 396] on button "Start designing" at bounding box center [988, 397] width 422 height 37
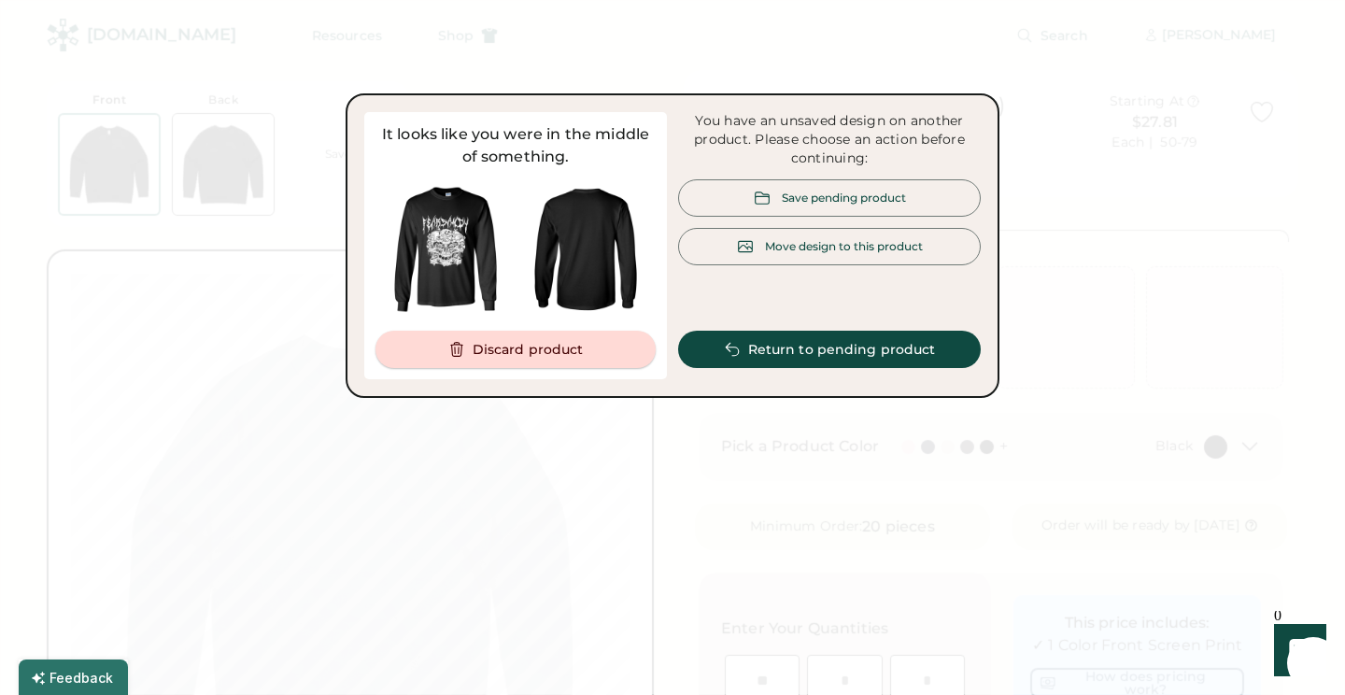
click at [587, 345] on button "Discard product" at bounding box center [515, 349] width 280 height 37
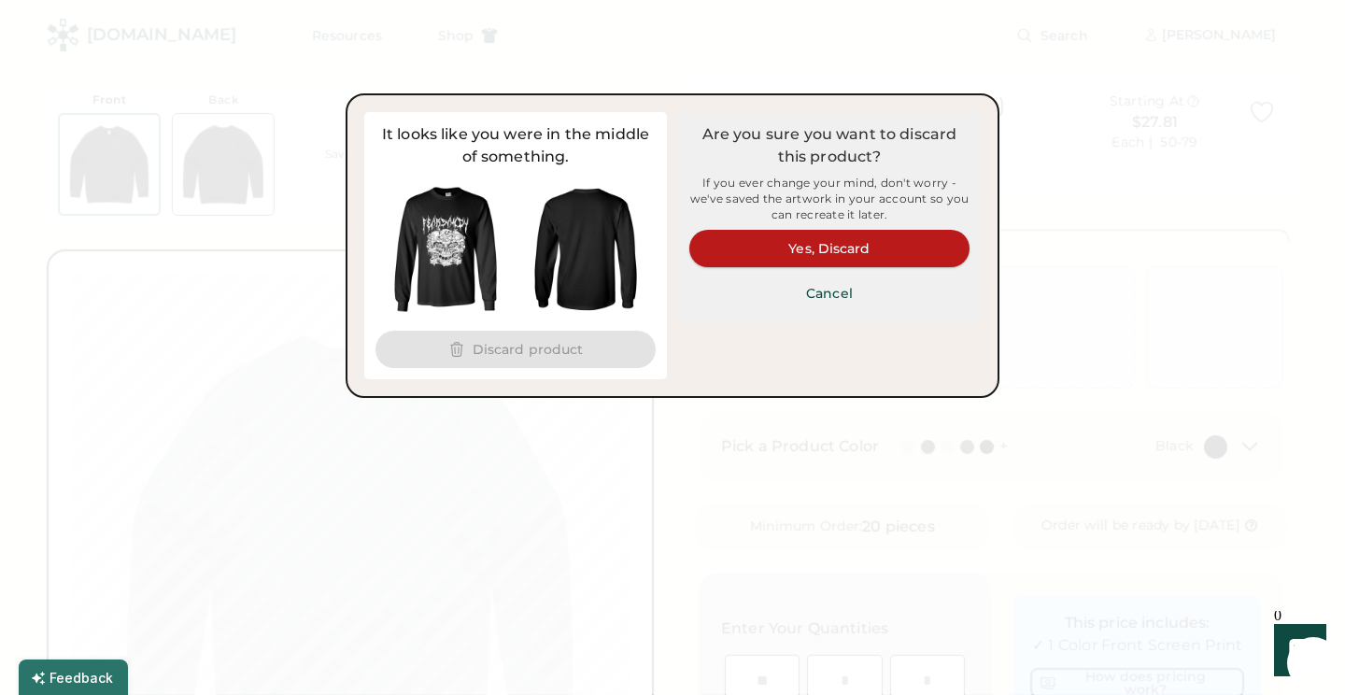
click at [810, 254] on button "Yes, Discard" at bounding box center [829, 248] width 280 height 37
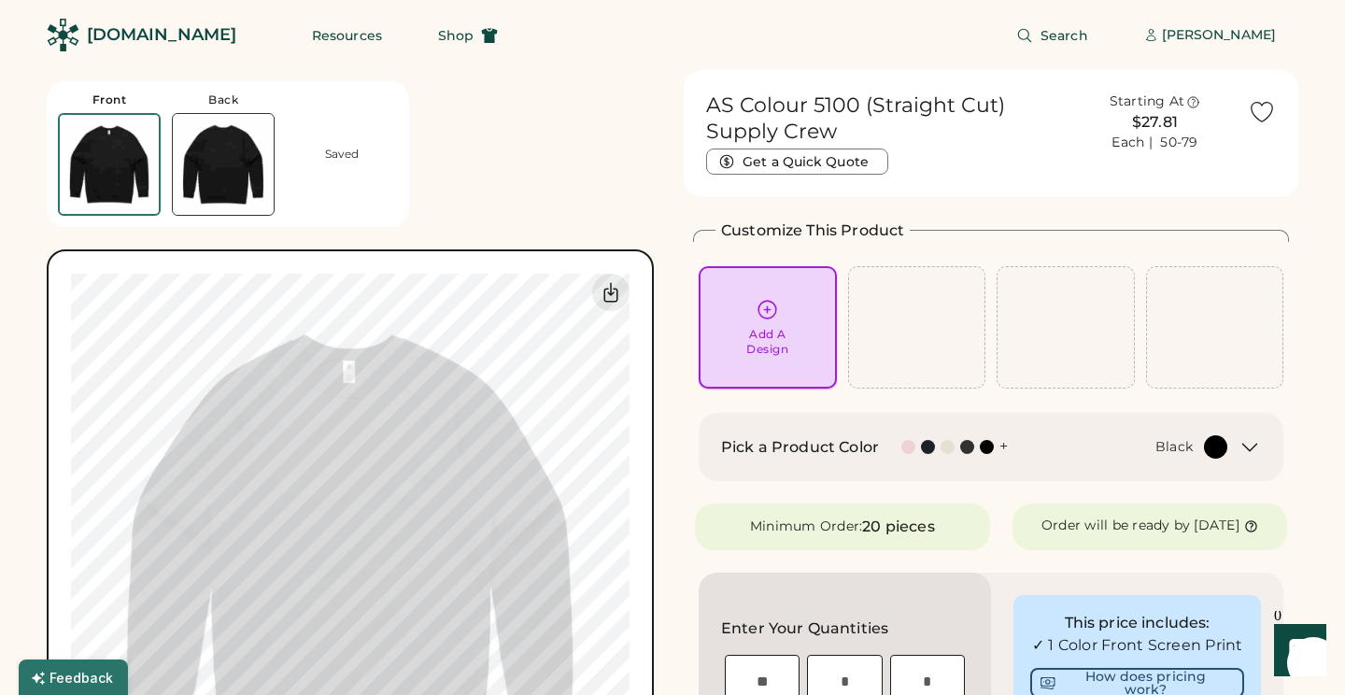
click at [757, 314] on icon at bounding box center [767, 309] width 23 height 23
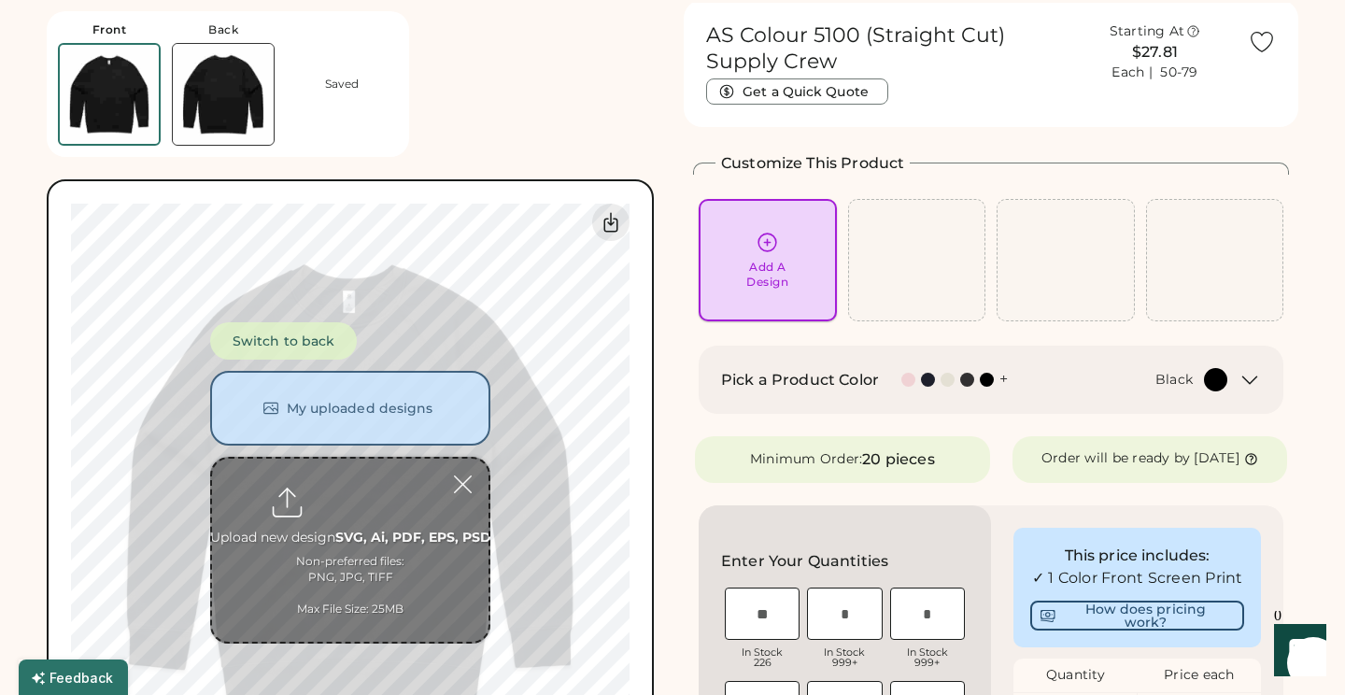
scroll to position [70, 0]
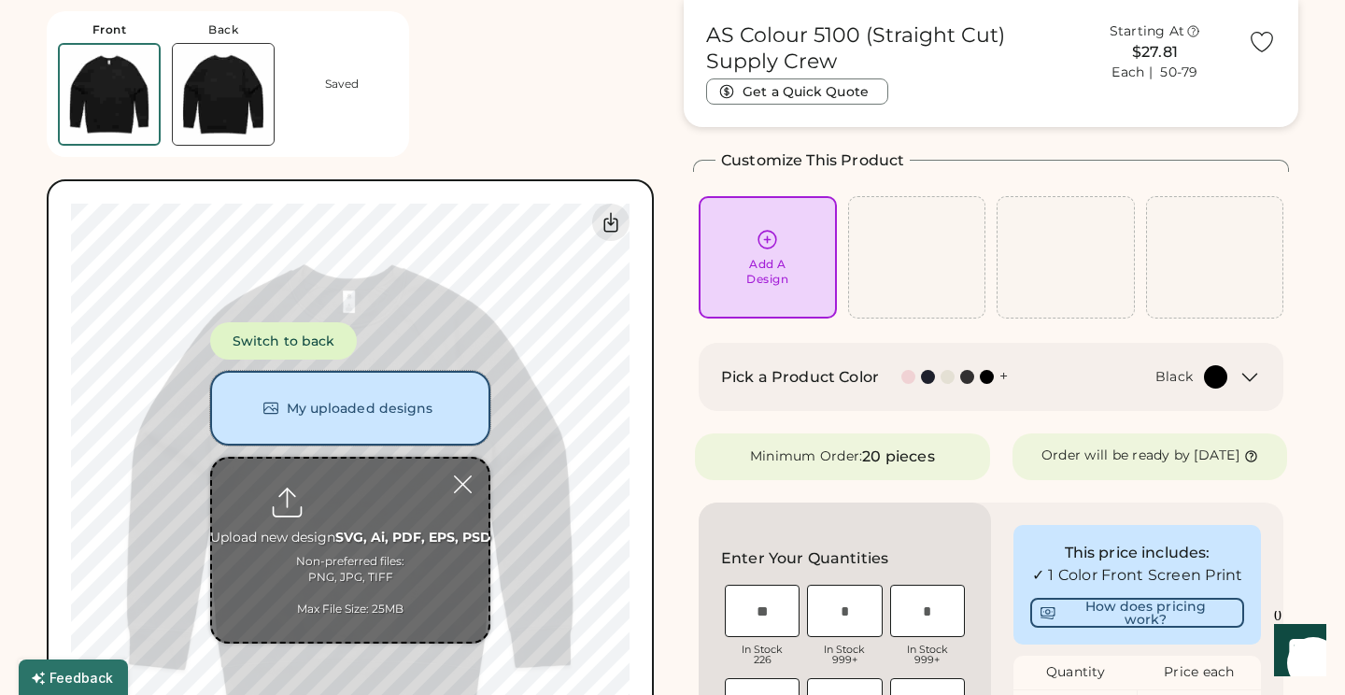
click at [357, 402] on button "My uploaded designs" at bounding box center [350, 408] width 280 height 75
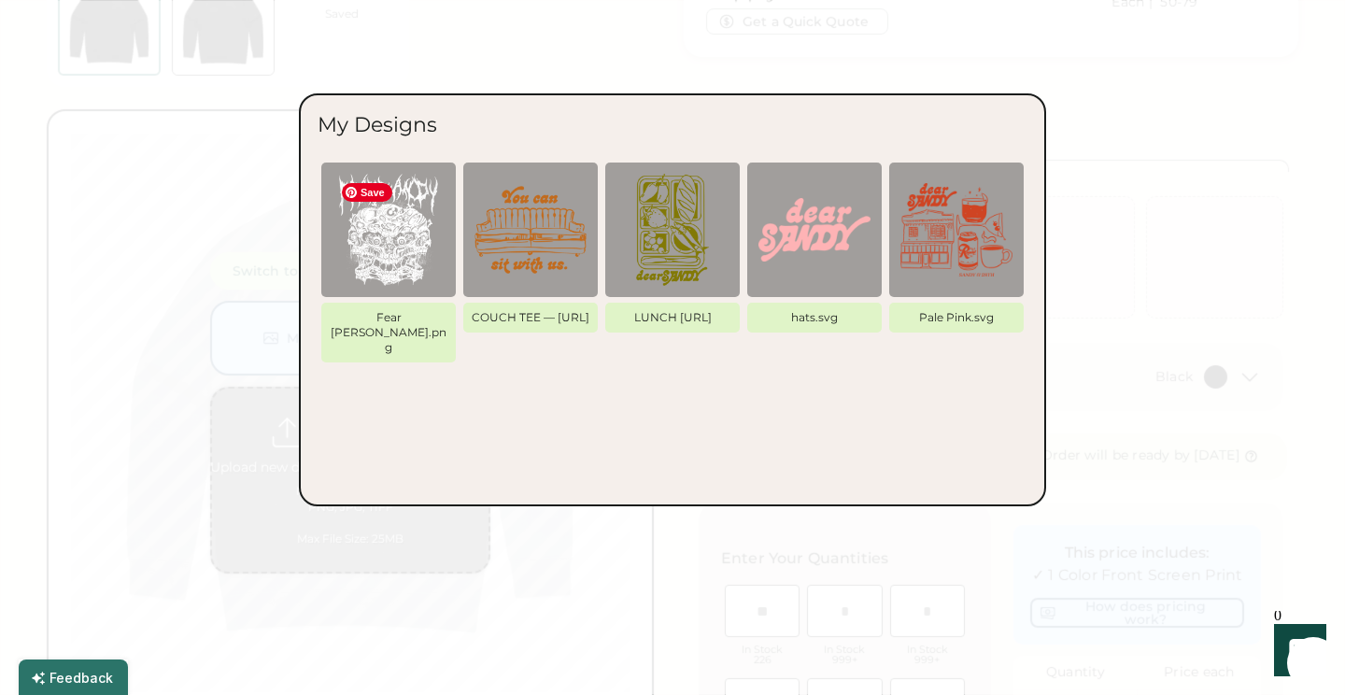
click at [405, 241] on img at bounding box center [389, 230] width 112 height 112
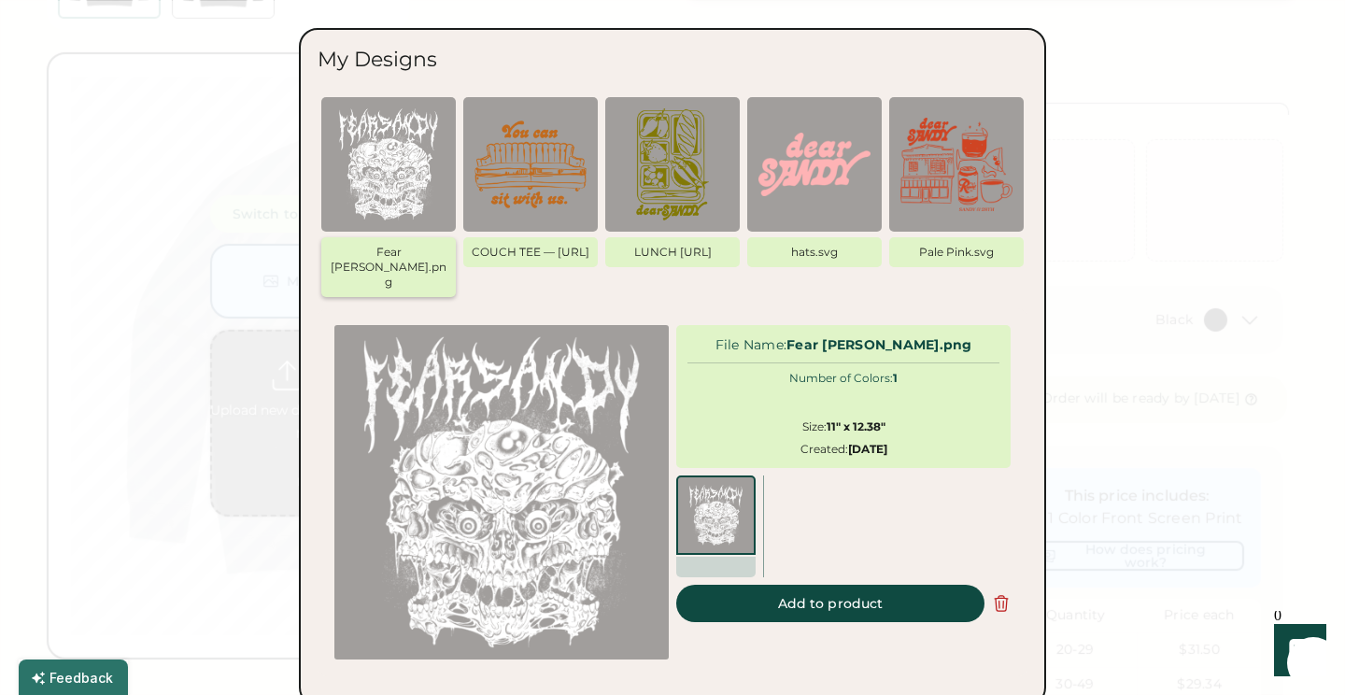
scroll to position [132, 0]
click at [789, 598] on button "Add to product" at bounding box center [830, 603] width 308 height 37
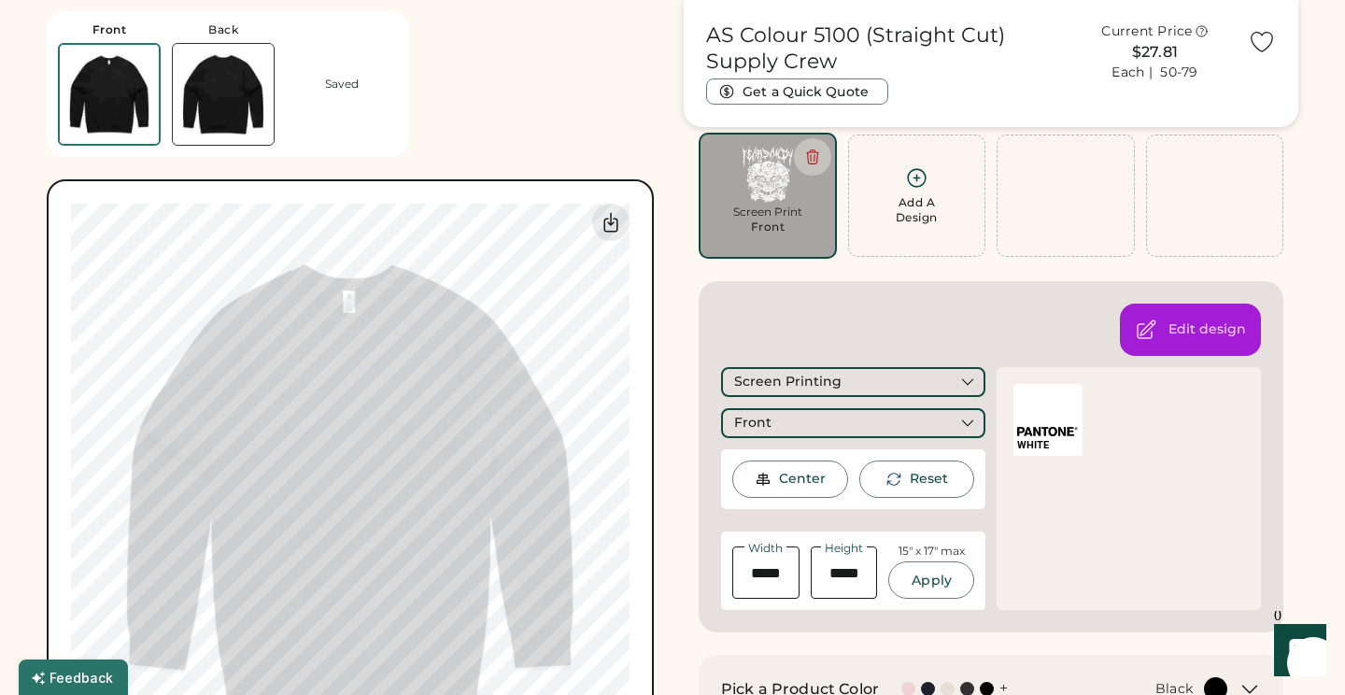
click at [579, 111] on div "Front Back Saved Switch to back My uploaded designs Upload new design SVG, Ai, …" at bounding box center [354, 393] width 615 height 786
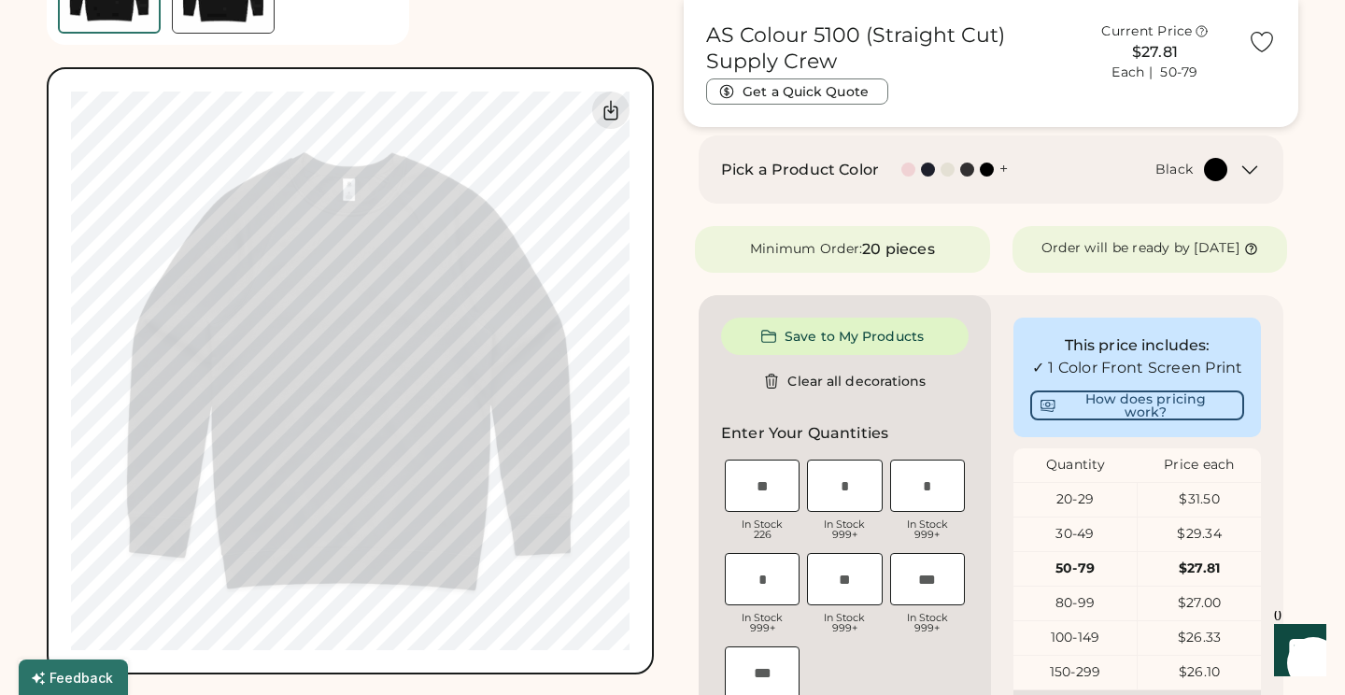
scroll to position [654, 0]
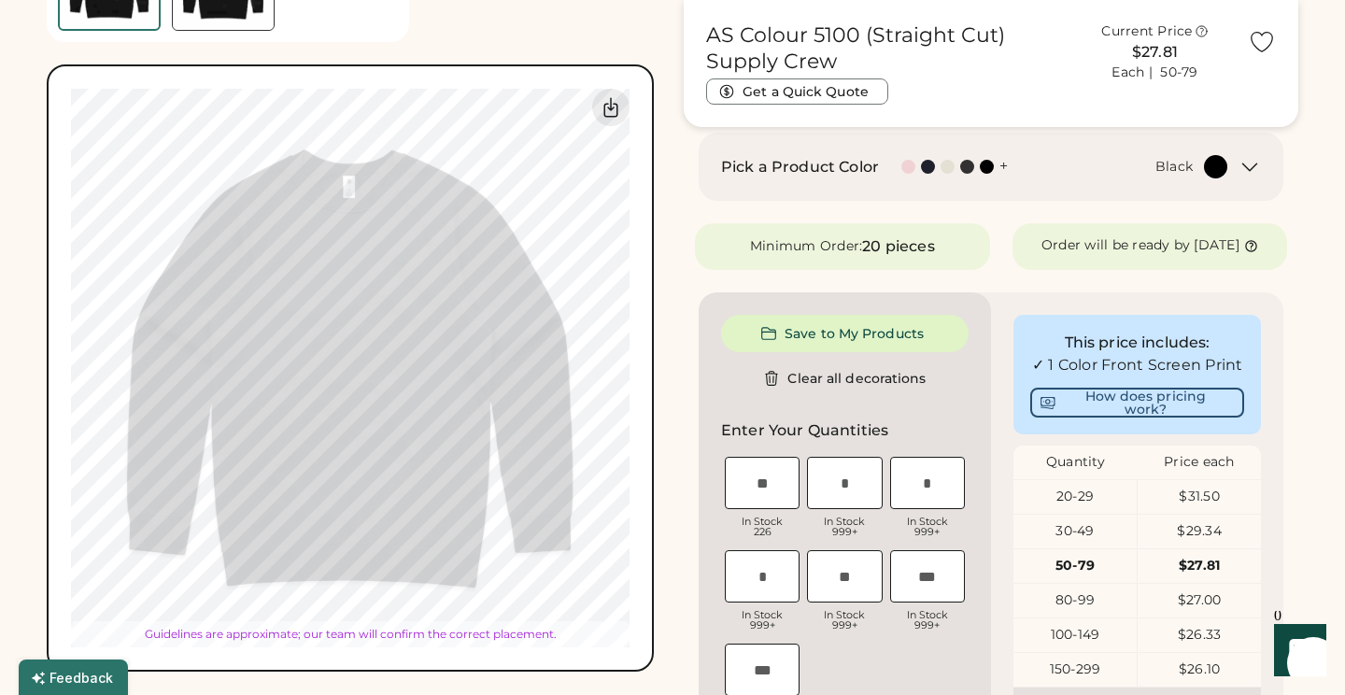
type input "*****"
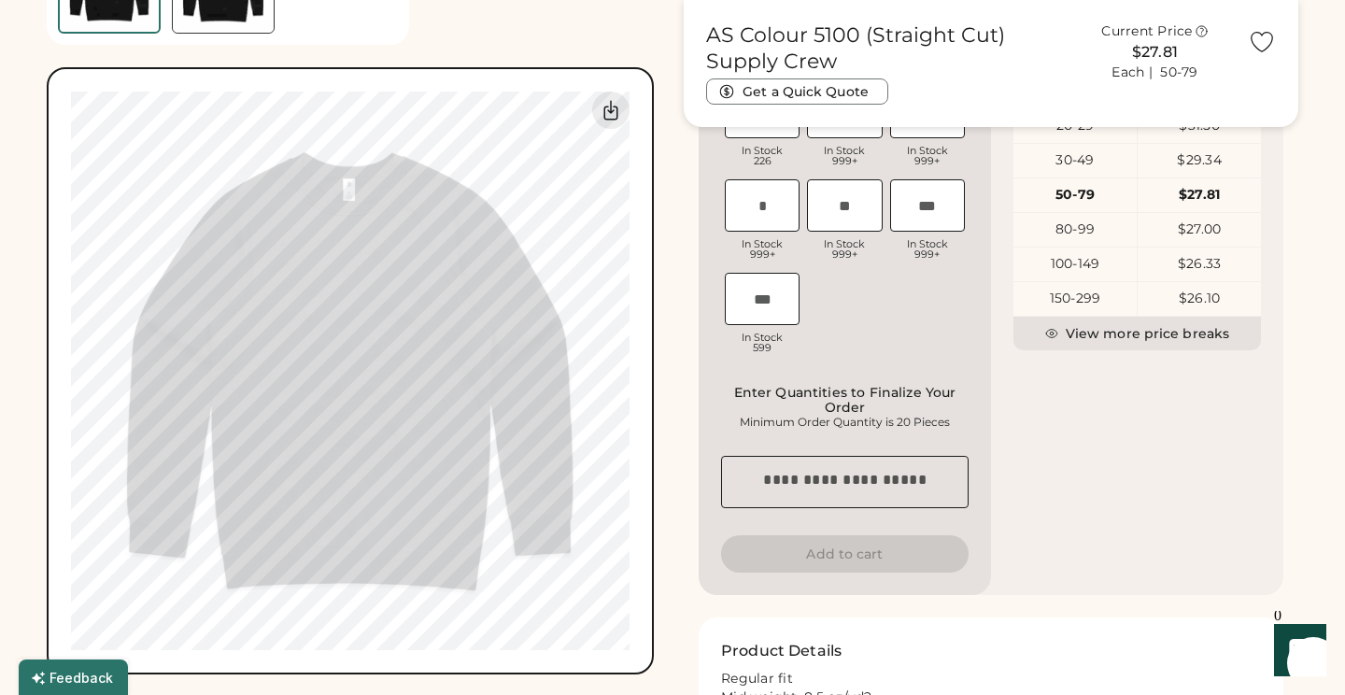
scroll to position [614, 0]
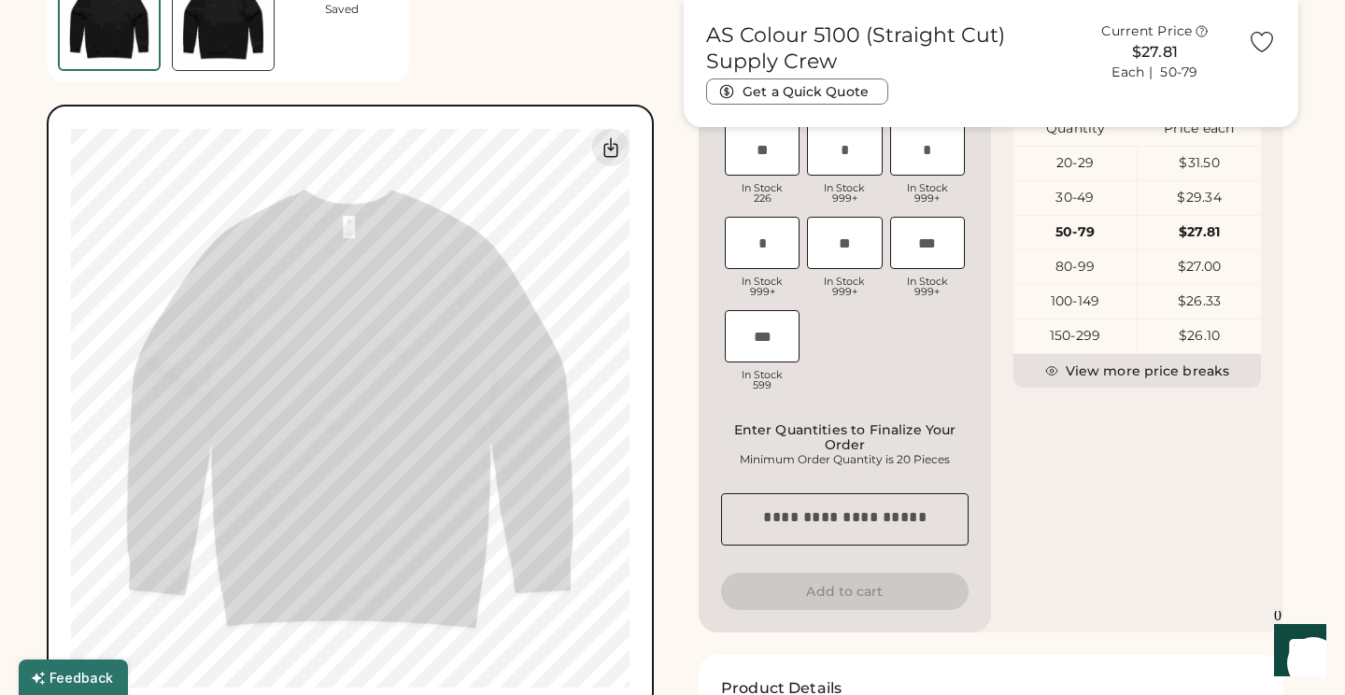
type input "*****"
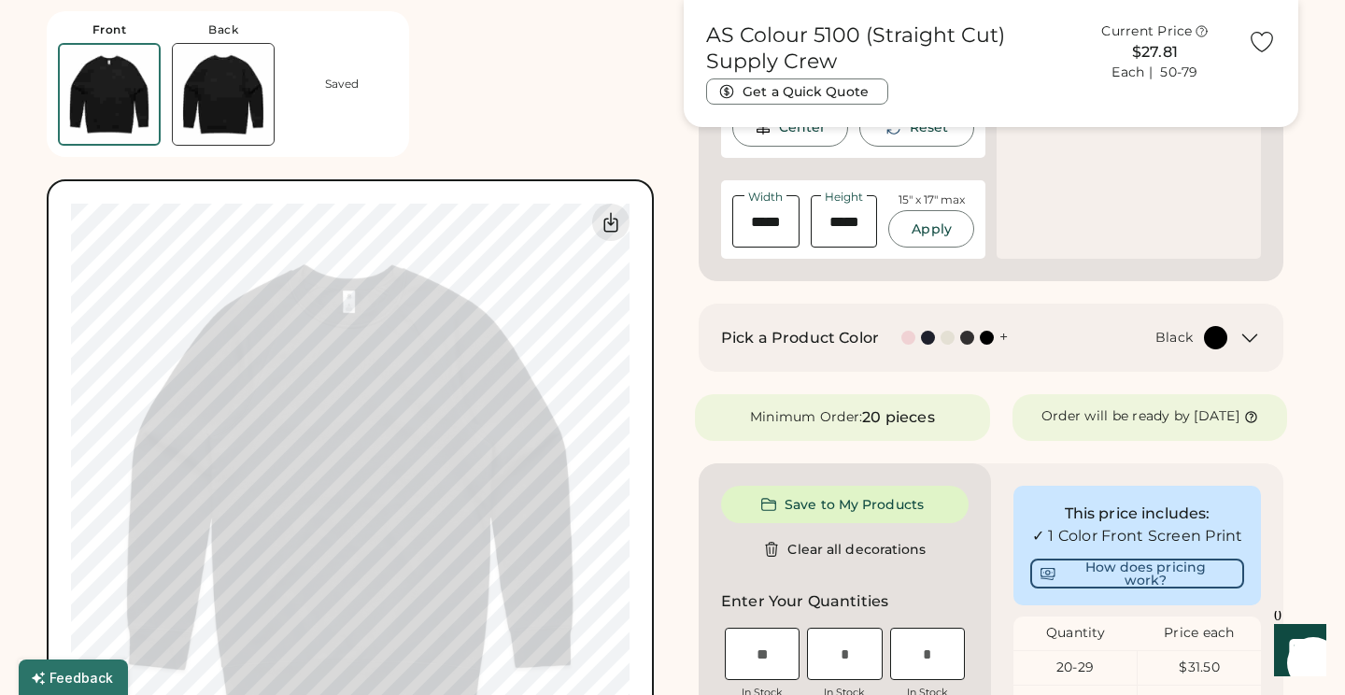
scroll to position [491, 0]
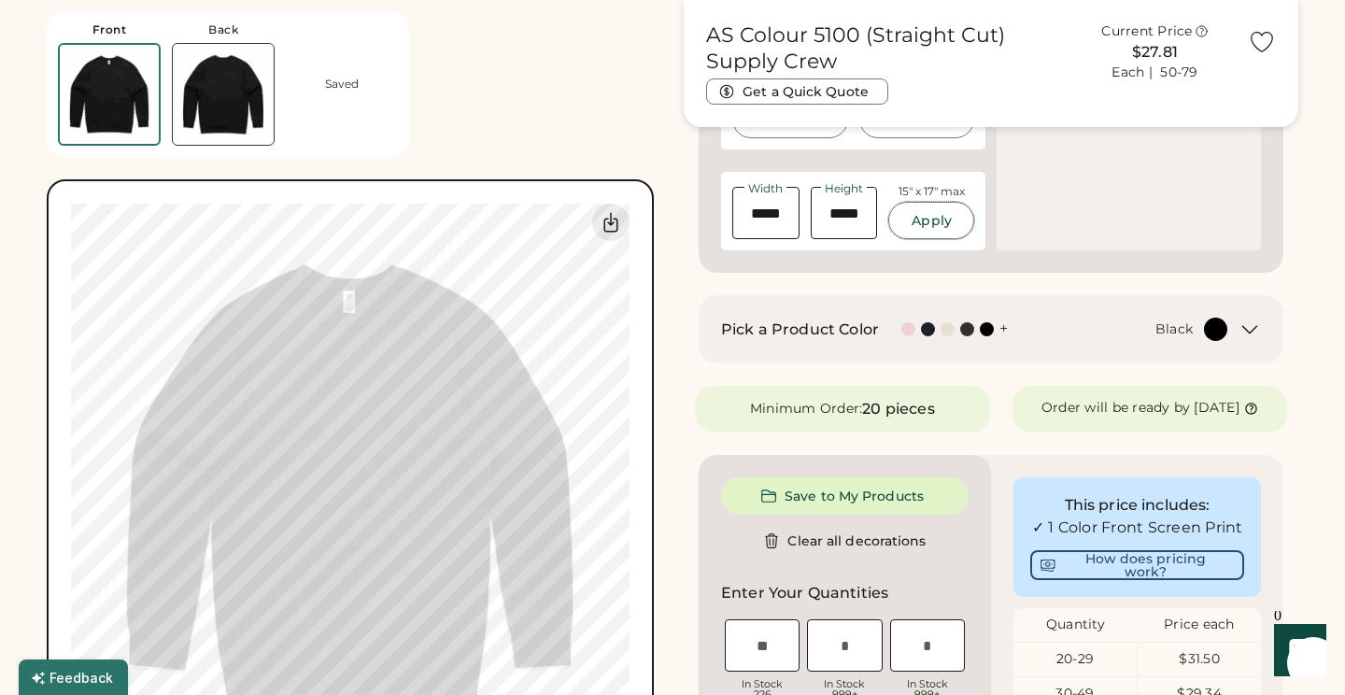
click at [930, 224] on button "Apply" at bounding box center [931, 220] width 86 height 37
click at [935, 226] on button "Apply" at bounding box center [931, 220] width 86 height 37
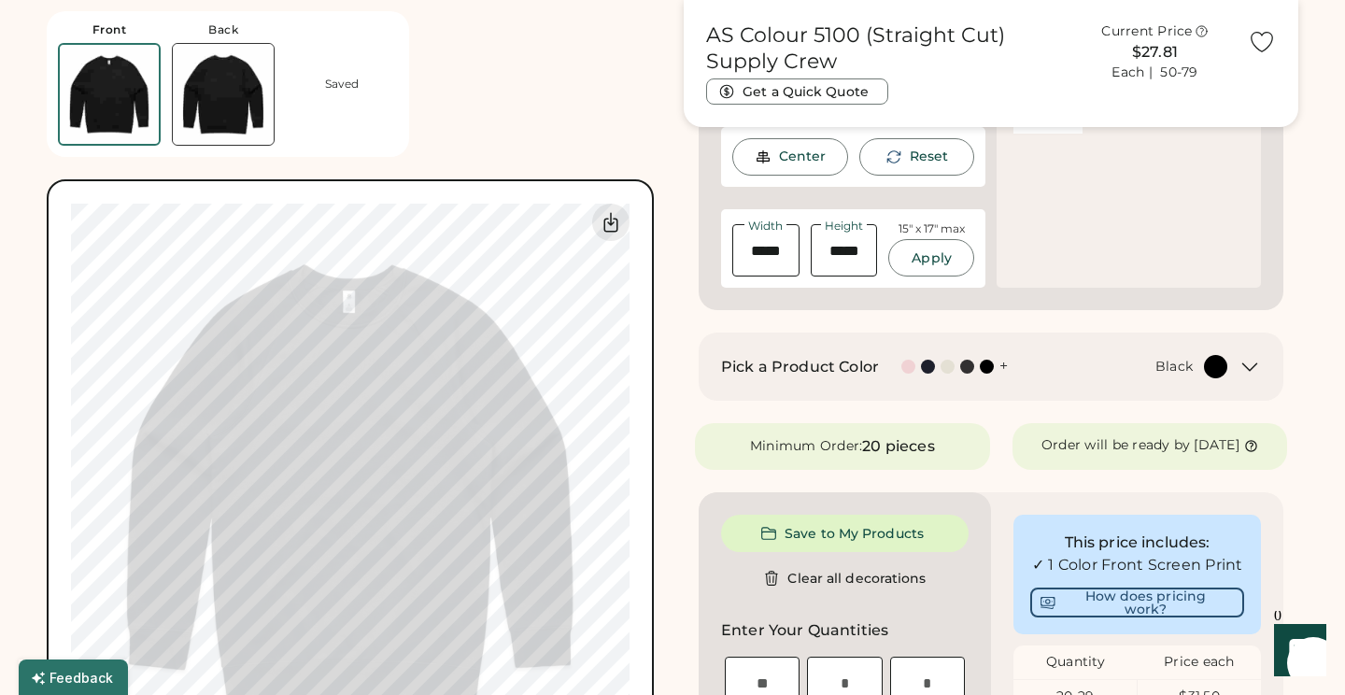
scroll to position [451, 0]
click at [1034, 253] on div "WHITE" at bounding box center [1129, 169] width 264 height 243
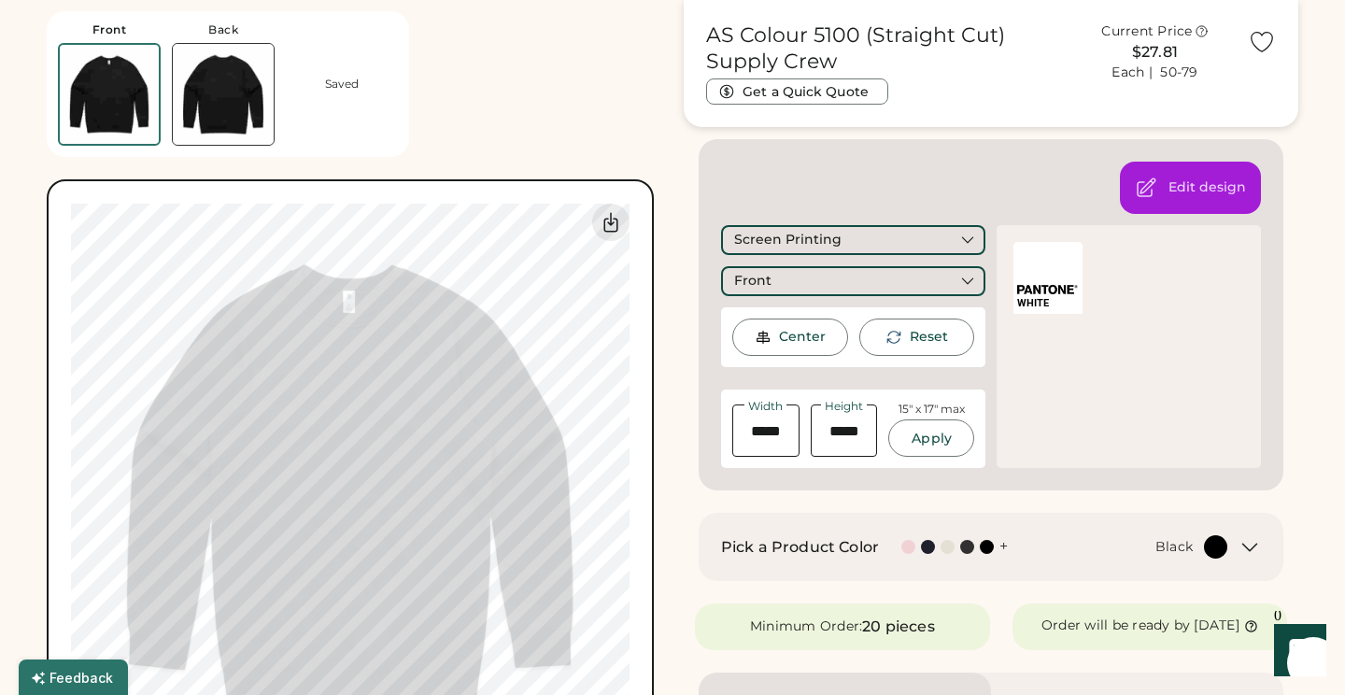
scroll to position [255, 0]
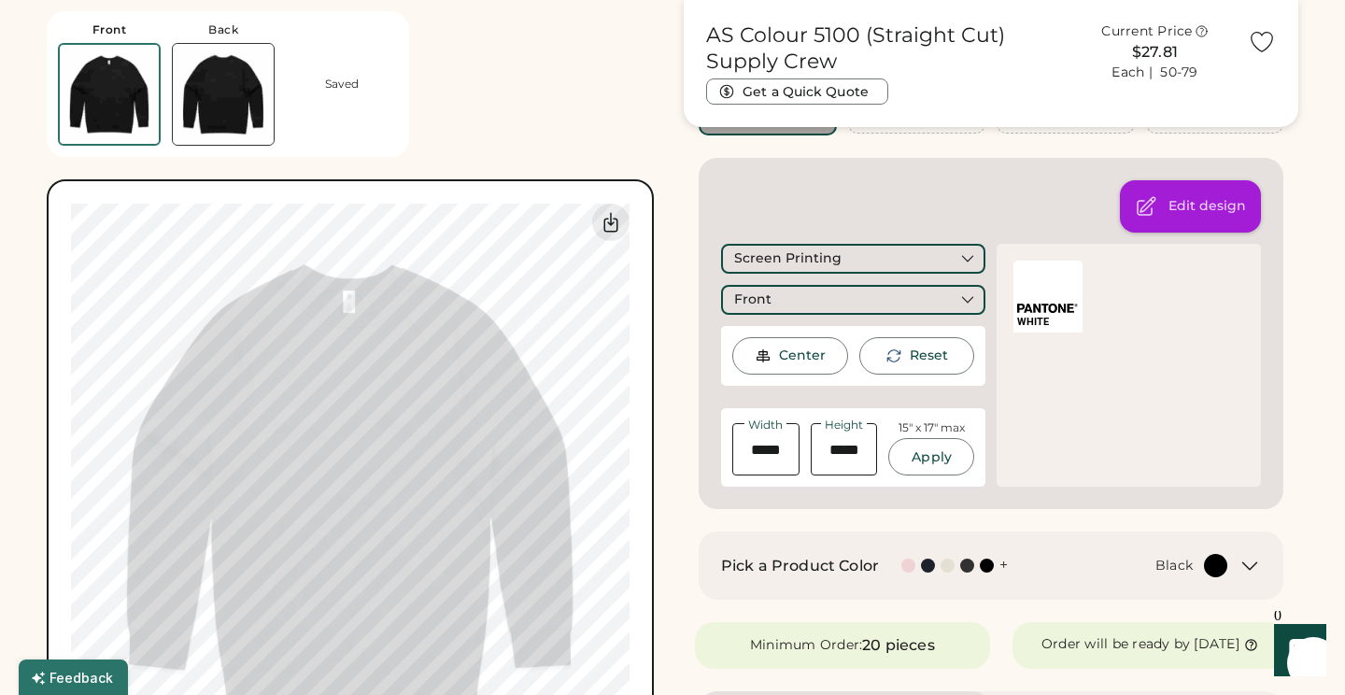
click at [1141, 204] on icon at bounding box center [1146, 206] width 22 height 22
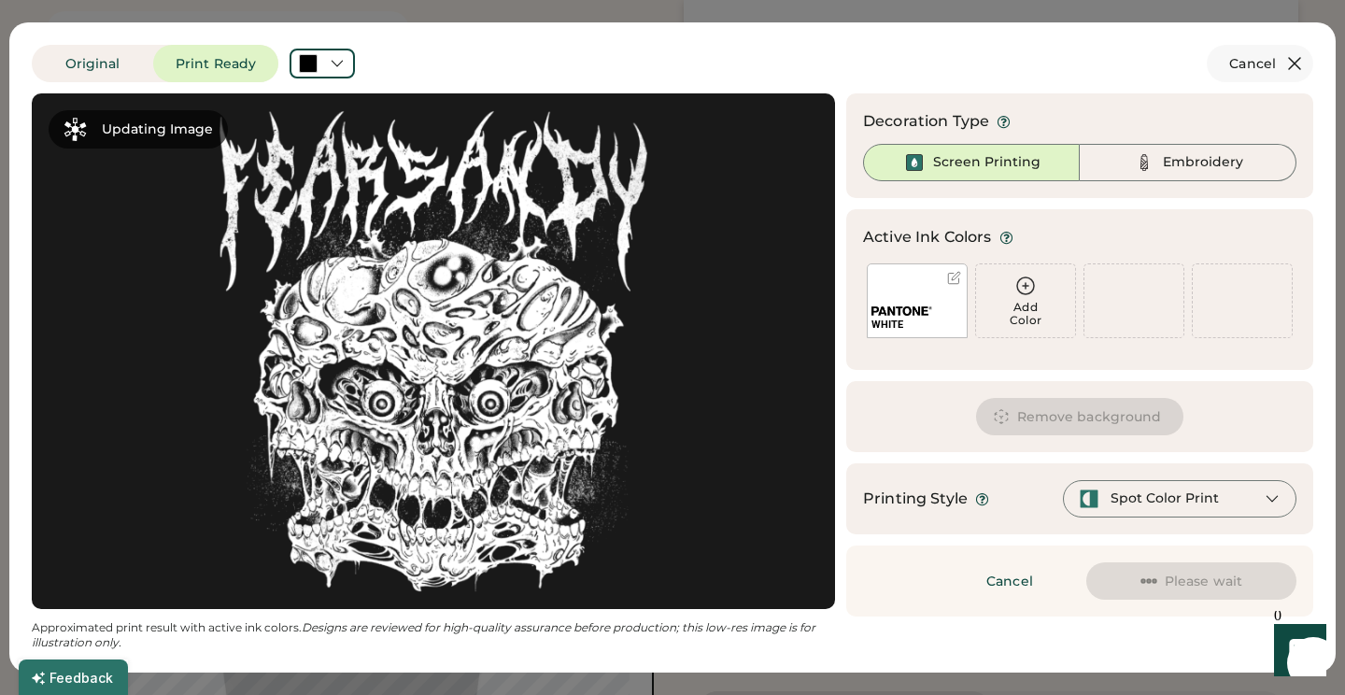
click at [1295, 62] on icon at bounding box center [1294, 63] width 22 height 22
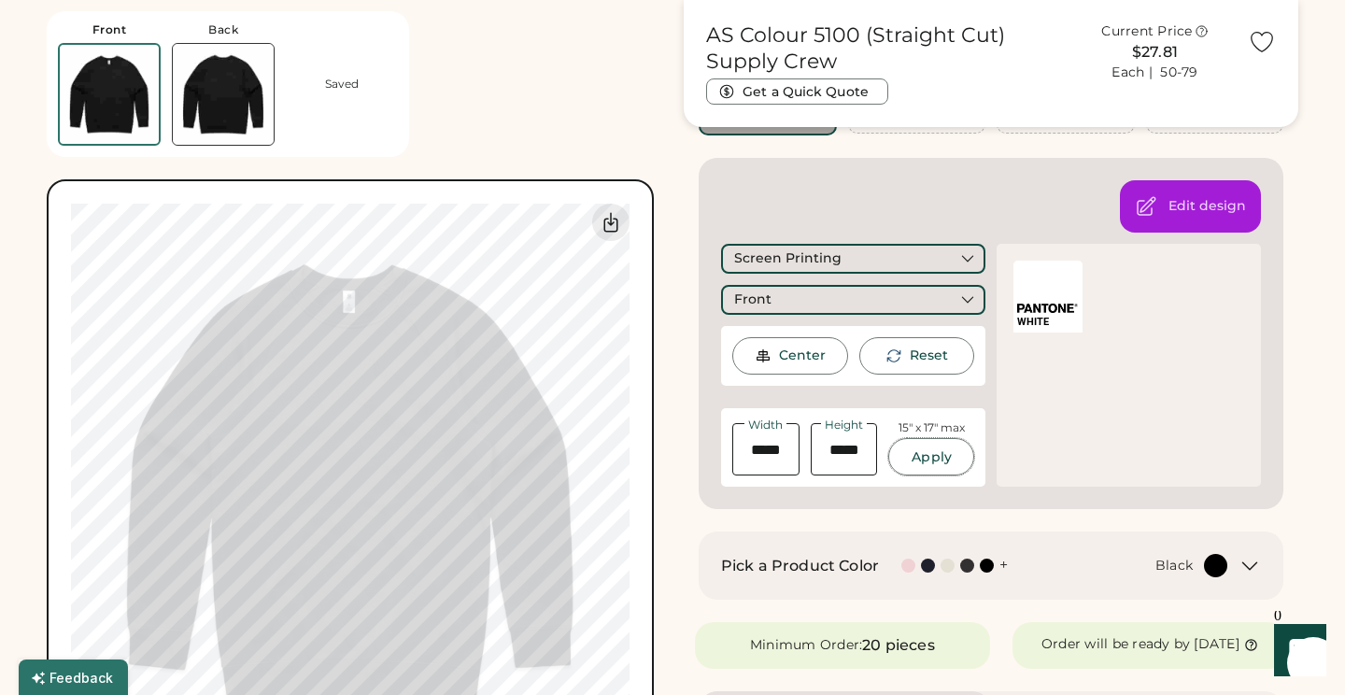
click at [905, 460] on button "Apply" at bounding box center [931, 456] width 86 height 37
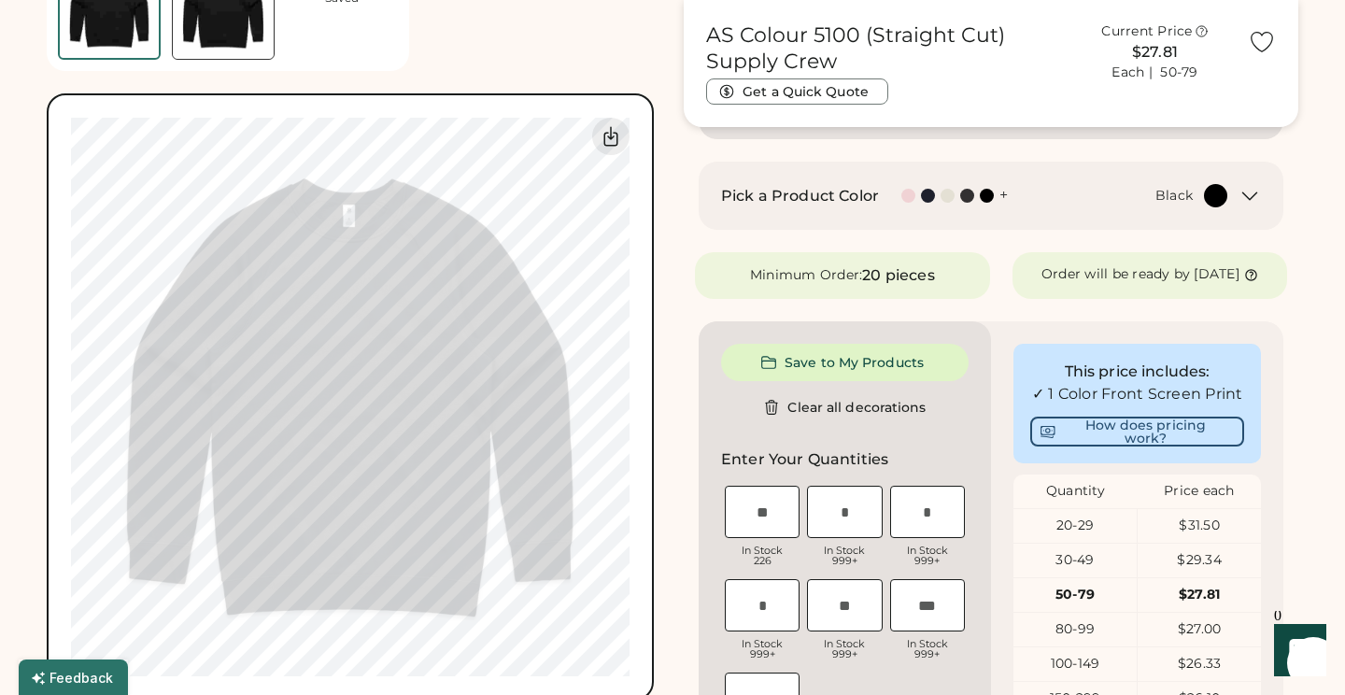
scroll to position [641, 0]
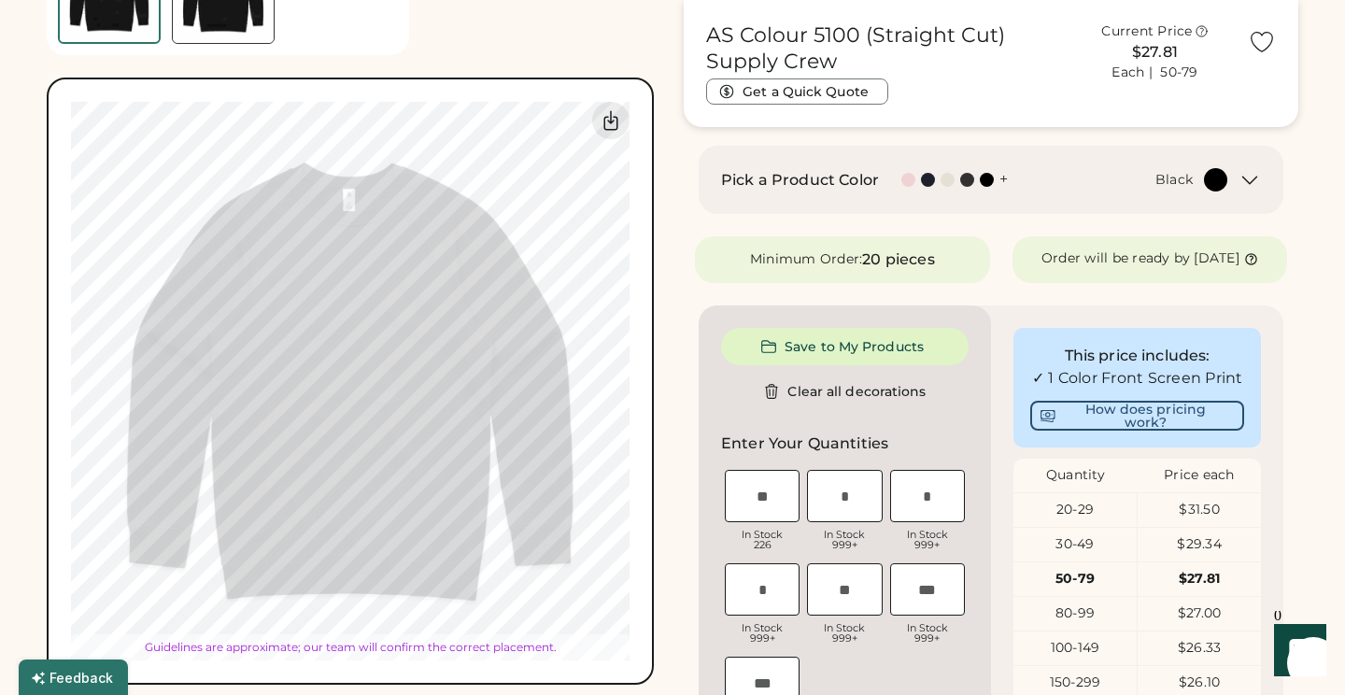
type input "*****"
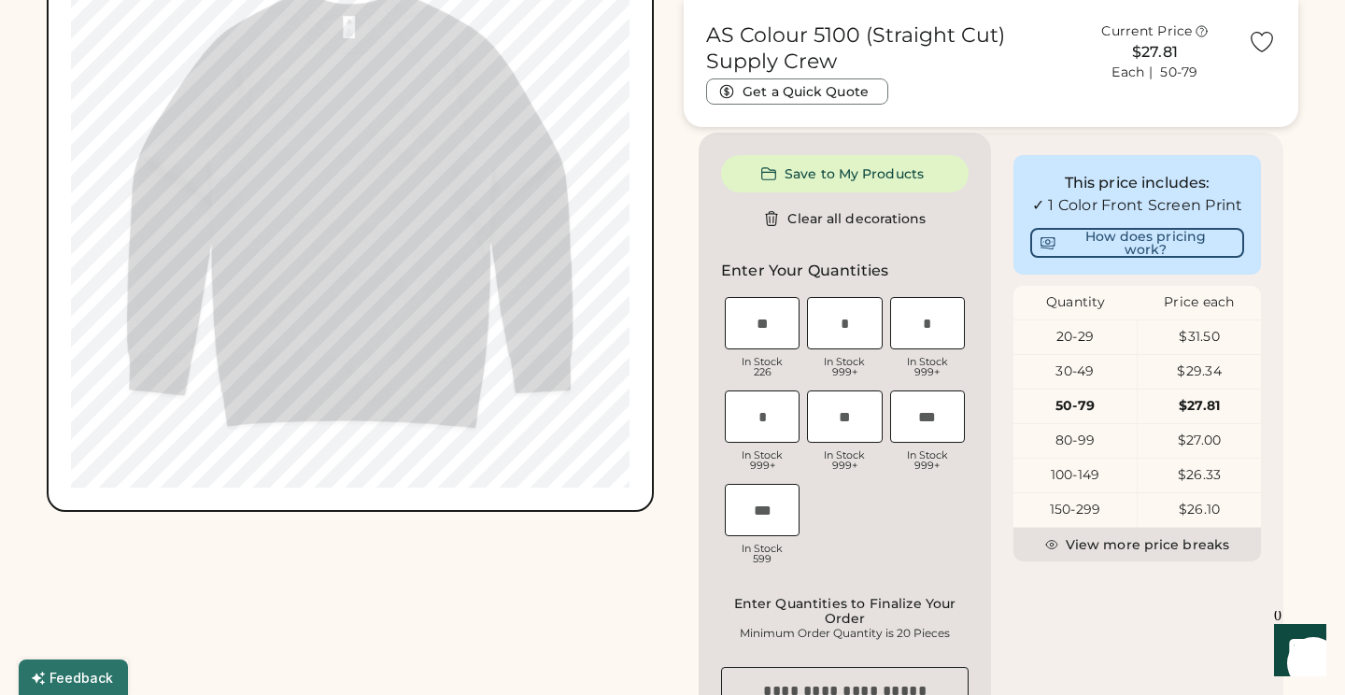
scroll to position [822, 0]
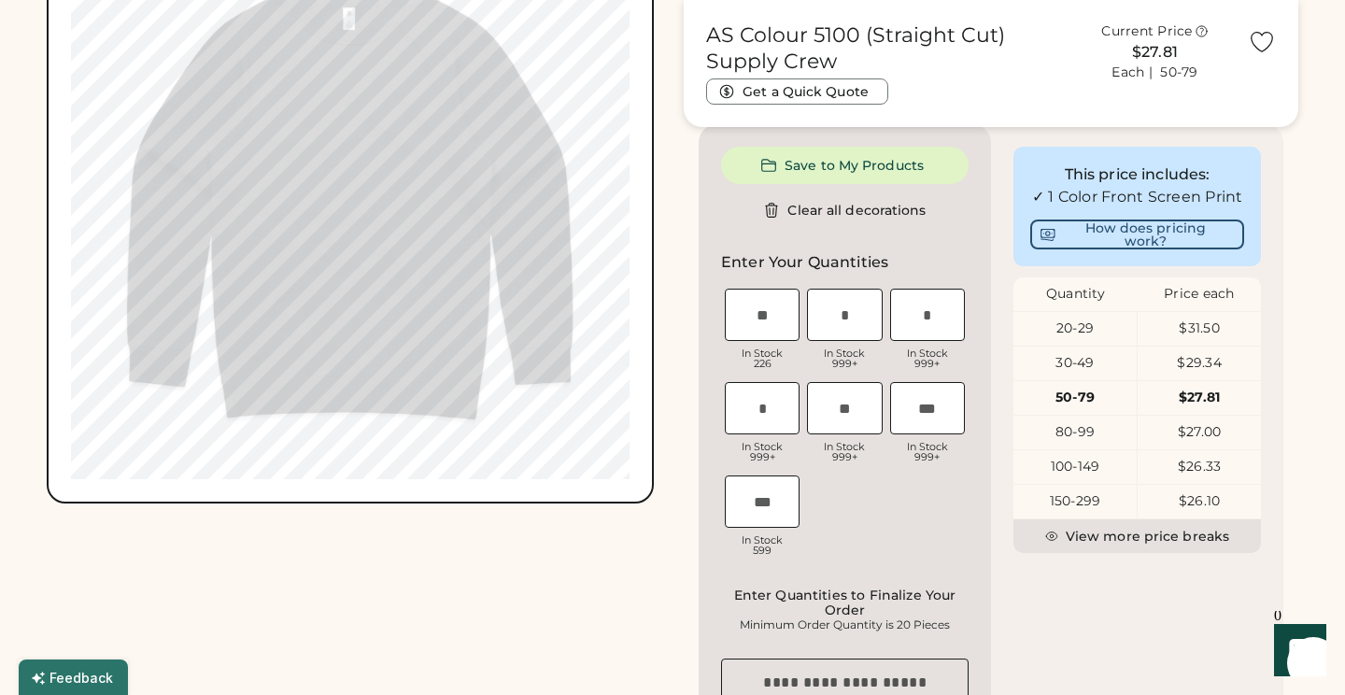
click at [675, 504] on div "Front Back Saved Switch to back My uploaded designs Upload new design SVG, Ai, …" at bounding box center [673, 155] width 1252 height 1815
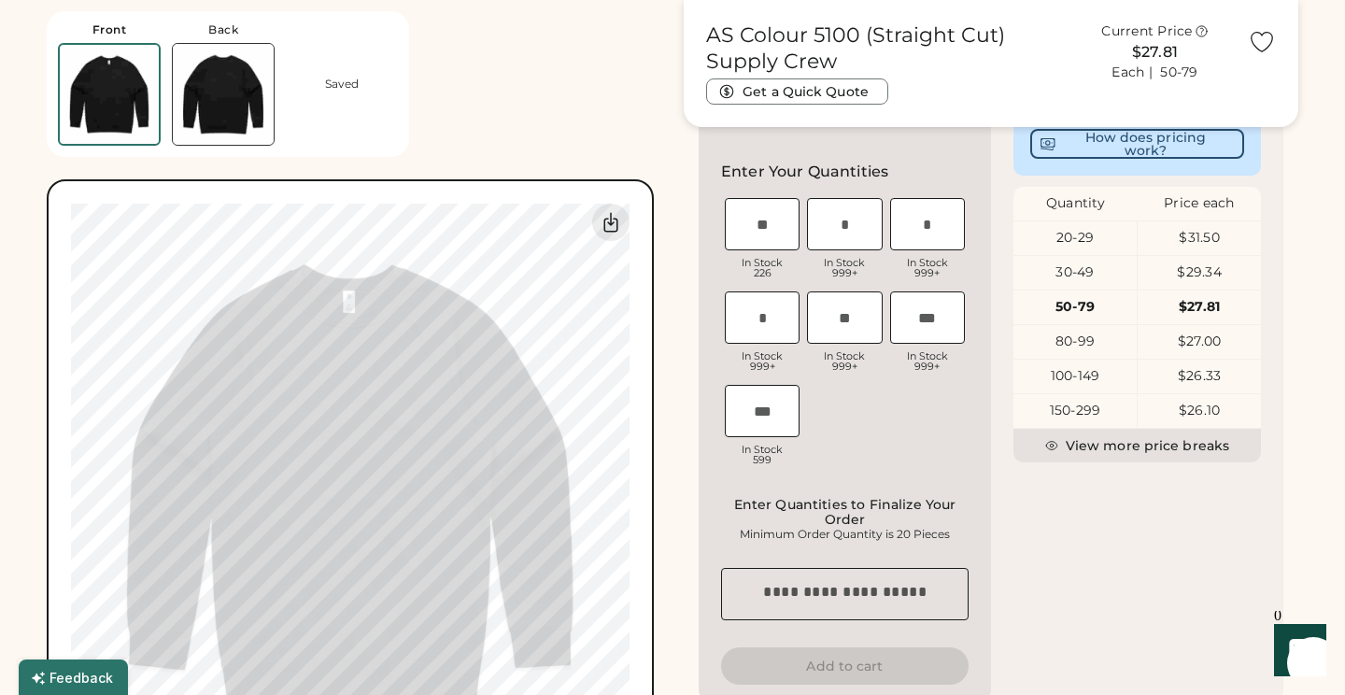
scroll to position [528, 0]
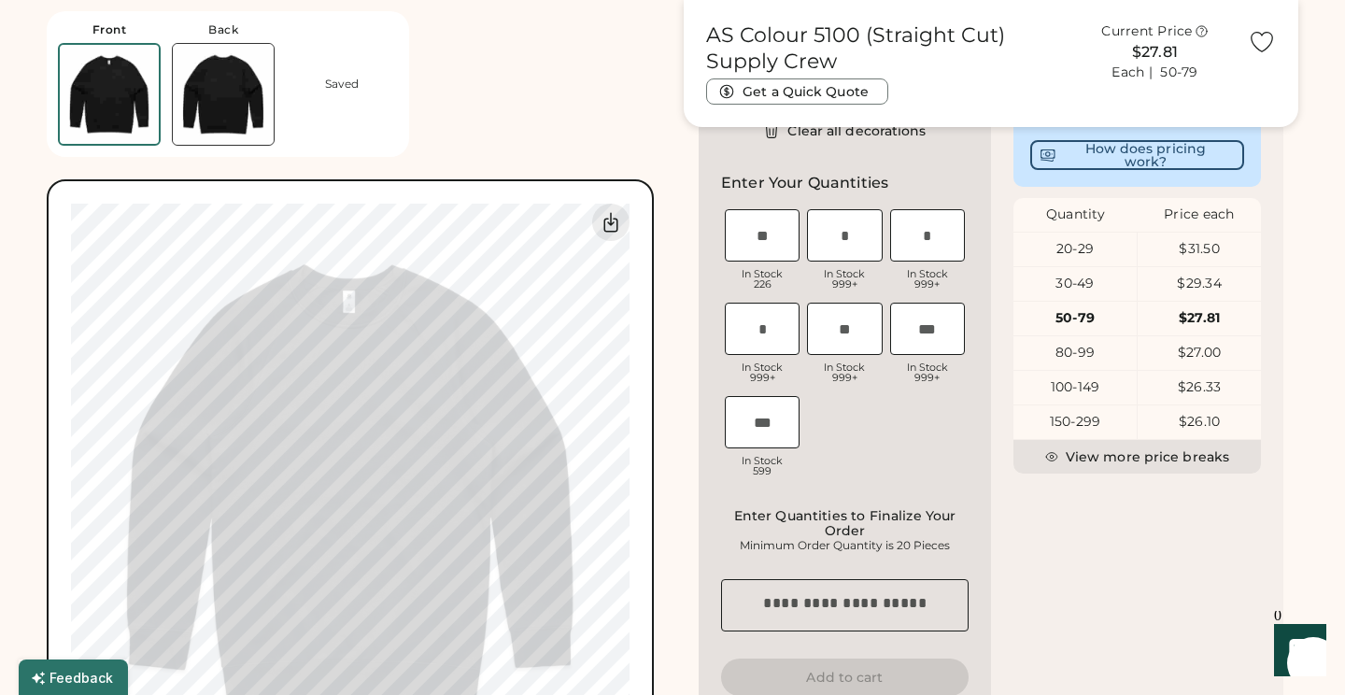
click at [827, 251] on input "input" at bounding box center [844, 235] width 75 height 52
type input "*"
click at [925, 248] on input "input" at bounding box center [927, 235] width 75 height 52
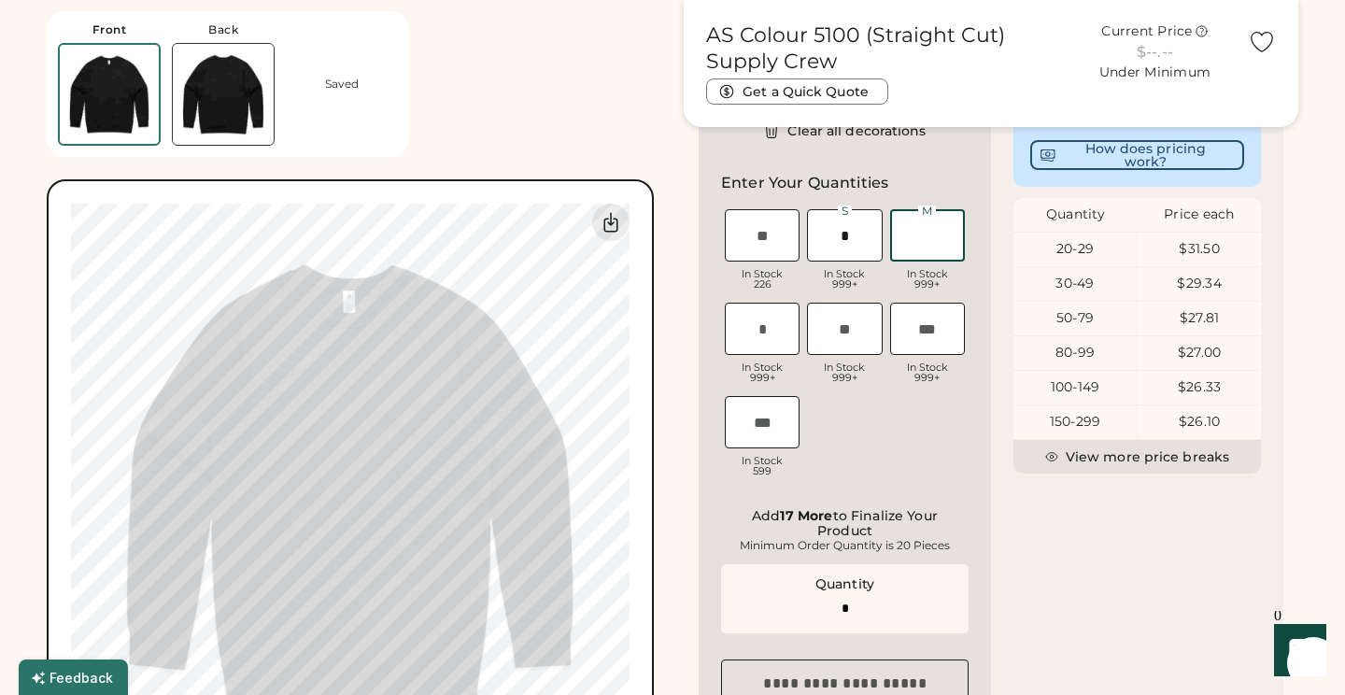
type input "*"
click at [772, 341] on input "input" at bounding box center [762, 329] width 75 height 52
type input "**"
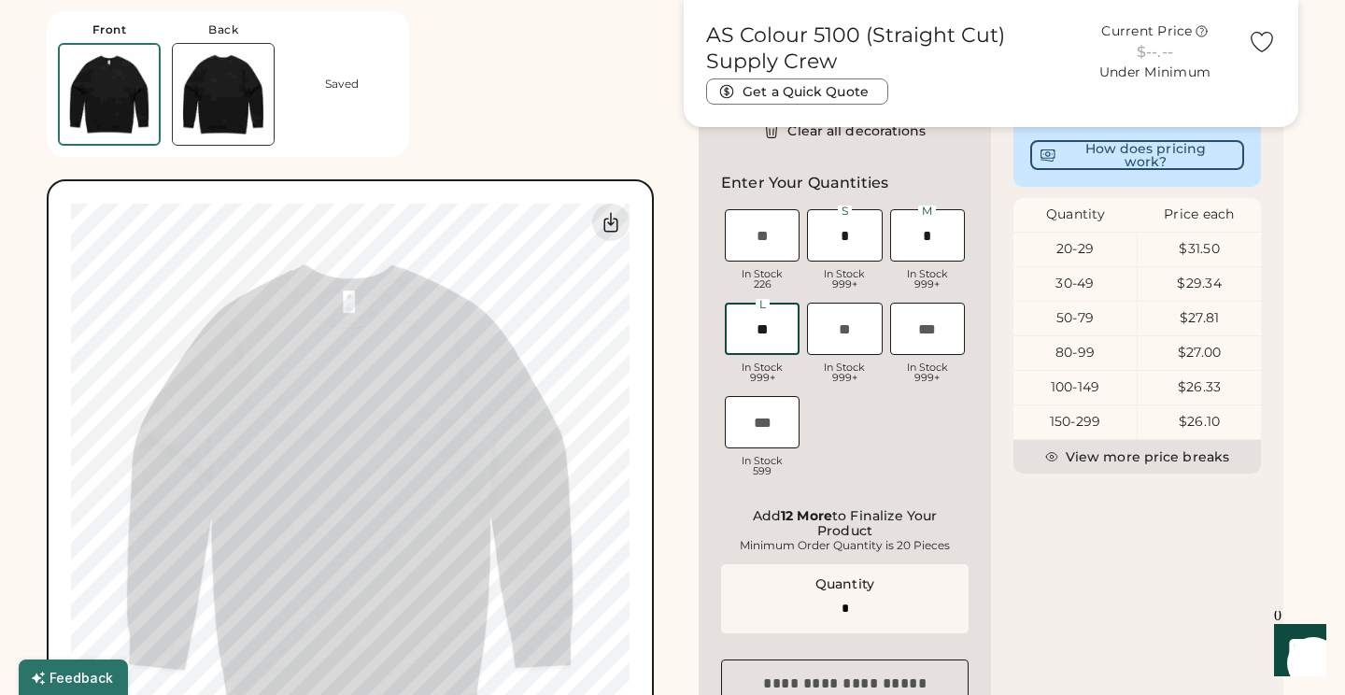
click at [825, 355] on input "input" at bounding box center [844, 329] width 75 height 52
type input "**"
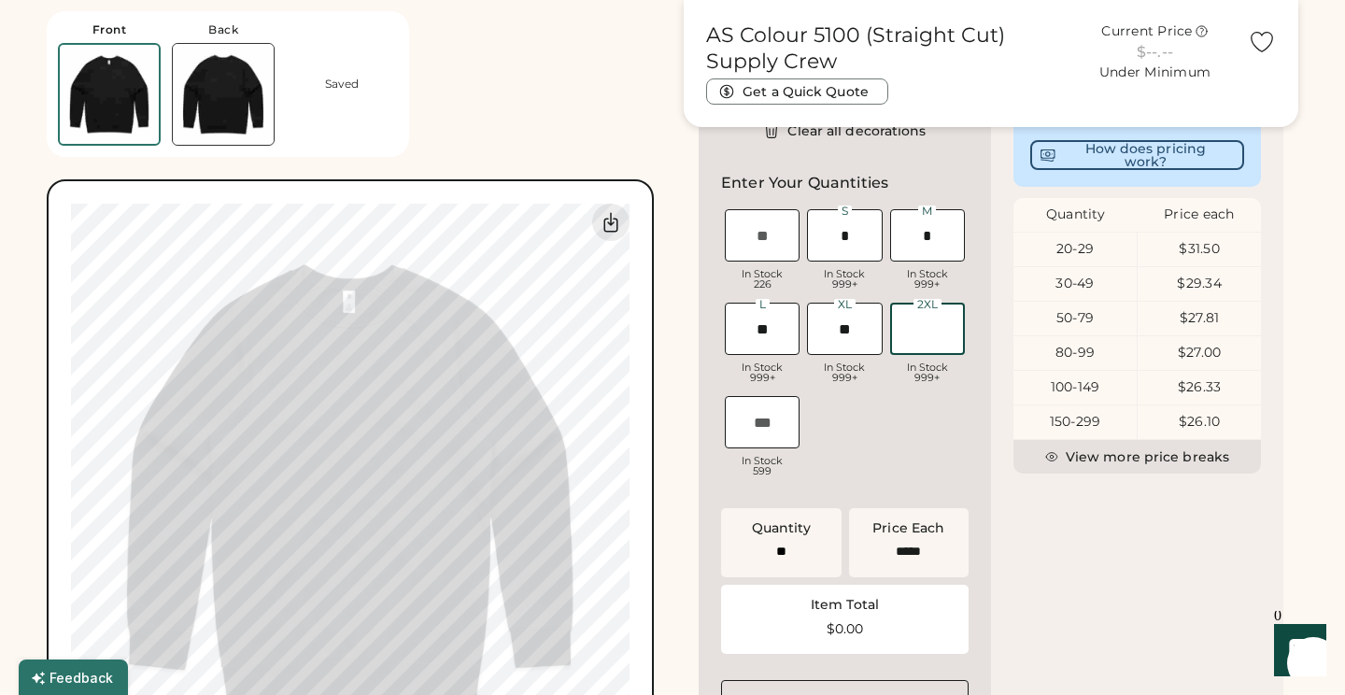
click at [914, 355] on input "input" at bounding box center [927, 329] width 75 height 52
type input "******"
type input "*"
type input "**"
type input "******"
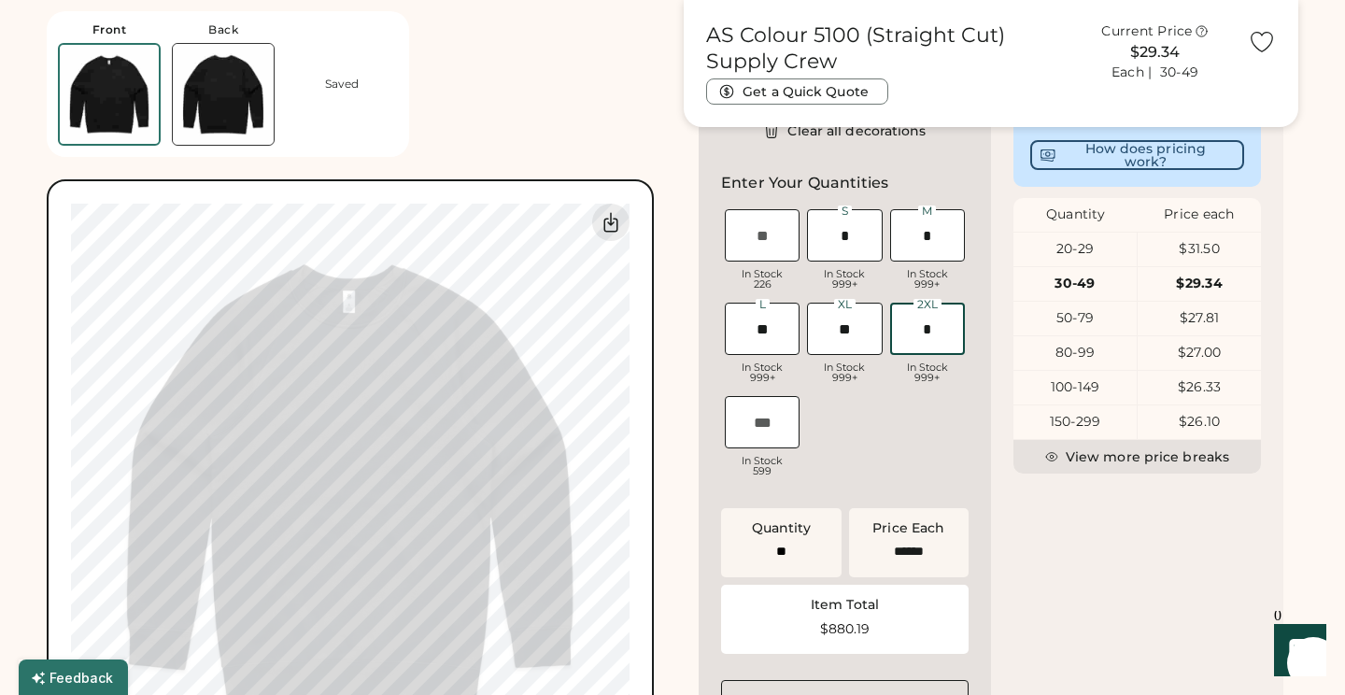
type input "*"
click at [850, 458] on div "XS In Stock 226 S In Stock 999+ M In Stock 999+ L In Stock 999+ XL In Stock 999…" at bounding box center [845, 345] width 248 height 280
click at [851, 260] on input "input" at bounding box center [844, 235] width 75 height 52
type input "*"
type input "**"
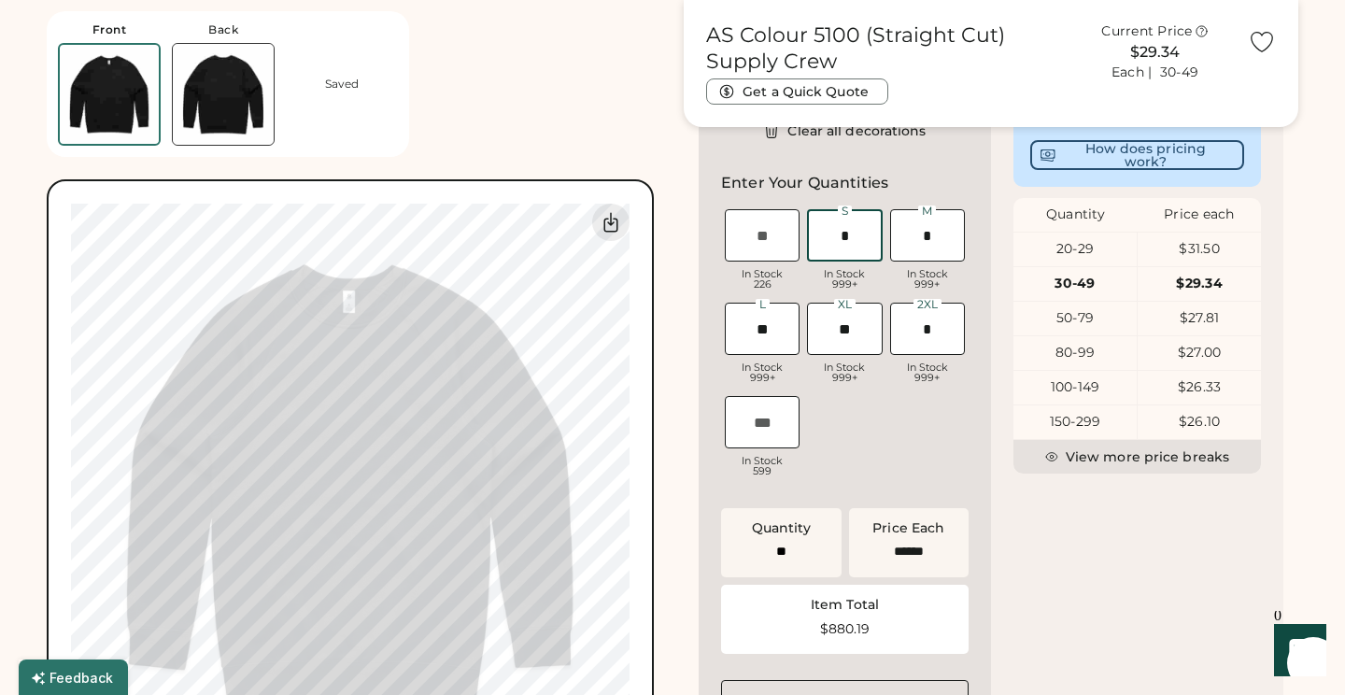
type input "*"
click at [775, 431] on input "input" at bounding box center [762, 422] width 75 height 52
type input "******"
type input "*"
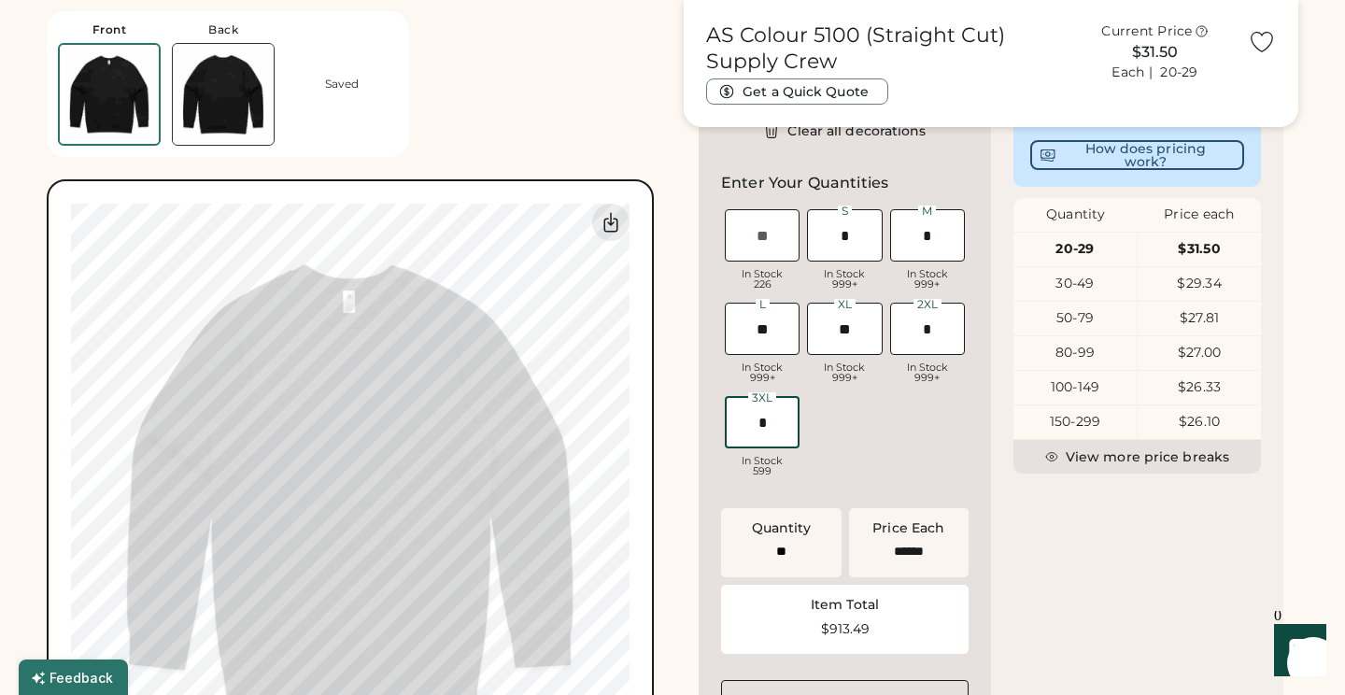
type input "**"
type input "******"
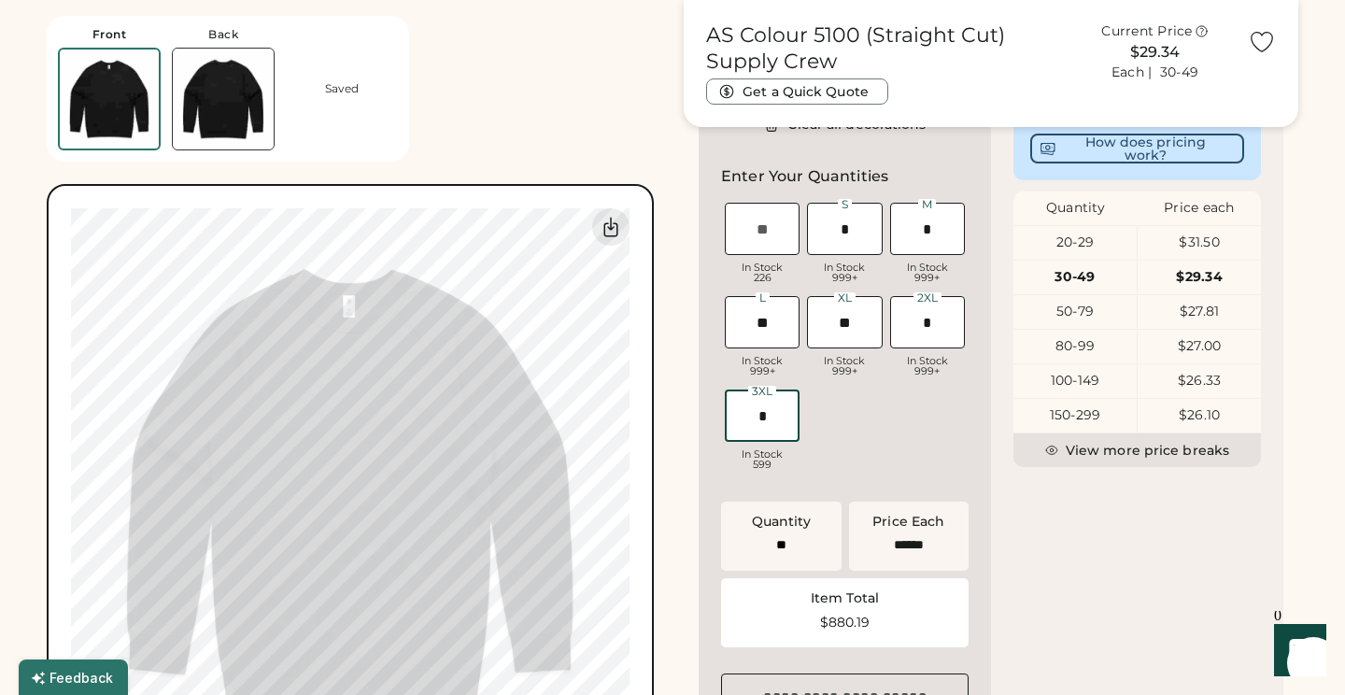
scroll to position [573, 0]
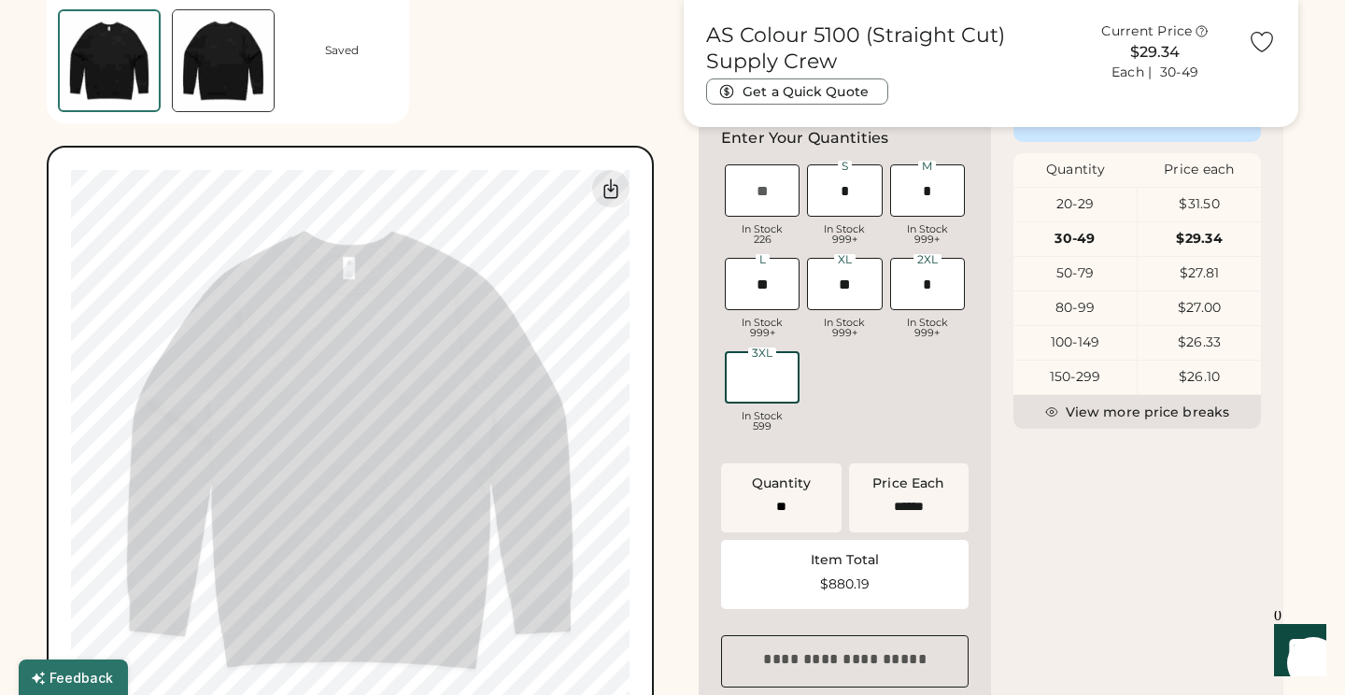
type input "**"
type input "******"
click at [851, 217] on input "input" at bounding box center [844, 190] width 75 height 52
type input "*"
type input "**"
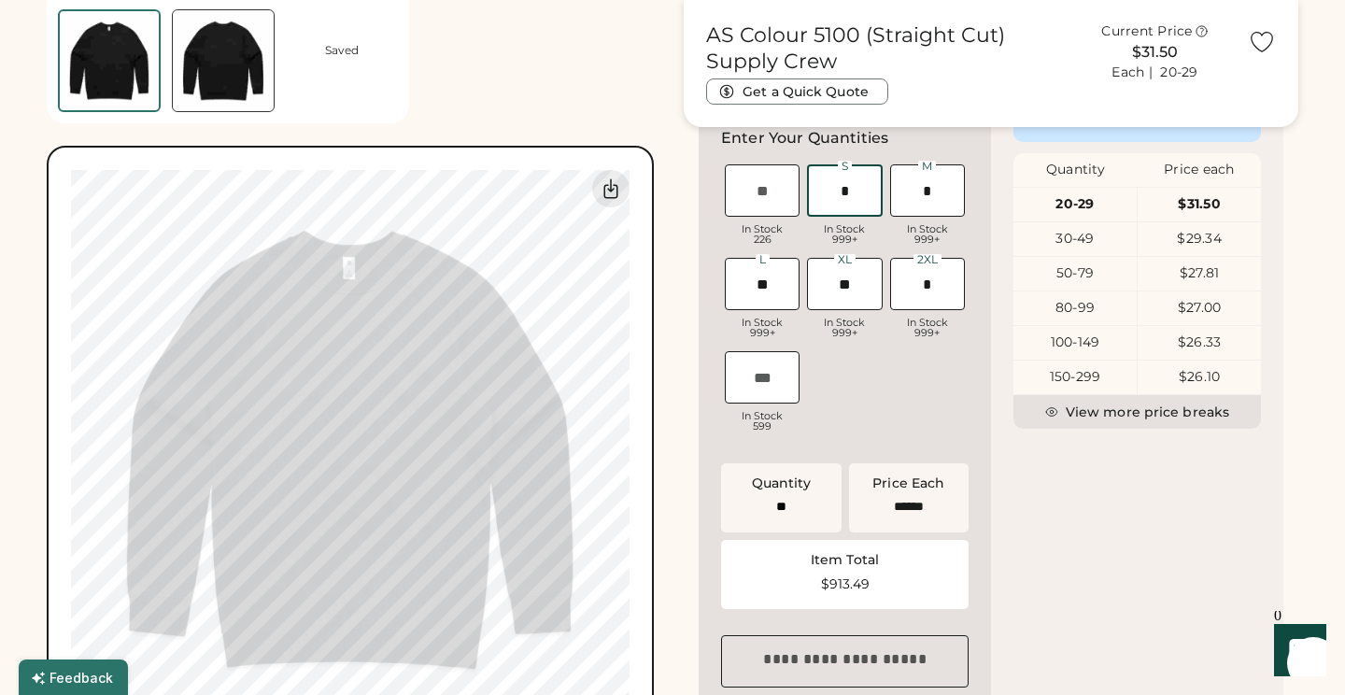
type input "******"
type input "*"
click at [903, 396] on div "XS In Stock 226 S In Stock 999+ M In Stock 999+ L In Stock 999+ XL In Stock 999…" at bounding box center [845, 301] width 248 height 280
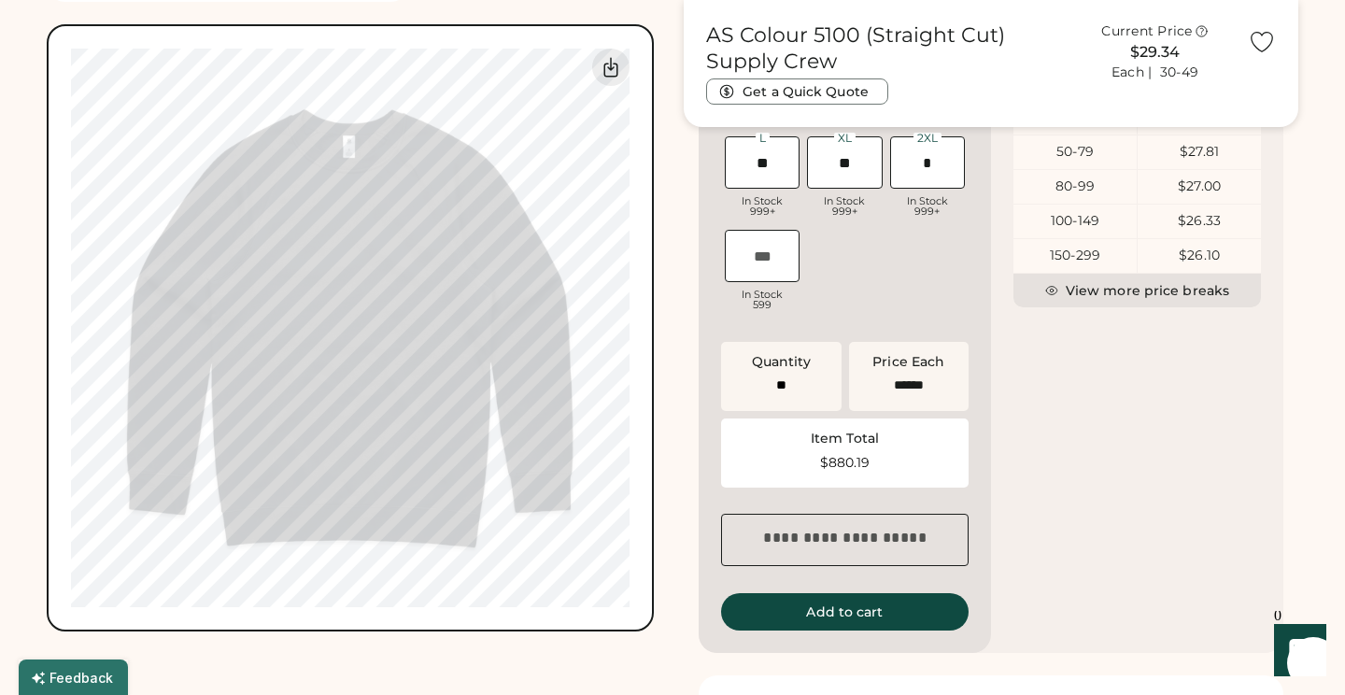
scroll to position [696, 0]
click at [616, 67] on icon at bounding box center [611, 65] width 22 height 22
click at [616, 69] on icon at bounding box center [611, 65] width 22 height 22
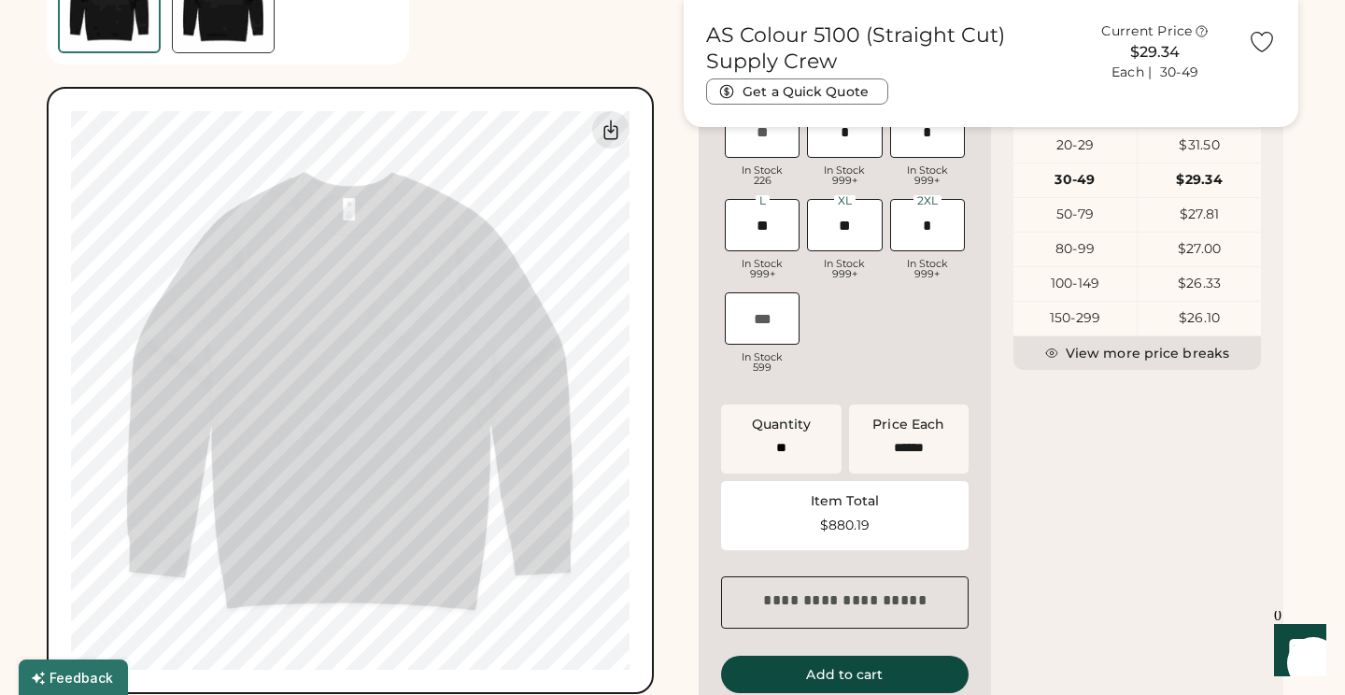
scroll to position [628, 0]
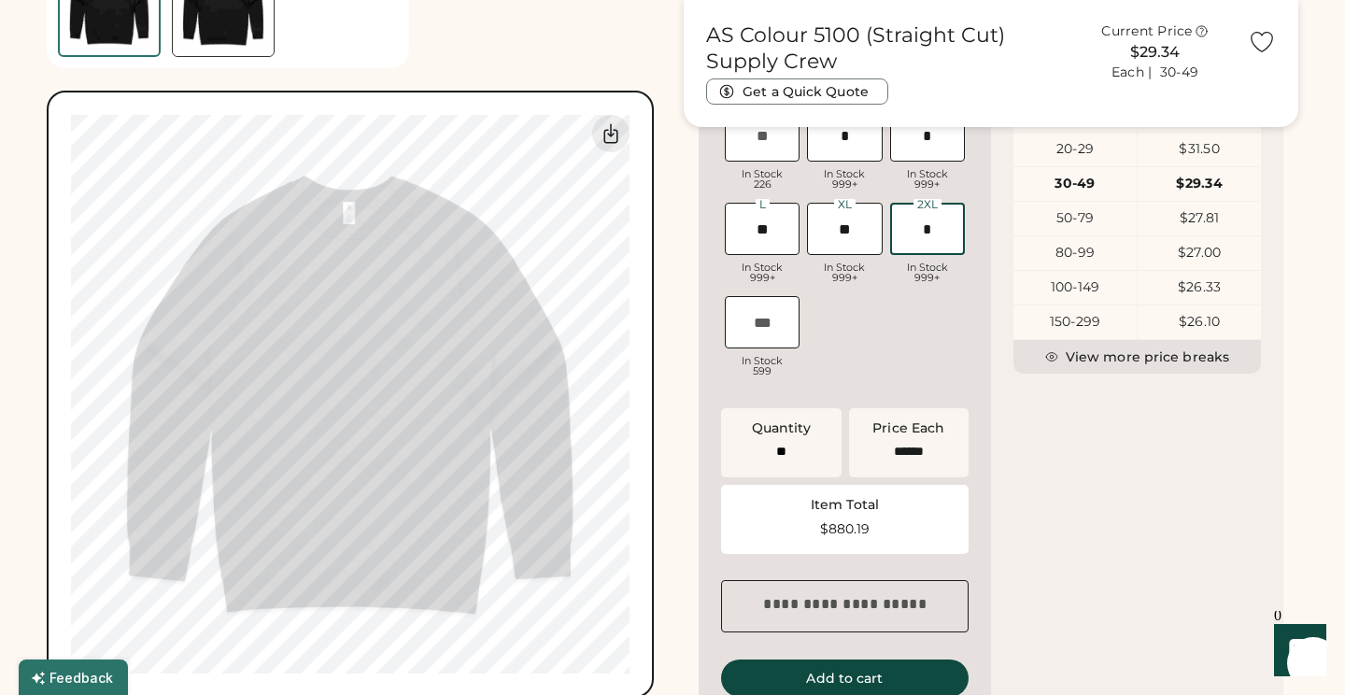
drag, startPoint x: 921, startPoint y: 244, endPoint x: 942, endPoint y: 244, distance: 21.5
click at [942, 244] on input "input" at bounding box center [927, 229] width 75 height 52
type input "*"
type input "**"
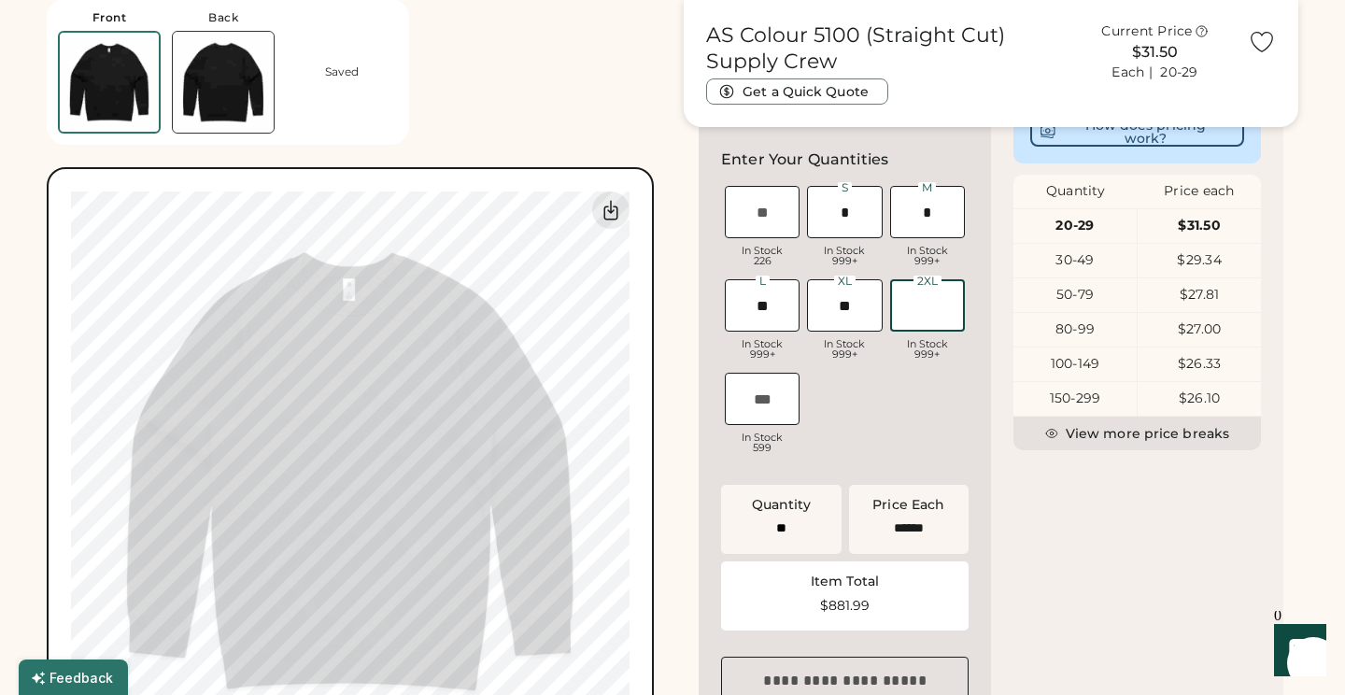
scroll to position [552, 0]
click at [848, 230] on input "input" at bounding box center [844, 211] width 75 height 52
type input "**"
click at [919, 319] on input "input" at bounding box center [927, 304] width 75 height 52
type input "*"
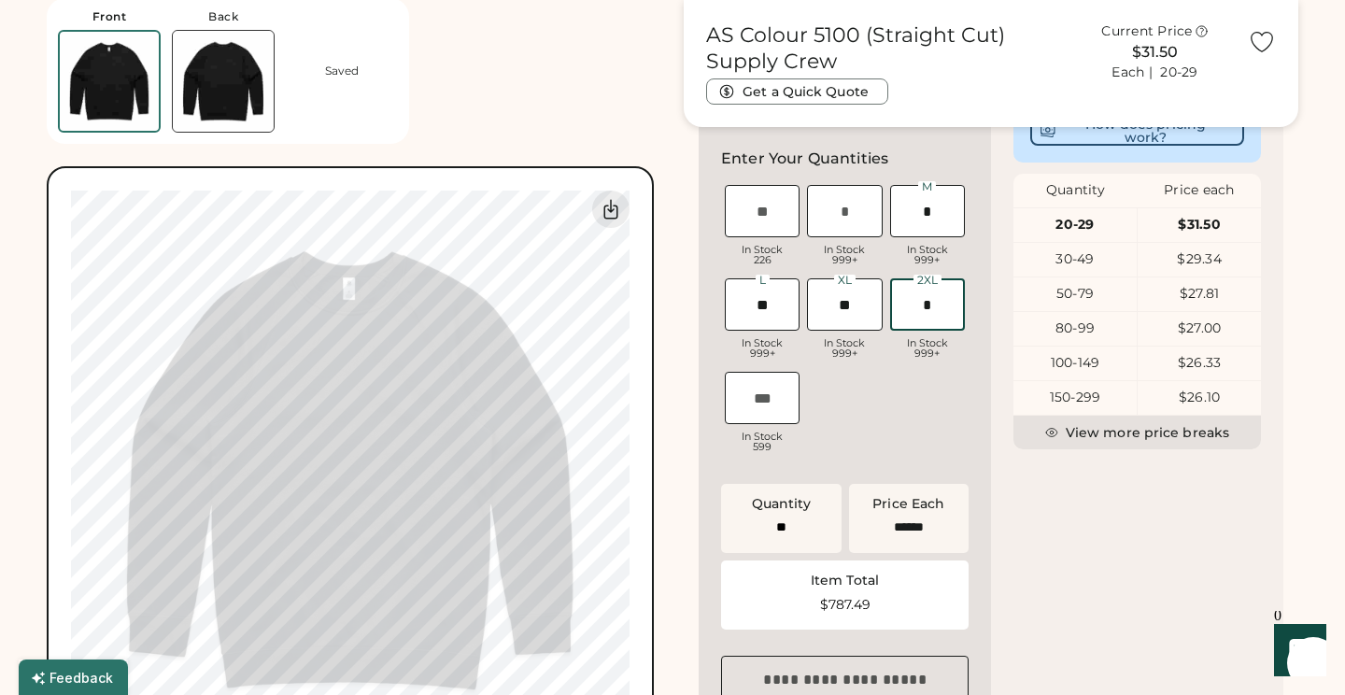
type input "**"
type input "*"
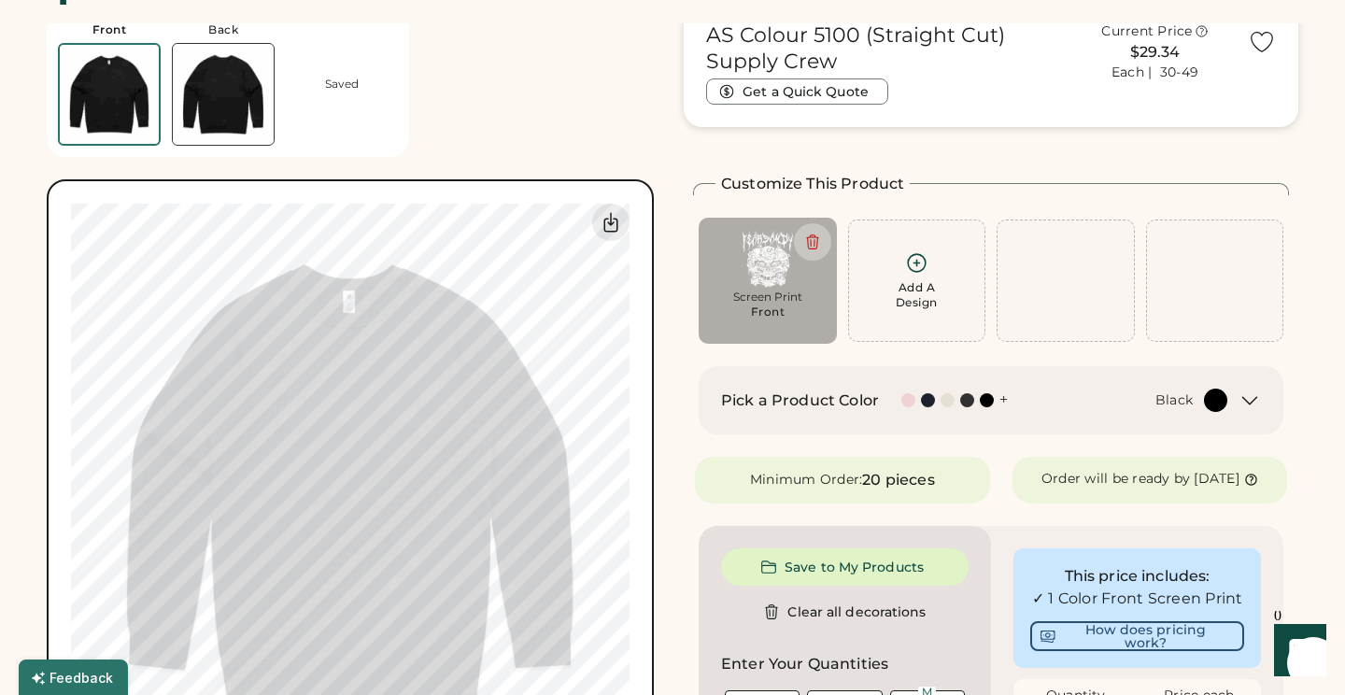
scroll to position [95, 0]
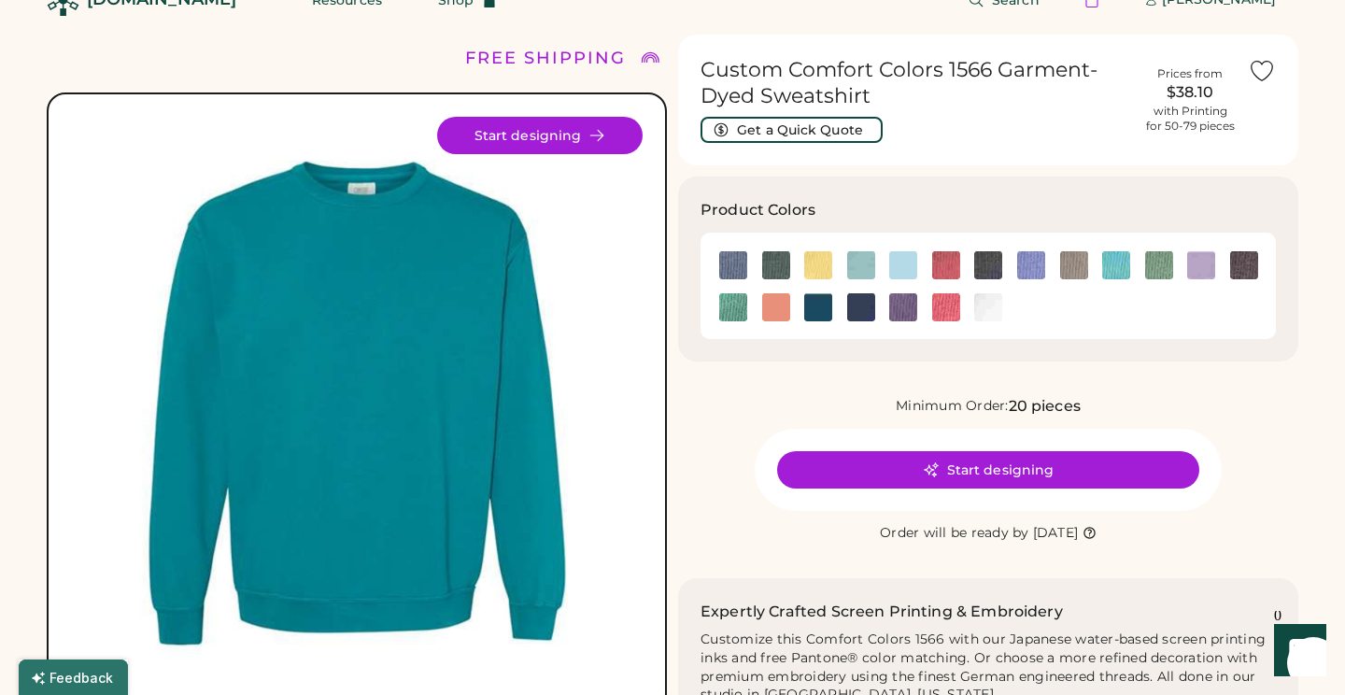
scroll to position [30, 0]
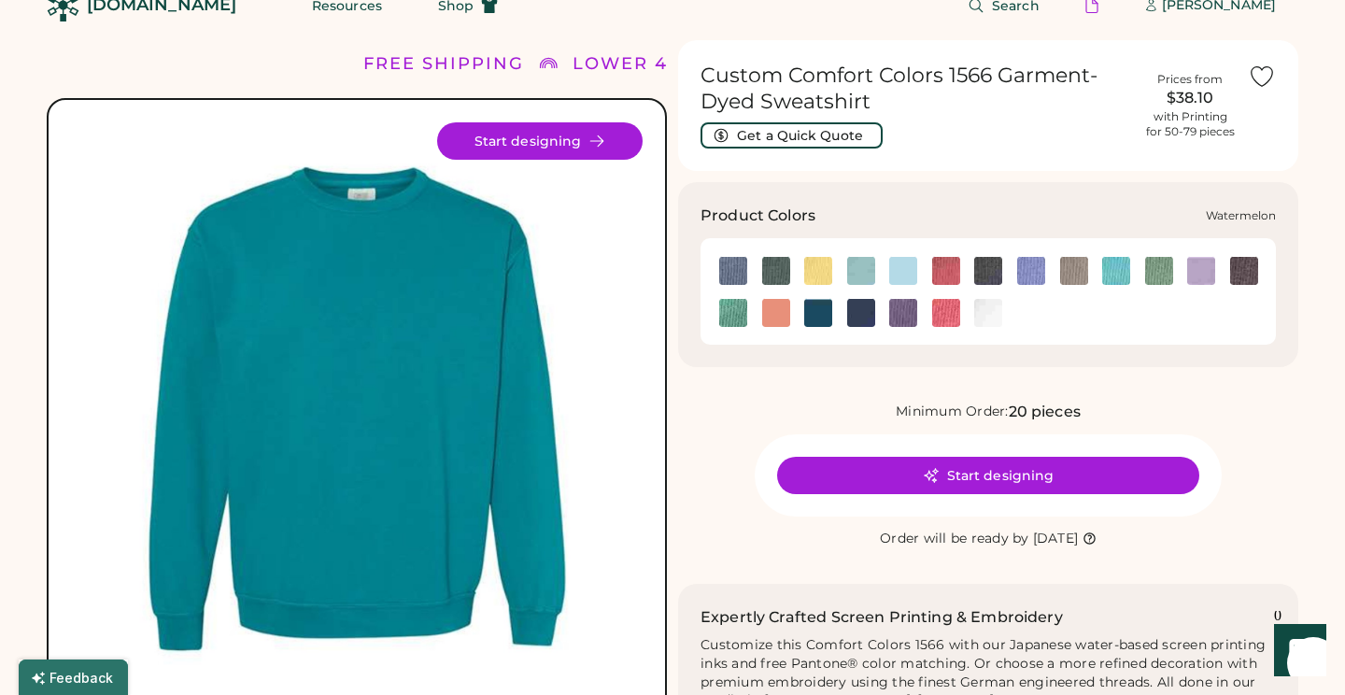
click at [943, 317] on img at bounding box center [946, 313] width 28 height 28
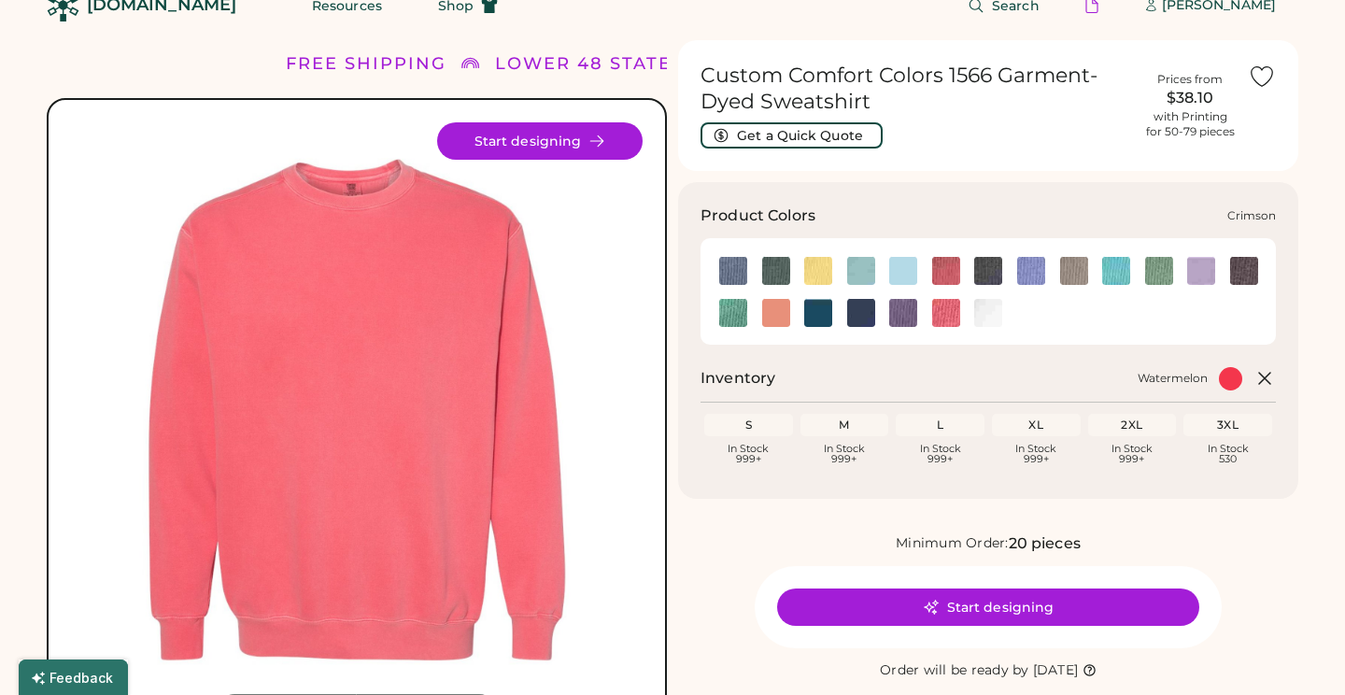
click at [950, 285] on img at bounding box center [946, 271] width 28 height 28
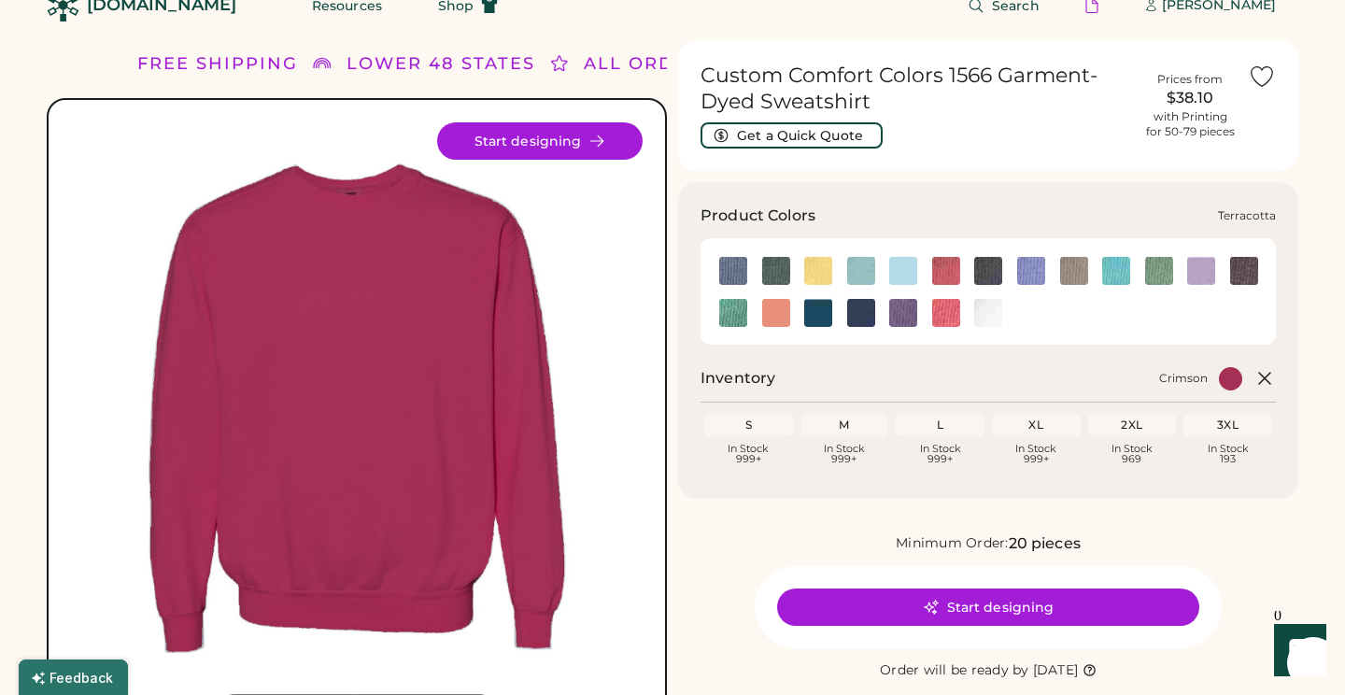
click at [776, 312] on img at bounding box center [776, 313] width 28 height 28
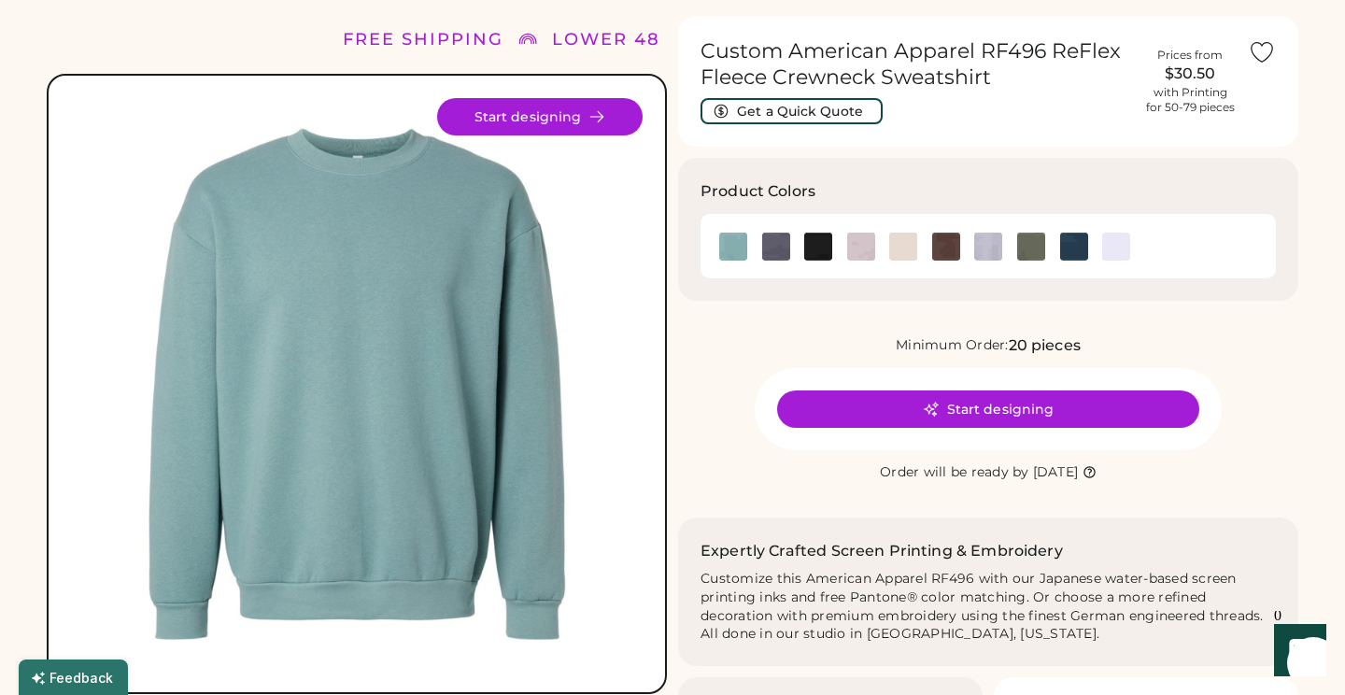
scroll to position [50, 0]
